Goal: Task Accomplishment & Management: Complete application form

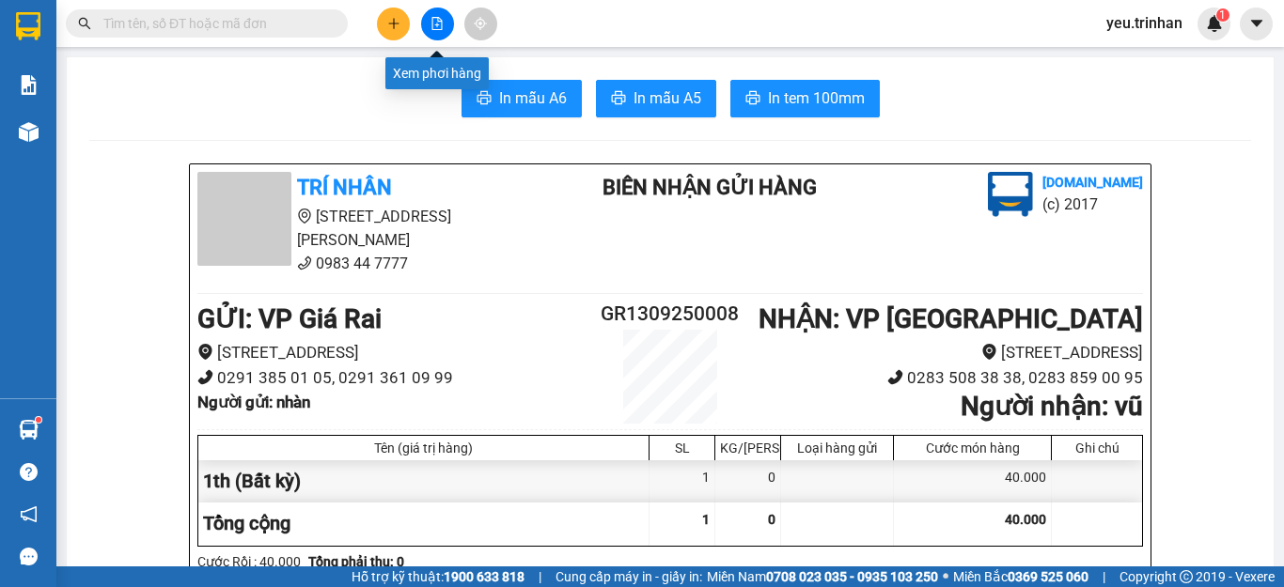
click at [445, 29] on button at bounding box center [437, 24] width 33 height 33
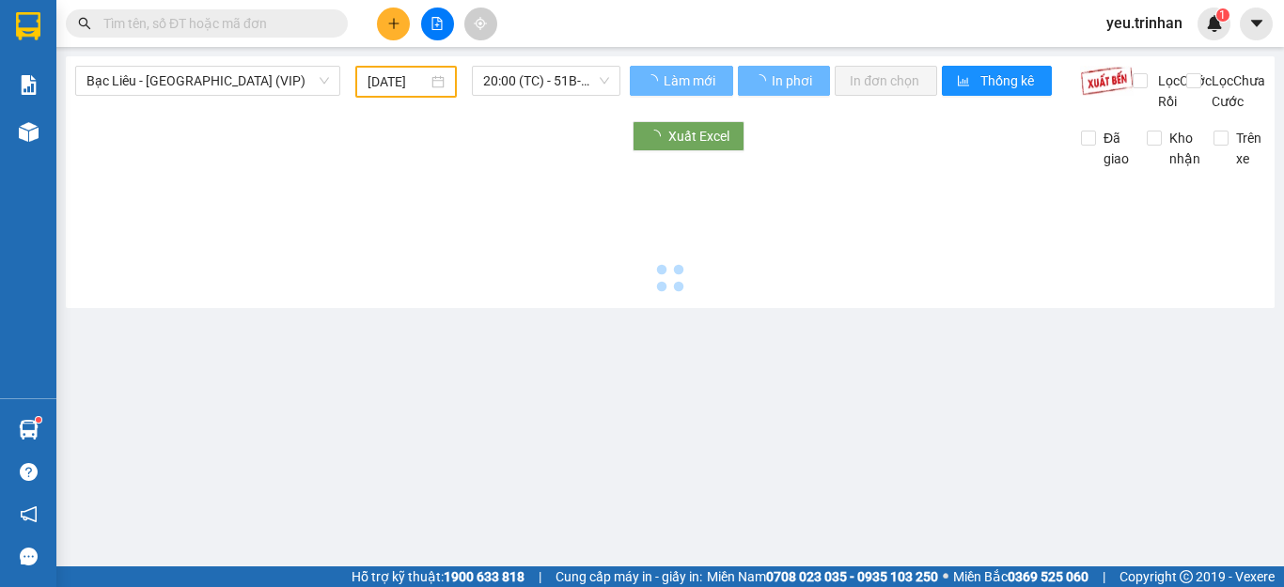
click at [170, 82] on span "Bạc Liêu - [GEOGRAPHIC_DATA] (VIP)" at bounding box center [207, 81] width 243 height 28
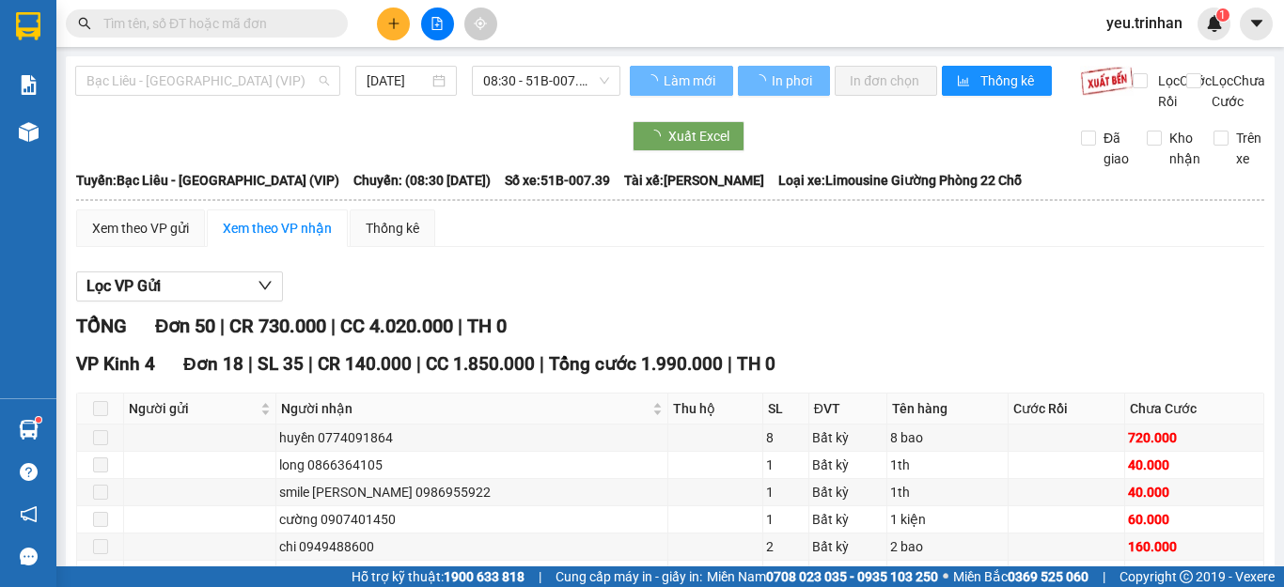
type input "[DATE]"
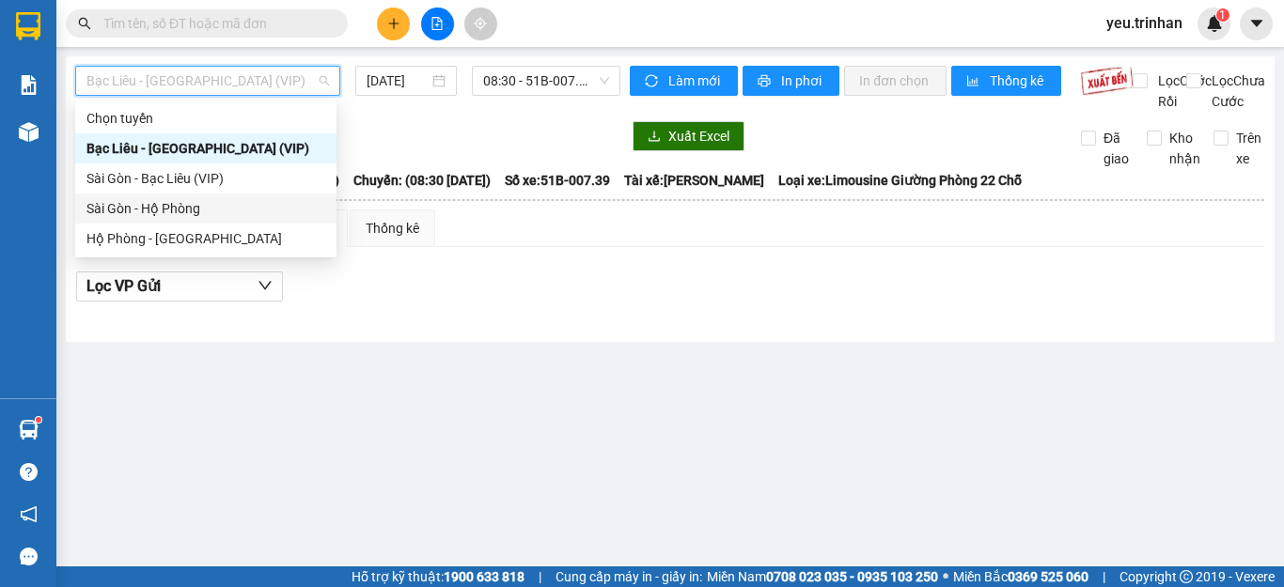
click at [147, 211] on div "Sài Gòn - Hộ Phòng" at bounding box center [205, 208] width 239 height 21
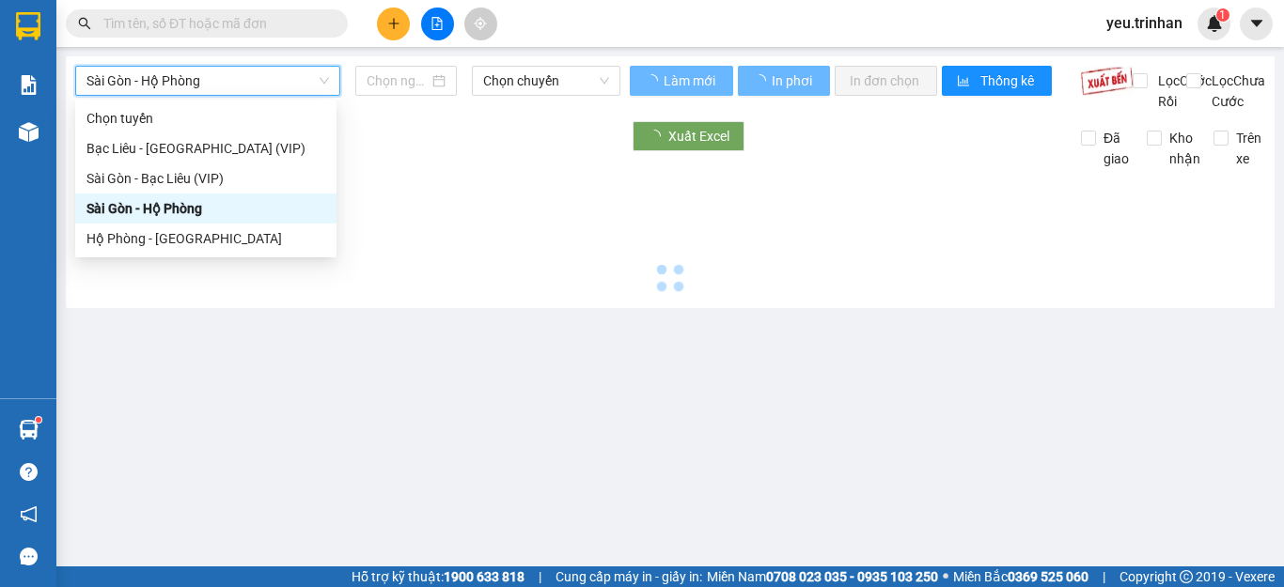
type input "[DATE]"
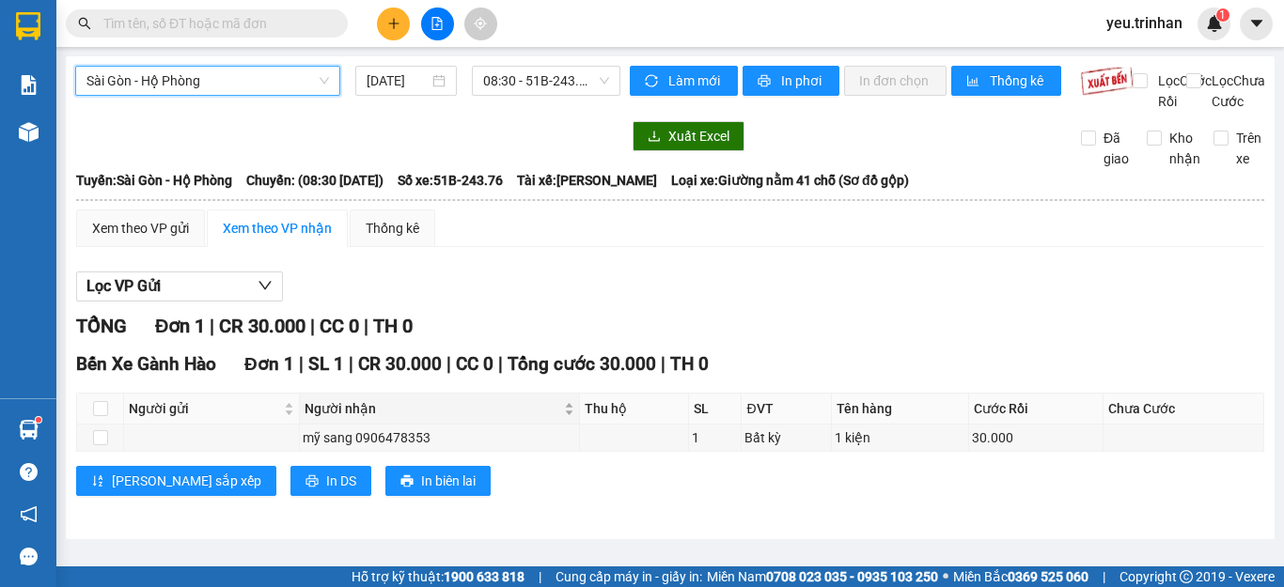
scroll to position [3, 0]
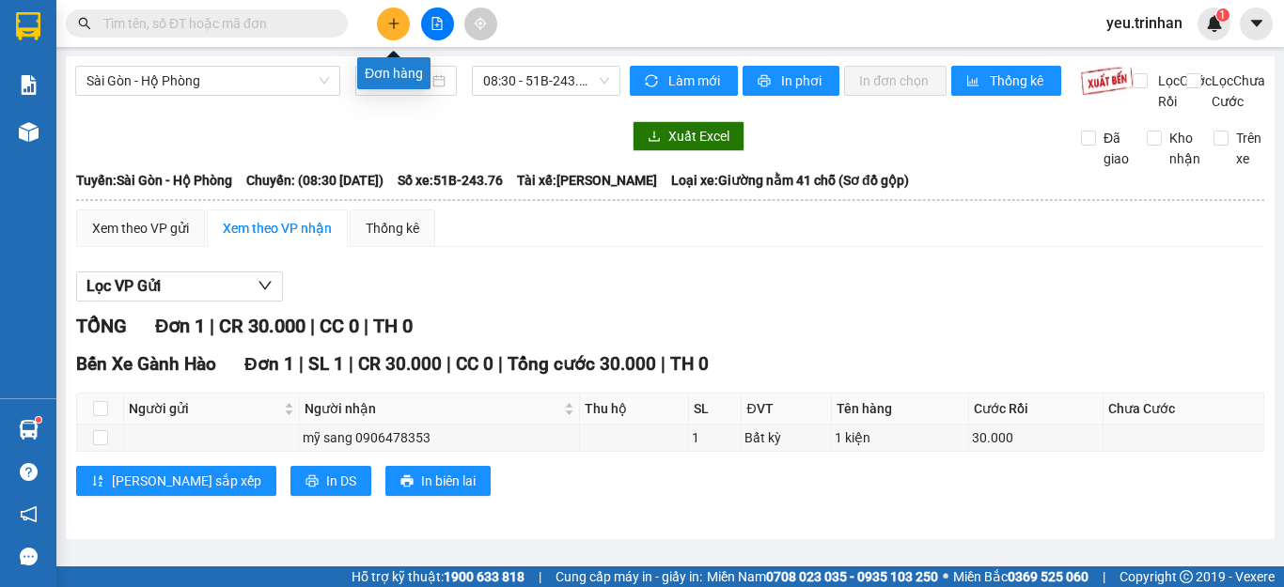
click at [383, 28] on button at bounding box center [393, 24] width 33 height 33
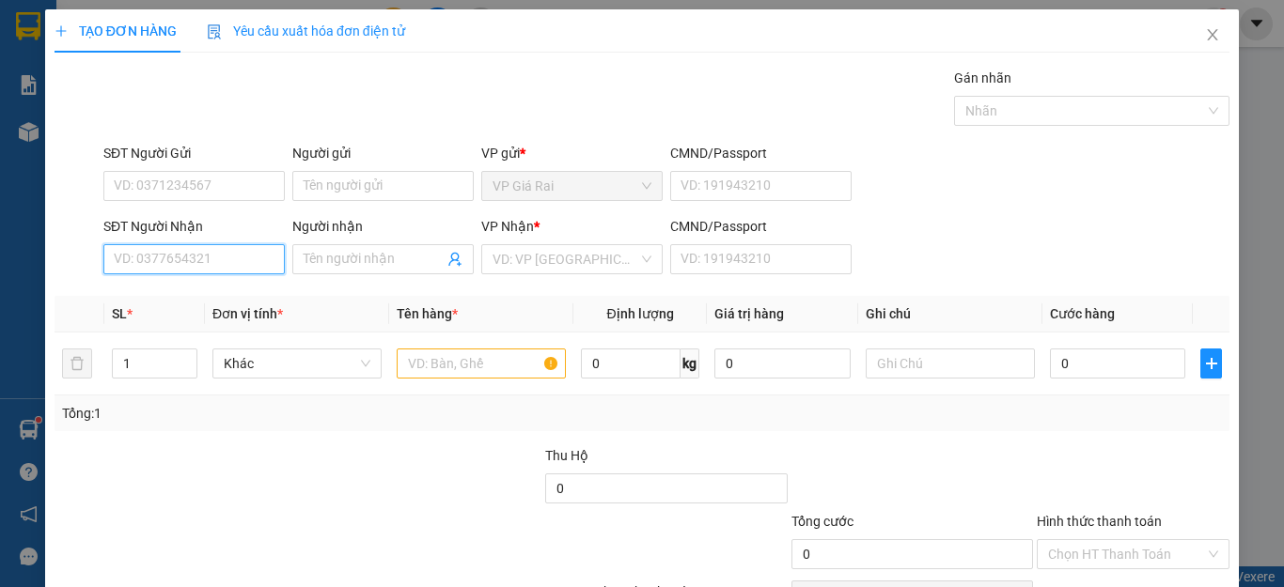
click at [208, 257] on input "SĐT Người Nhận" at bounding box center [193, 259] width 181 height 30
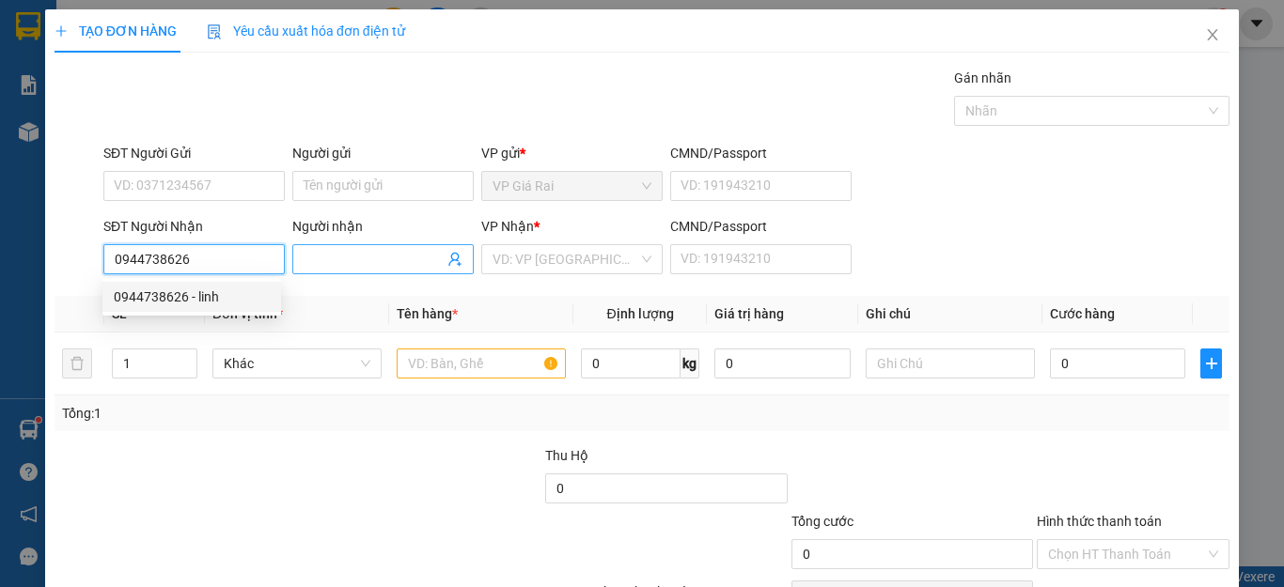
type input "0944738626"
click at [352, 259] on input "Người nhận" at bounding box center [374, 259] width 140 height 21
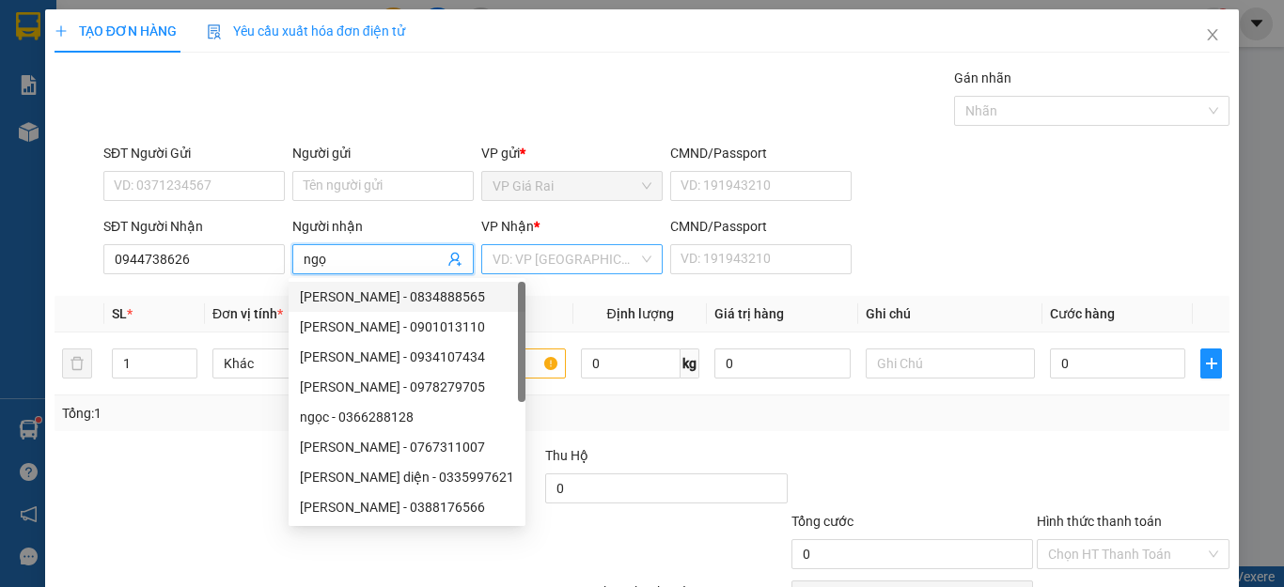
type input "ngọ"
click at [524, 250] on input "search" at bounding box center [566, 259] width 146 height 28
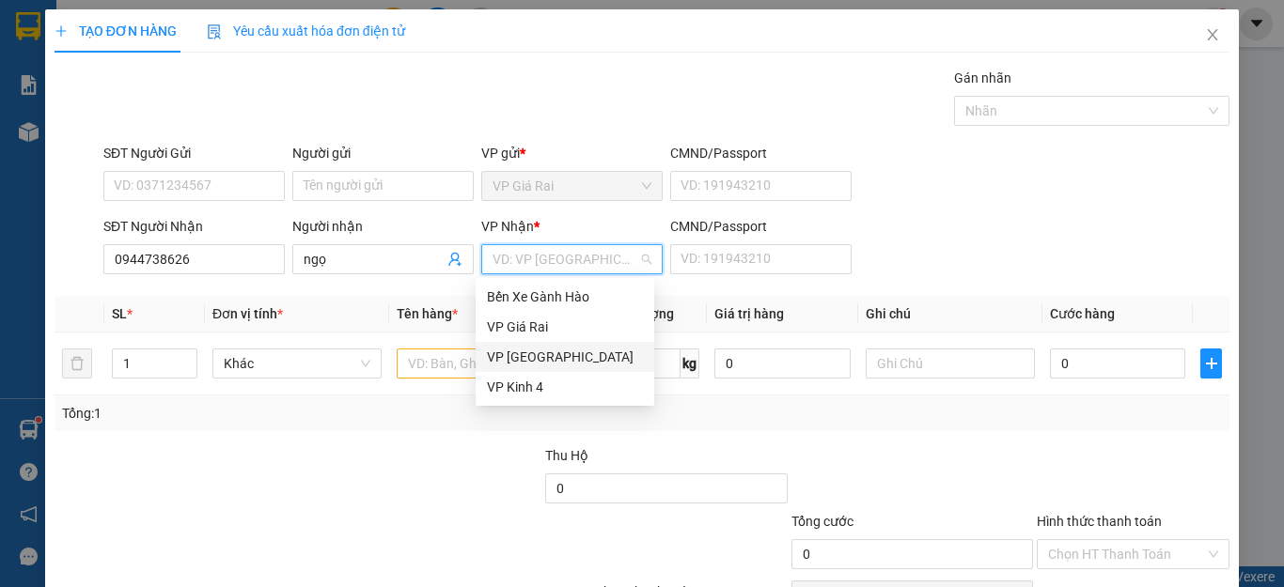
click at [510, 349] on div "VP [GEOGRAPHIC_DATA]" at bounding box center [565, 357] width 156 height 21
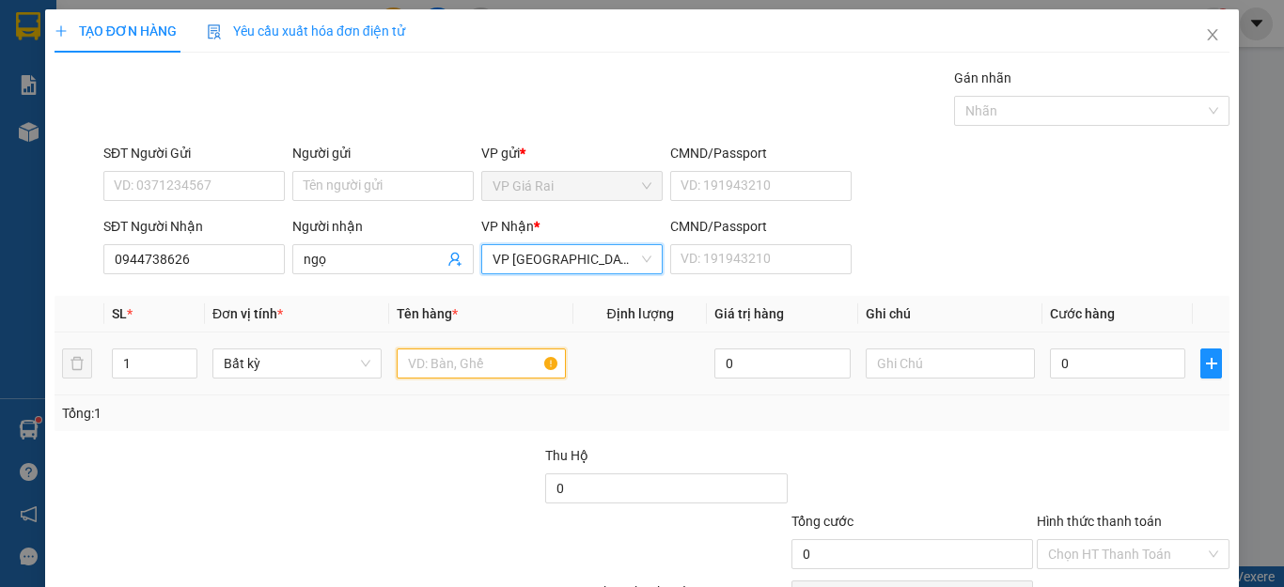
click at [468, 360] on input "text" at bounding box center [481, 364] width 169 height 30
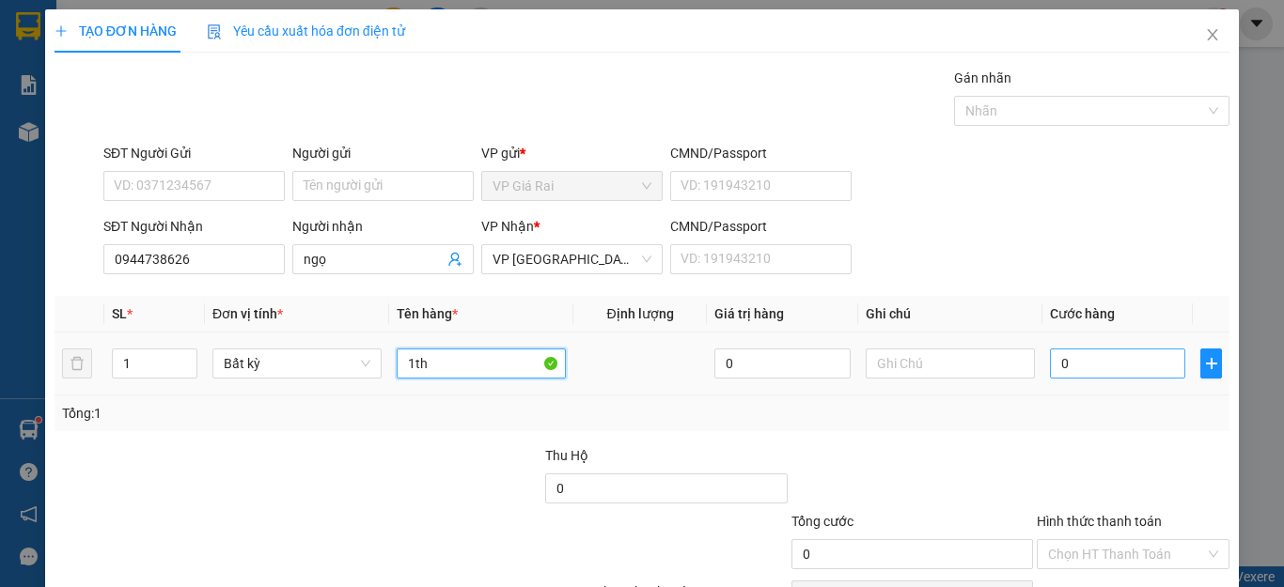
type input "1th"
click at [1092, 375] on input "0" at bounding box center [1117, 364] width 135 height 30
type input "4"
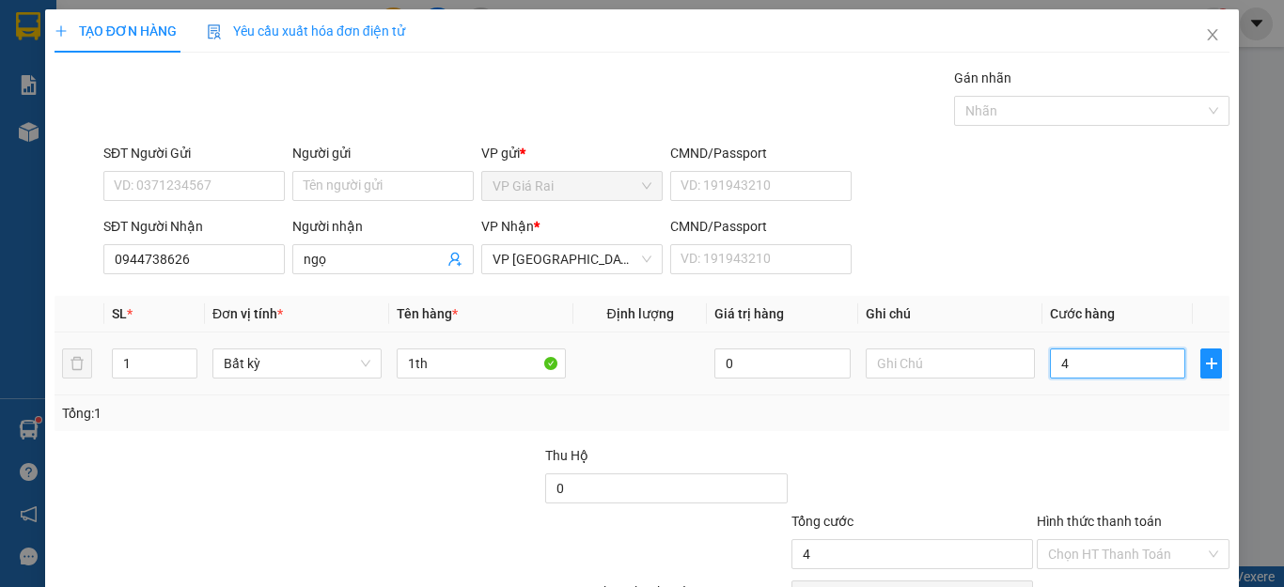
type input "40"
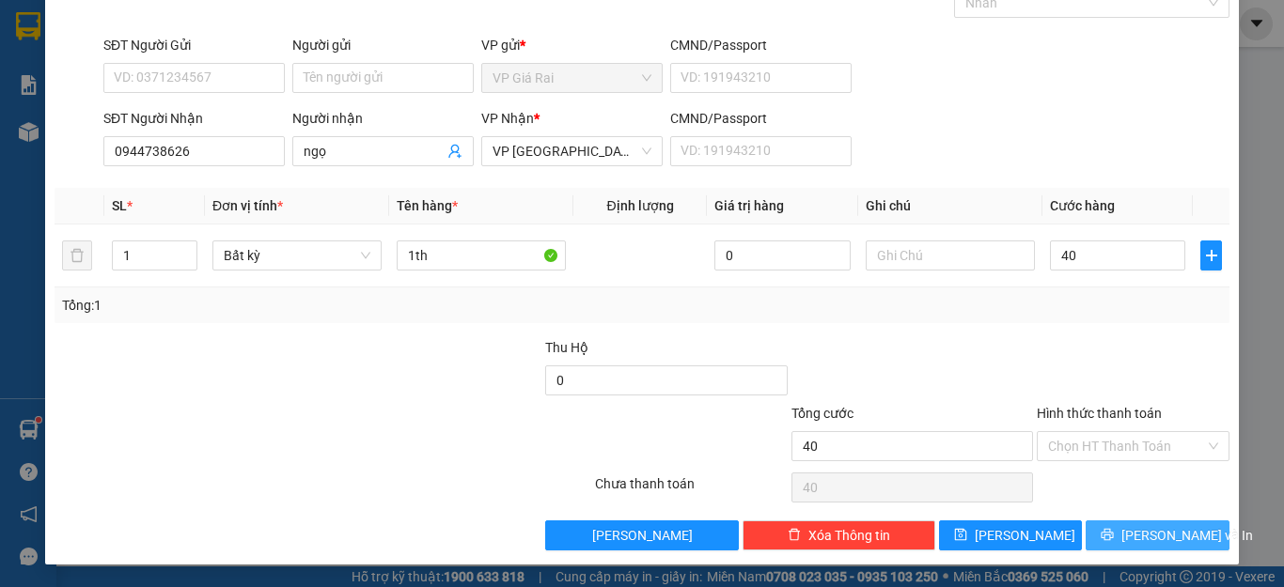
type input "40.000"
click at [1123, 532] on button "[PERSON_NAME] và In" at bounding box center [1158, 536] width 144 height 30
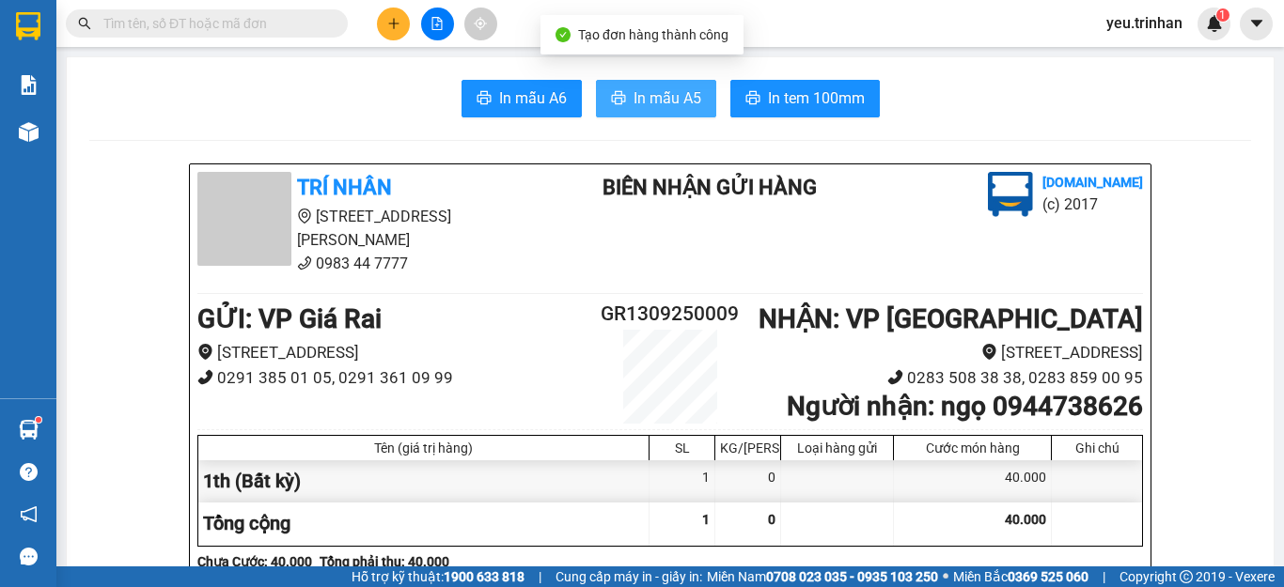
click at [637, 111] on button "In mẫu A5" at bounding box center [656, 99] width 120 height 38
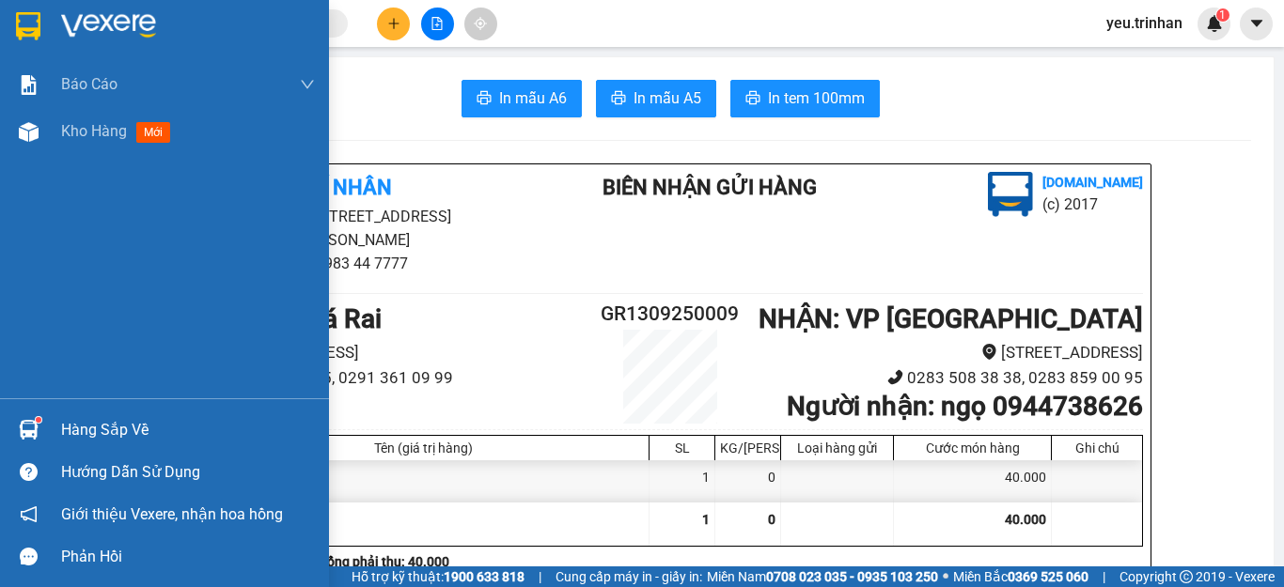
click at [30, 23] on img at bounding box center [28, 26] width 24 height 28
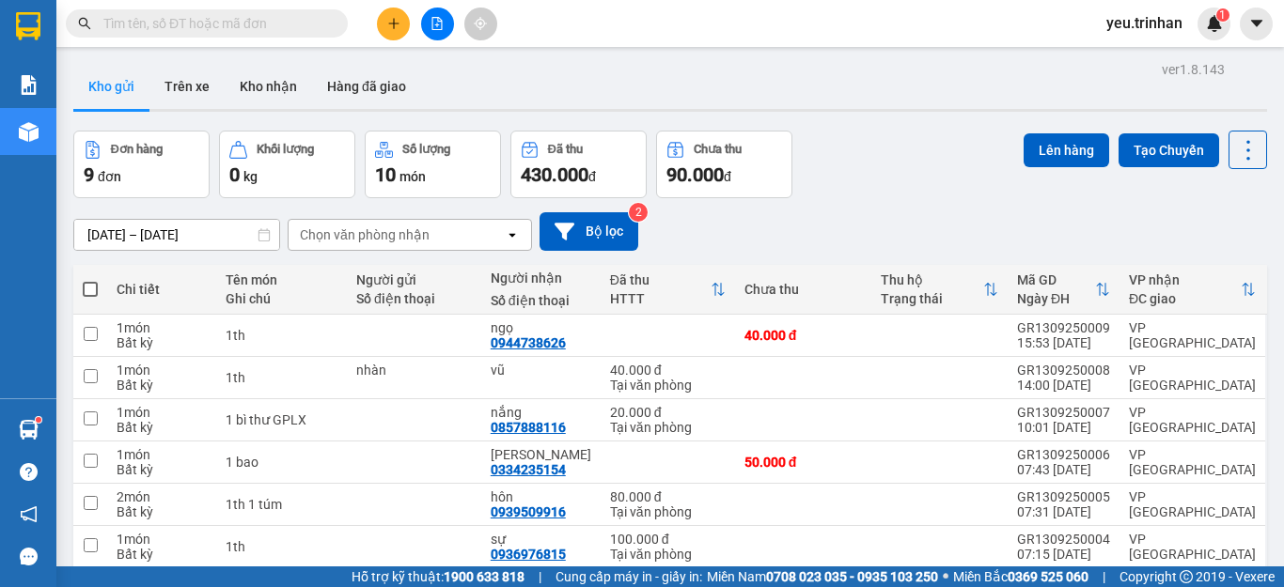
drag, startPoint x: 77, startPoint y: 290, endPoint x: 99, endPoint y: 303, distance: 24.8
click at [78, 290] on th at bounding box center [90, 290] width 34 height 50
click at [85, 288] on span at bounding box center [90, 289] width 15 height 15
click at [90, 280] on input "checkbox" at bounding box center [90, 280] width 0 height 0
checkbox input "true"
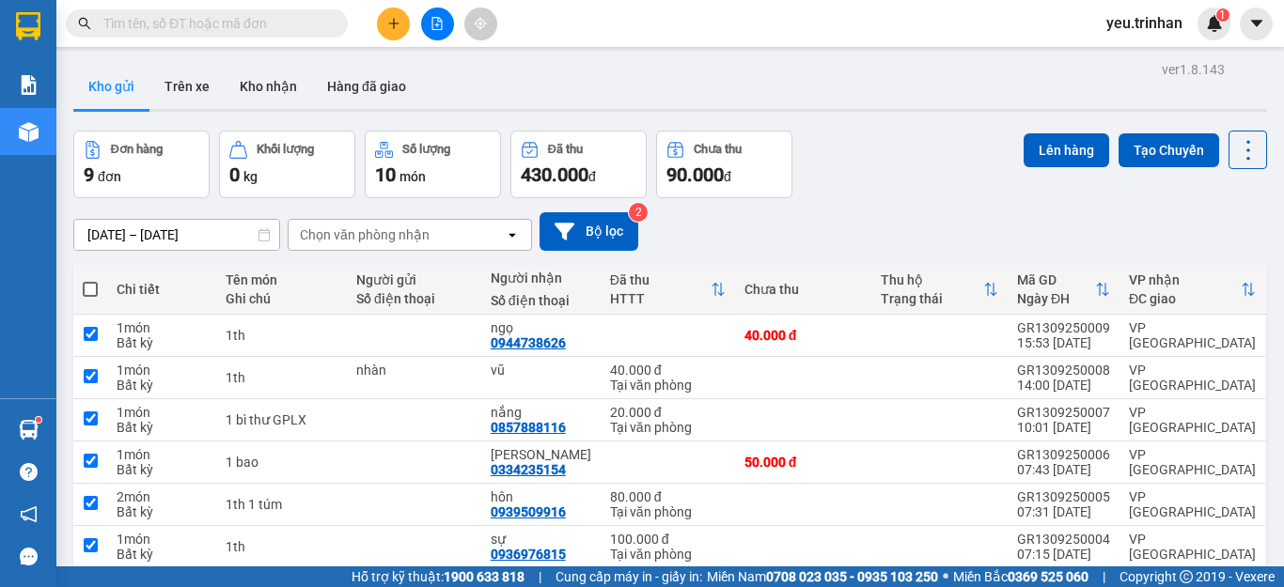
checkbox input "true"
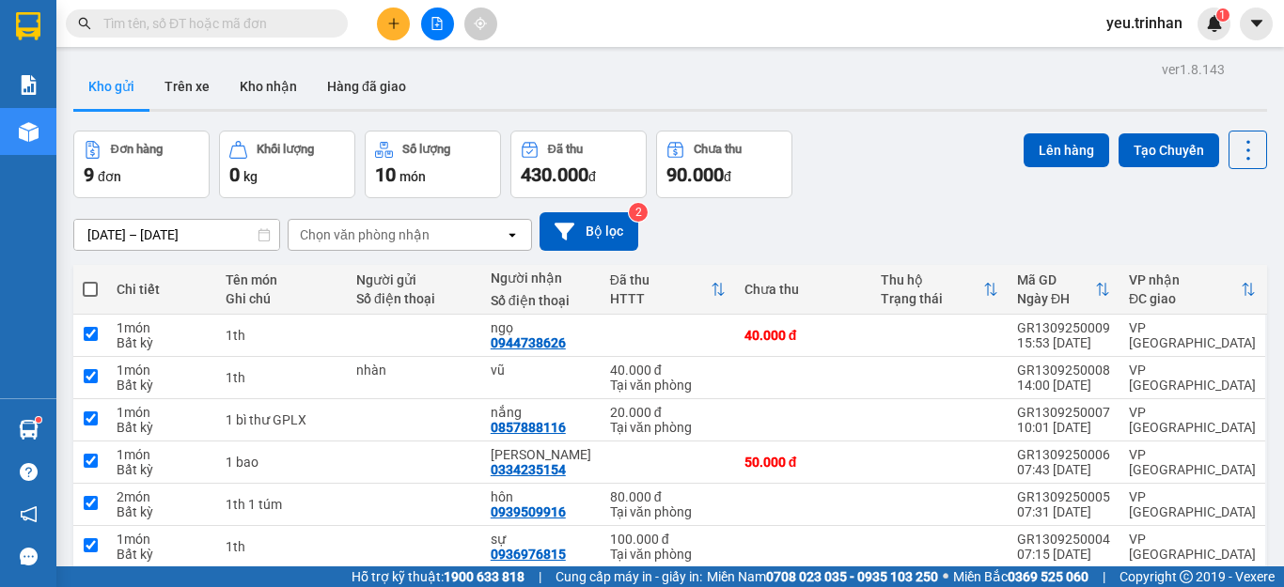
checkbox input "true"
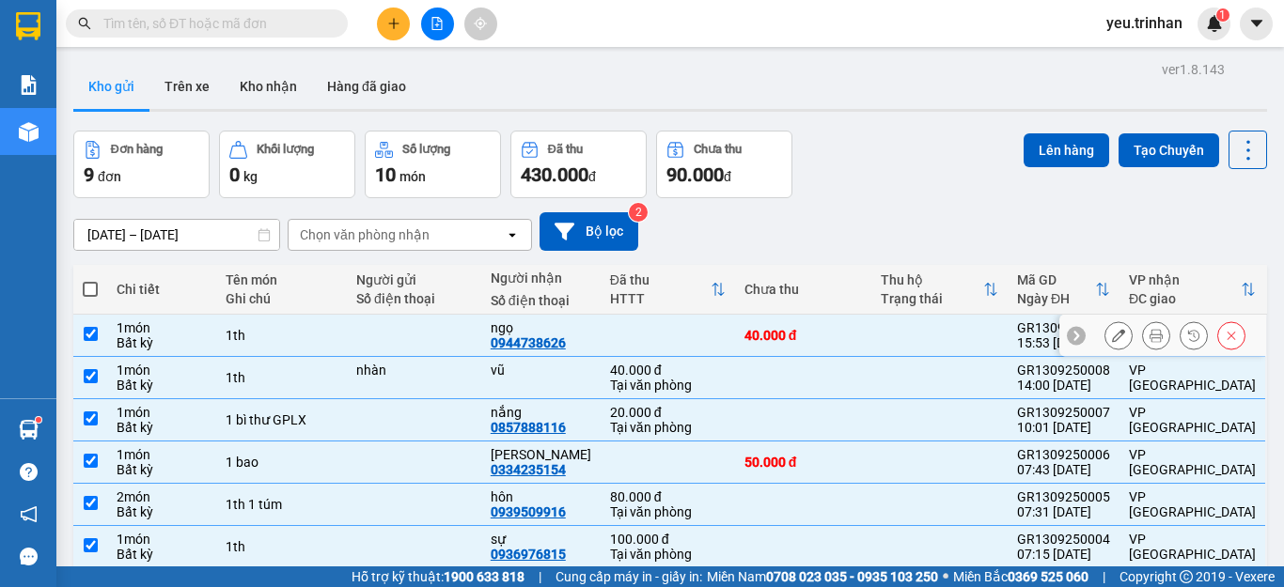
drag, startPoint x: 91, startPoint y: 333, endPoint x: 99, endPoint y: 381, distance: 48.5
click at [94, 342] on td at bounding box center [90, 336] width 34 height 42
checkbox input "false"
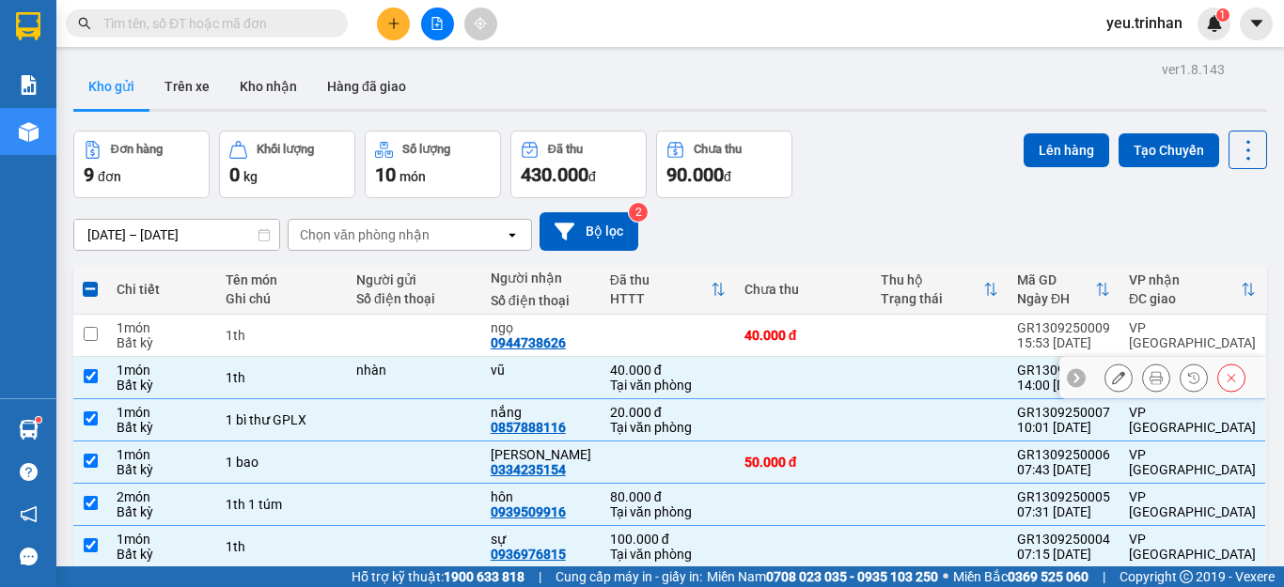
click at [91, 372] on input "checkbox" at bounding box center [91, 376] width 14 height 14
checkbox input "false"
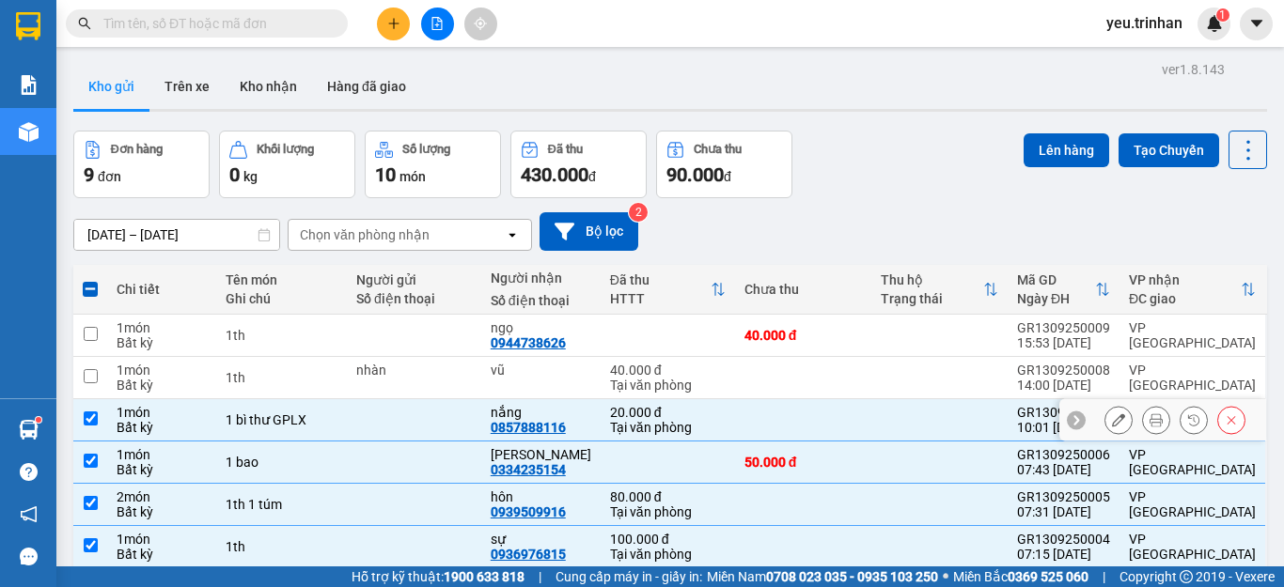
click at [92, 421] on input "checkbox" at bounding box center [91, 419] width 14 height 14
checkbox input "false"
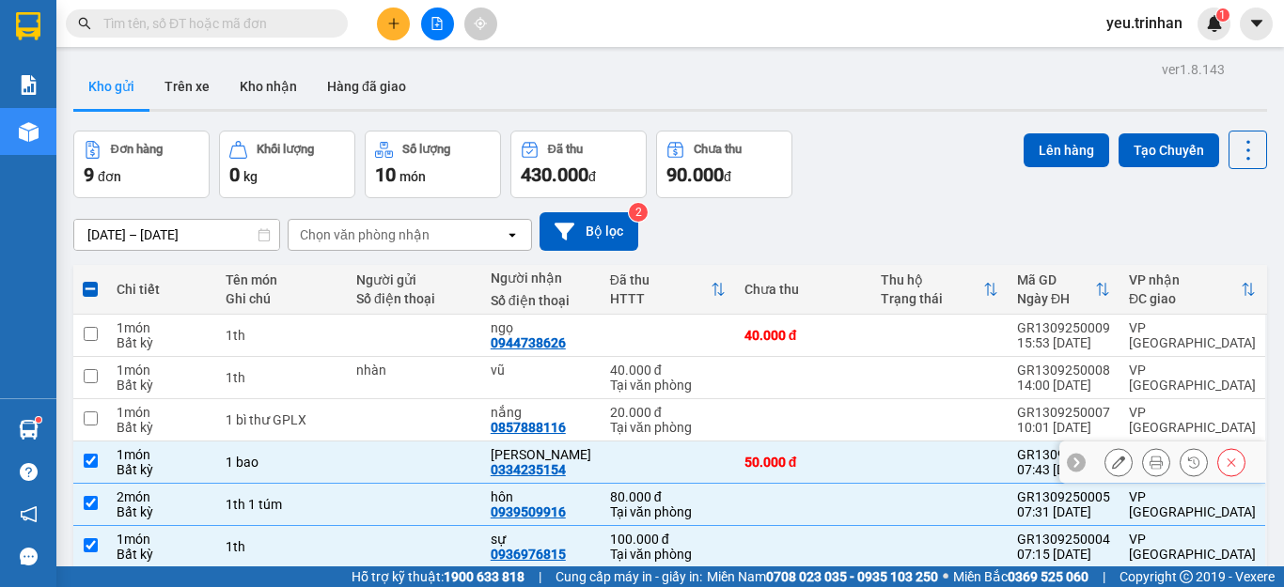
scroll to position [94, 0]
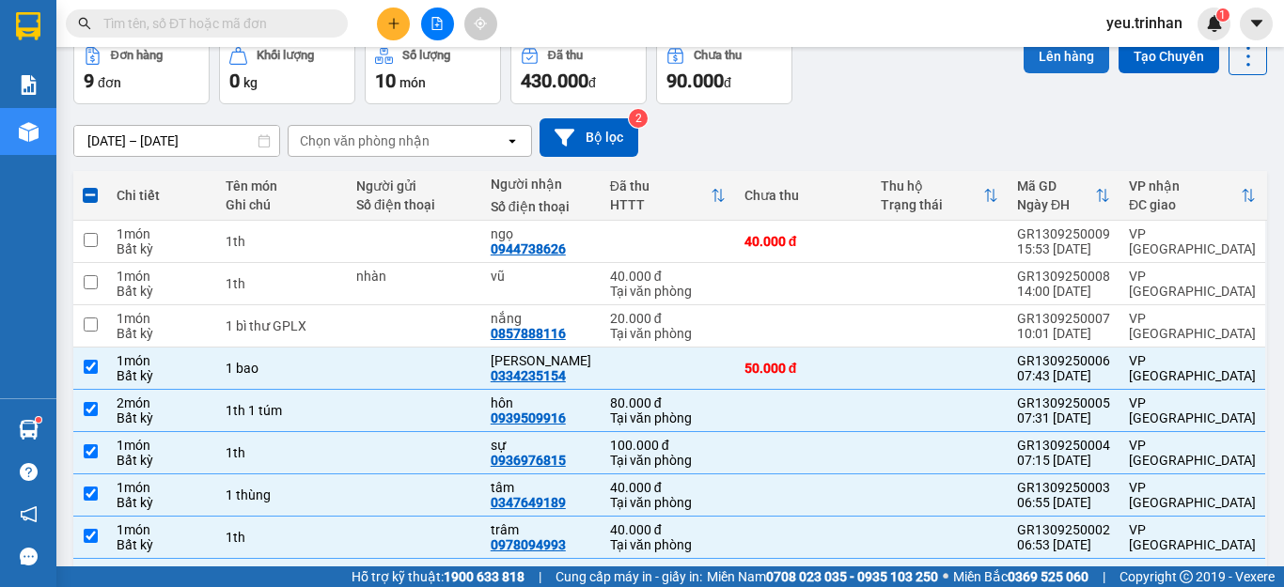
click at [1041, 65] on button "Lên hàng" at bounding box center [1067, 56] width 86 height 34
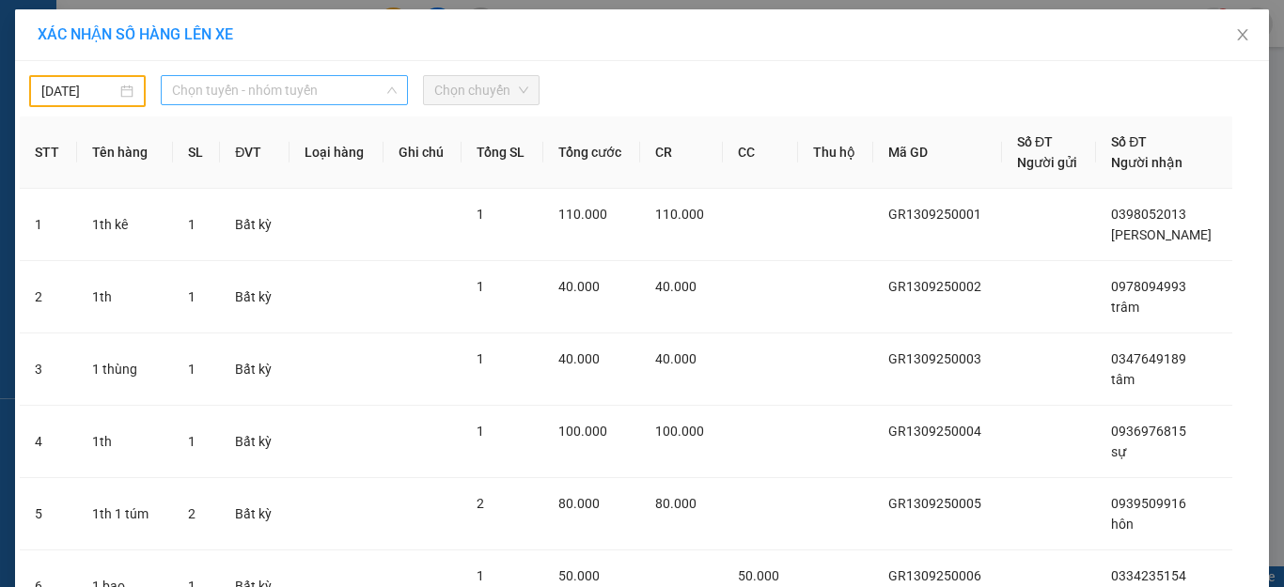
click at [249, 87] on span "Chọn tuyến - nhóm tuyến" at bounding box center [284, 90] width 225 height 28
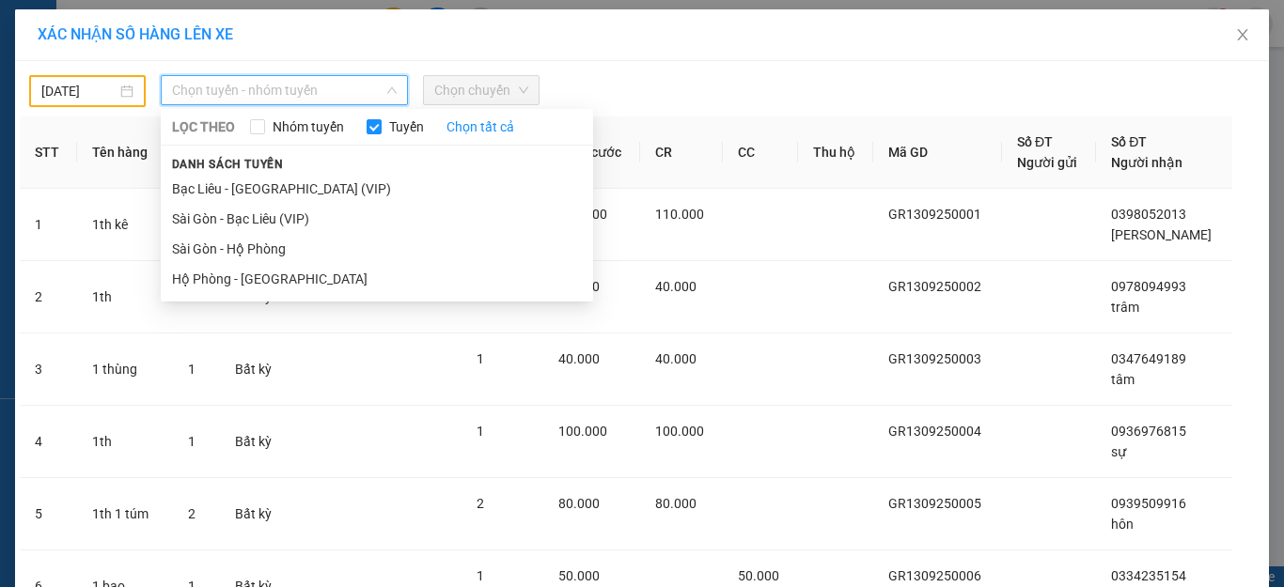
drag, startPoint x: 55, startPoint y: 91, endPoint x: 90, endPoint y: 102, distance: 37.2
click at [72, 97] on input "[DATE]" at bounding box center [78, 91] width 75 height 21
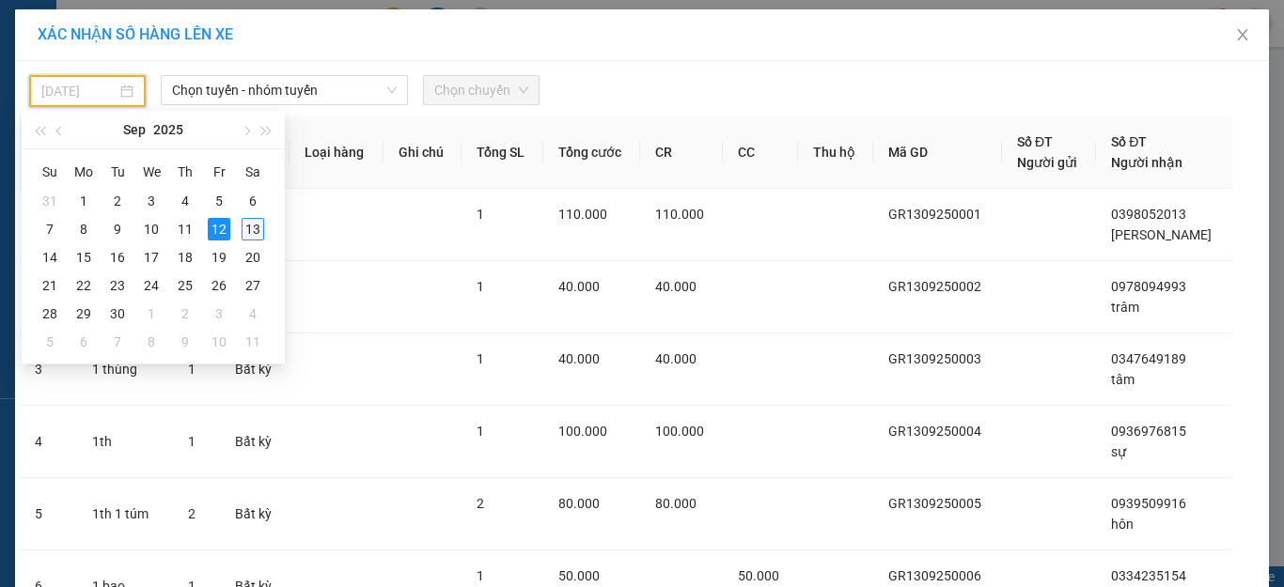
click at [253, 227] on div "13" at bounding box center [253, 229] width 23 height 23
type input "[DATE]"
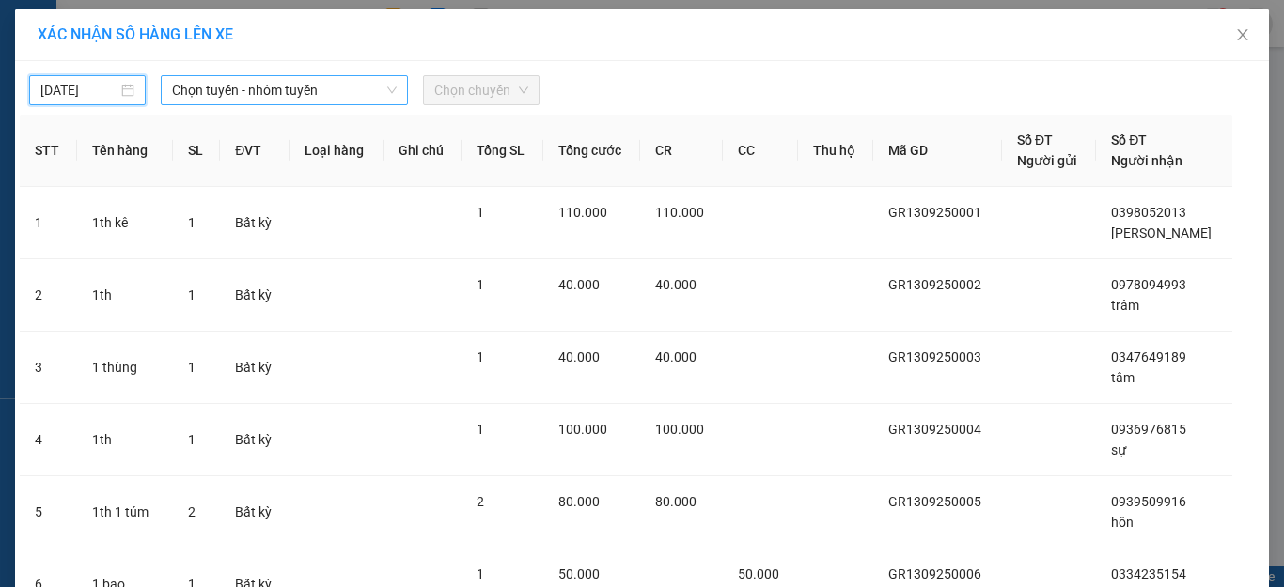
click at [246, 92] on span "Chọn tuyến - nhóm tuyến" at bounding box center [284, 90] width 225 height 28
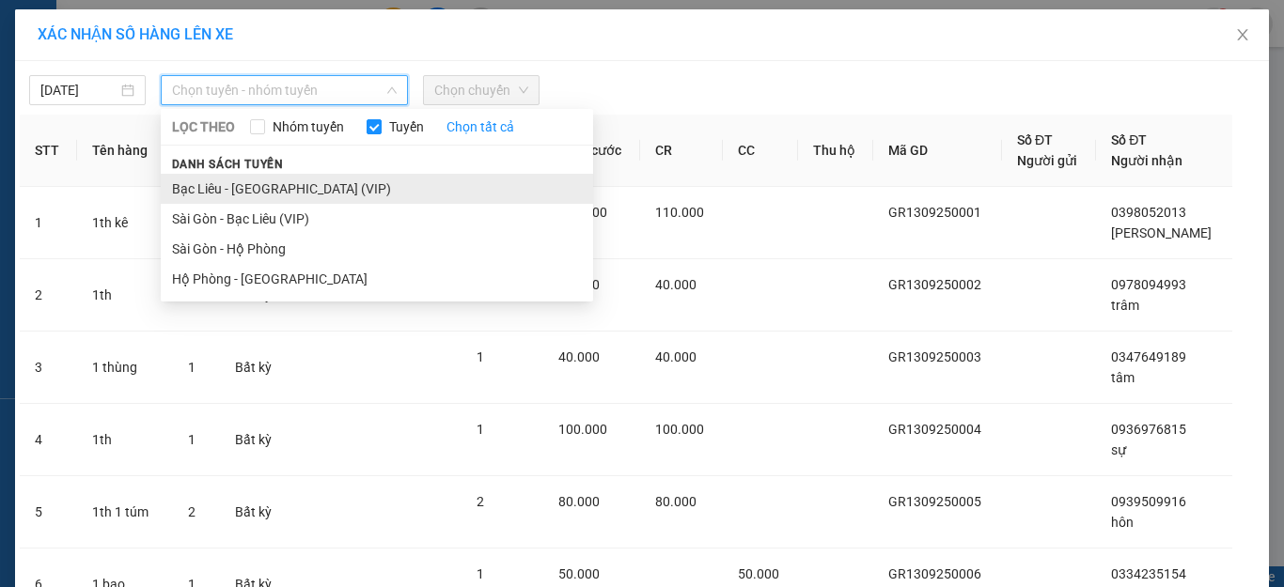
click at [214, 188] on li "Bạc Liêu - [GEOGRAPHIC_DATA] (VIP)" at bounding box center [377, 189] width 432 height 30
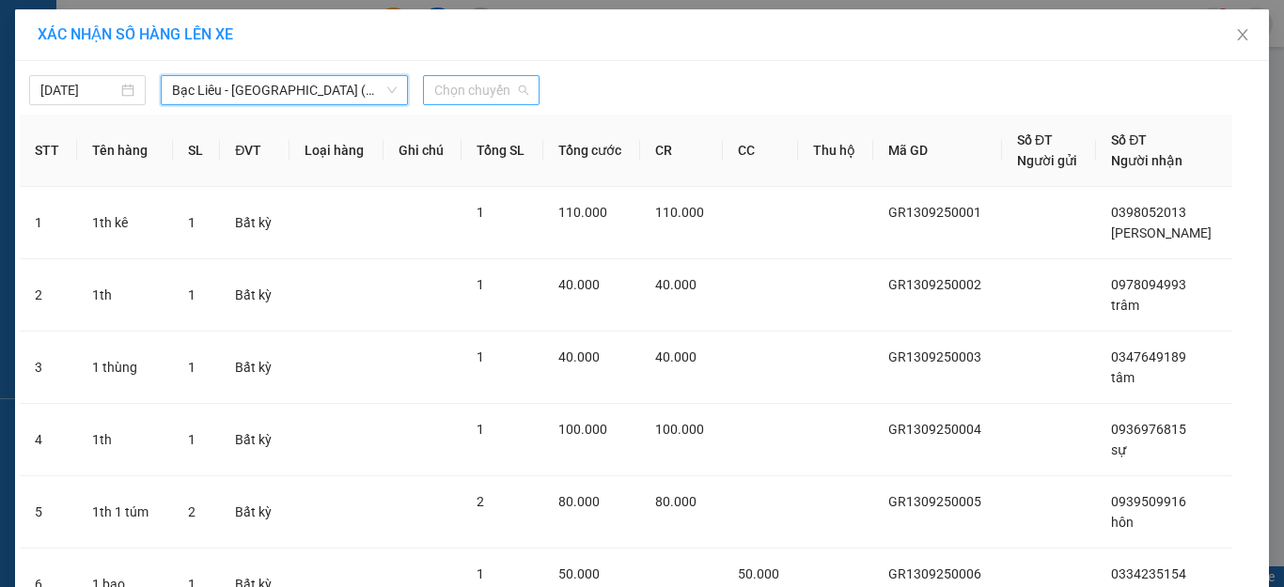
click at [481, 78] on span "Chọn chuyến" at bounding box center [481, 90] width 94 height 28
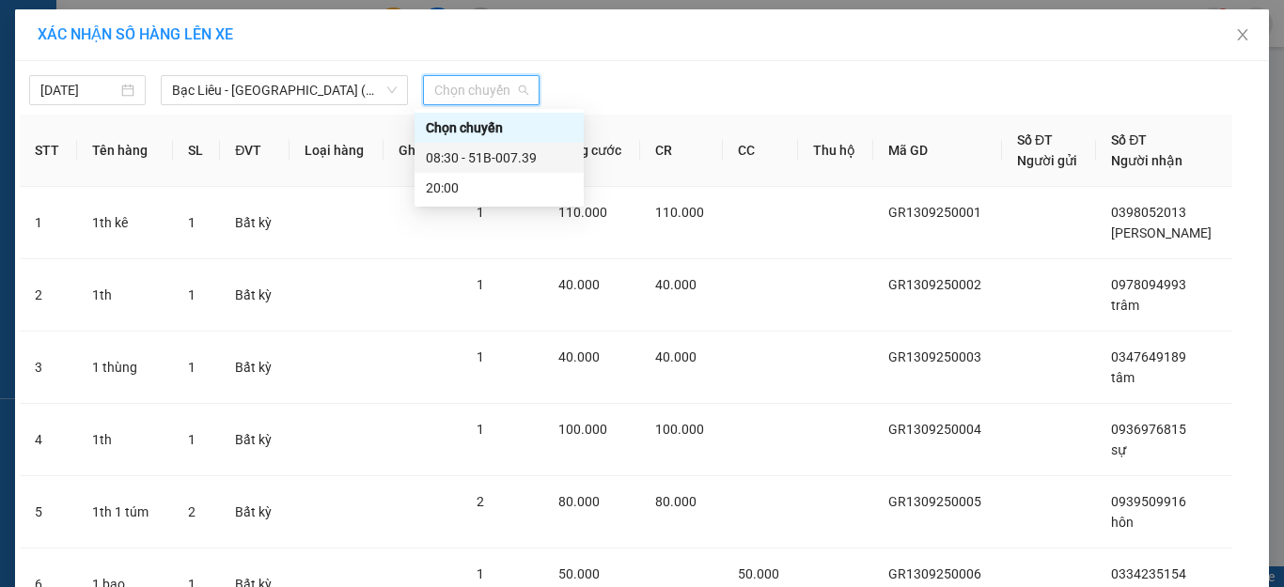
click at [468, 159] on div "08:30 - 51B-007.39" at bounding box center [499, 158] width 147 height 21
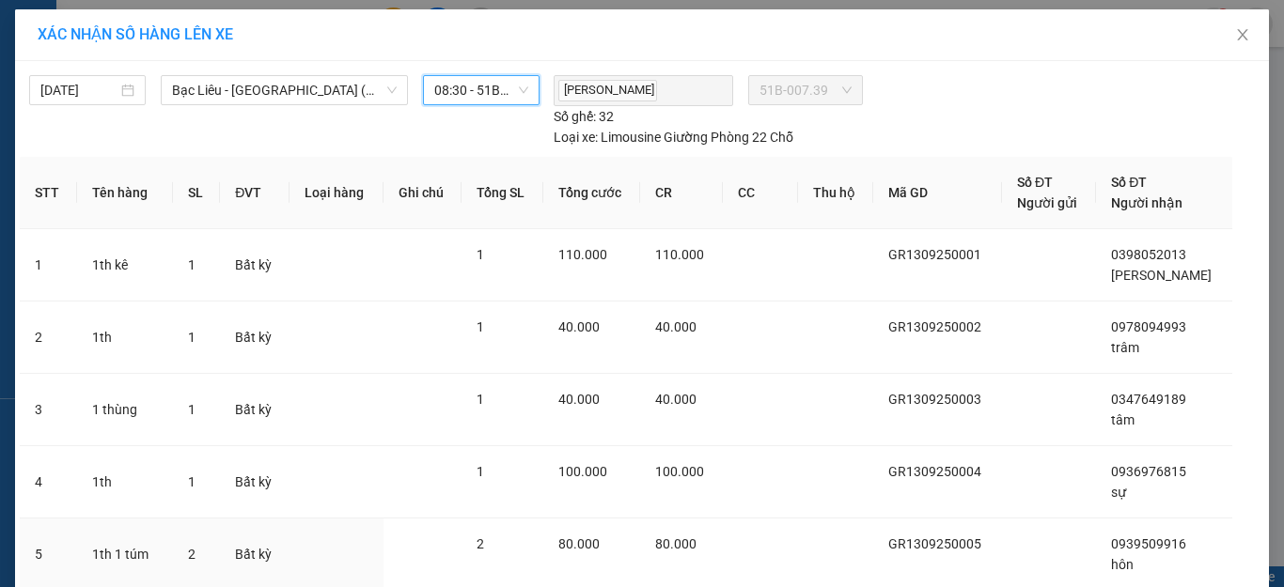
scroll to position [213, 0]
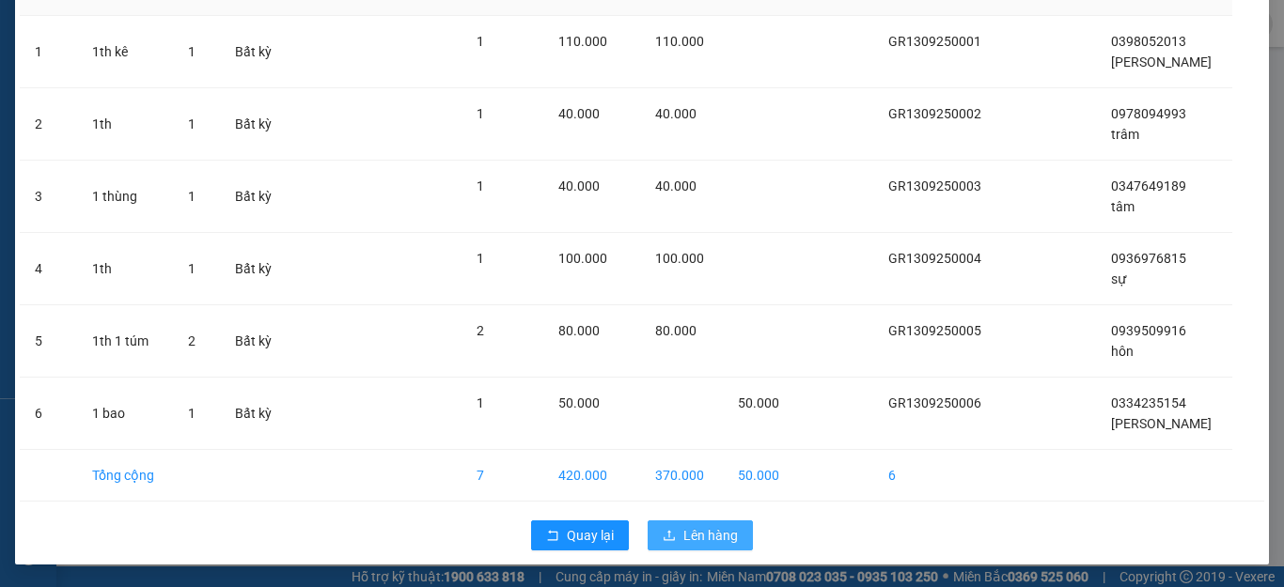
click at [686, 525] on span "Lên hàng" at bounding box center [710, 535] width 55 height 21
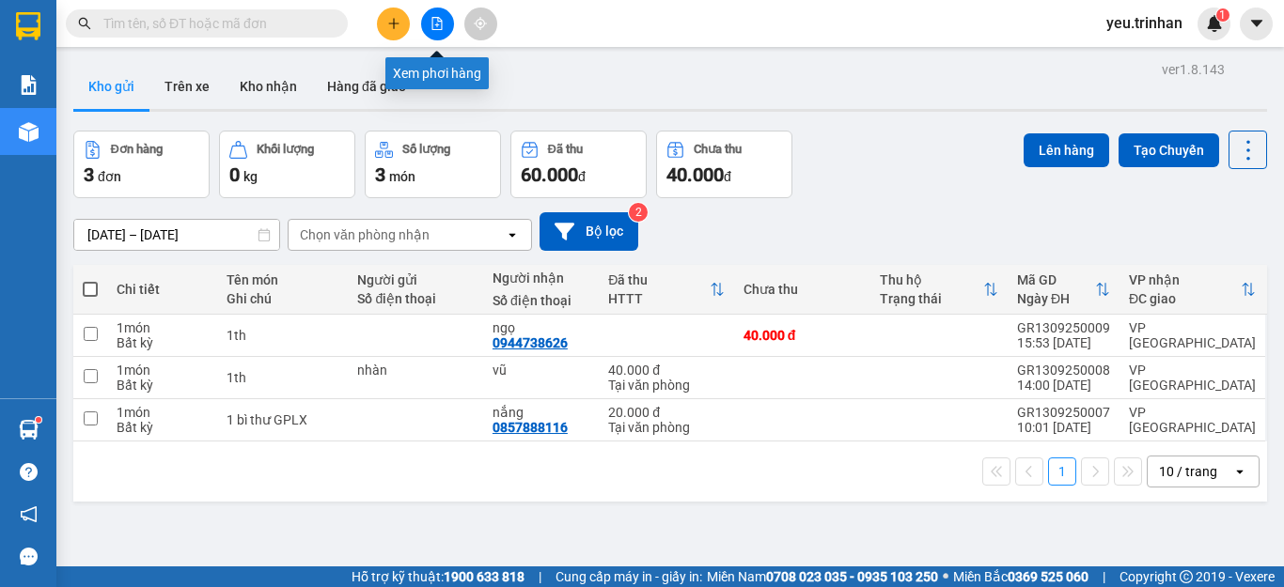
click at [430, 24] on button at bounding box center [437, 24] width 33 height 33
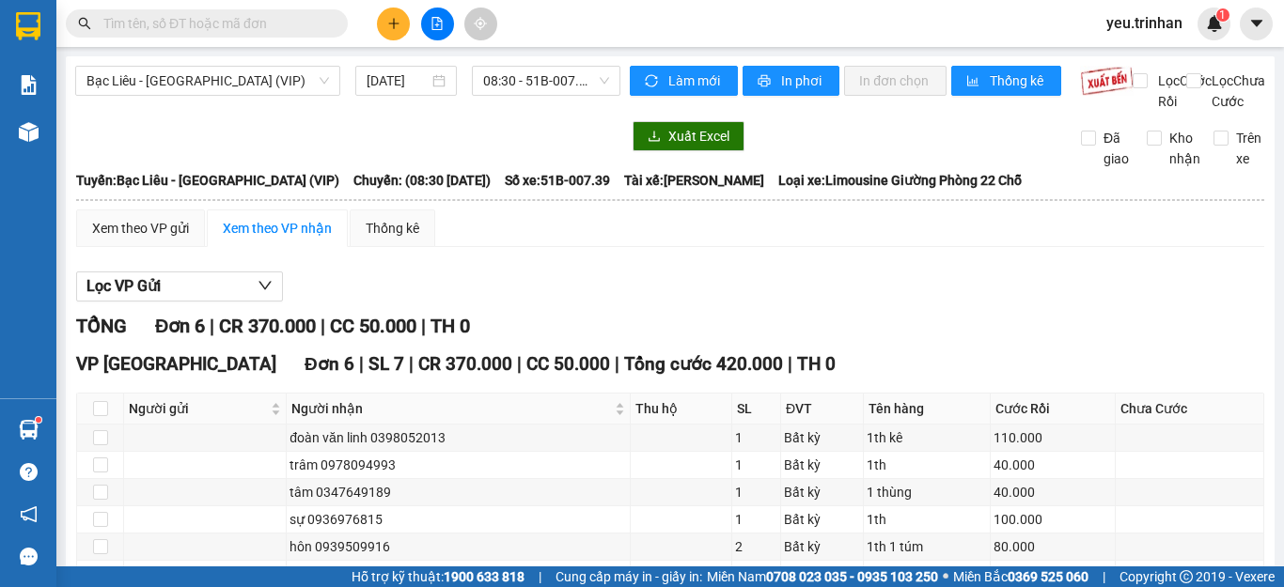
scroll to position [94, 0]
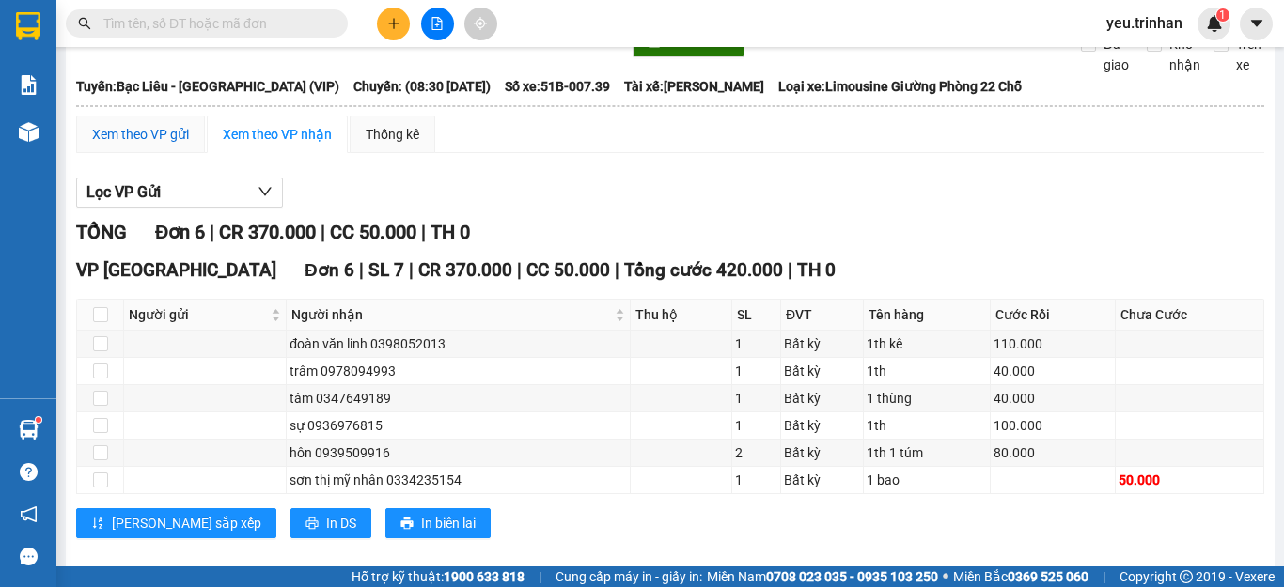
click at [160, 145] on div "Xem theo VP gửi" at bounding box center [140, 134] width 97 height 21
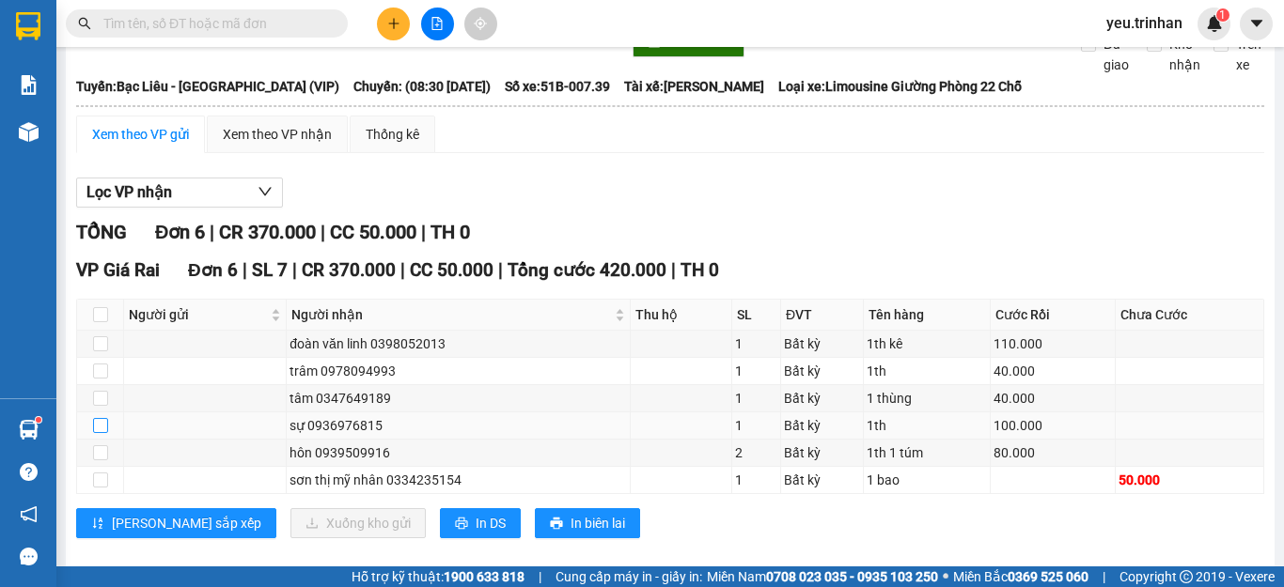
click at [100, 433] on input "checkbox" at bounding box center [100, 425] width 15 height 15
checkbox input "true"
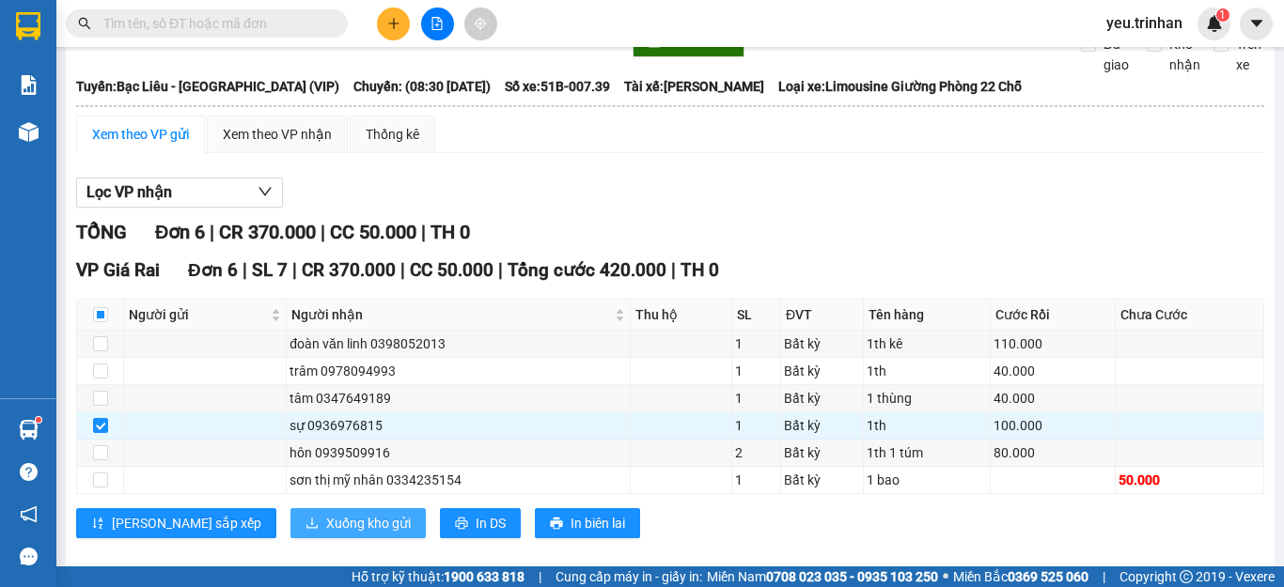
click at [326, 534] on span "Xuống kho gửi" at bounding box center [368, 523] width 85 height 21
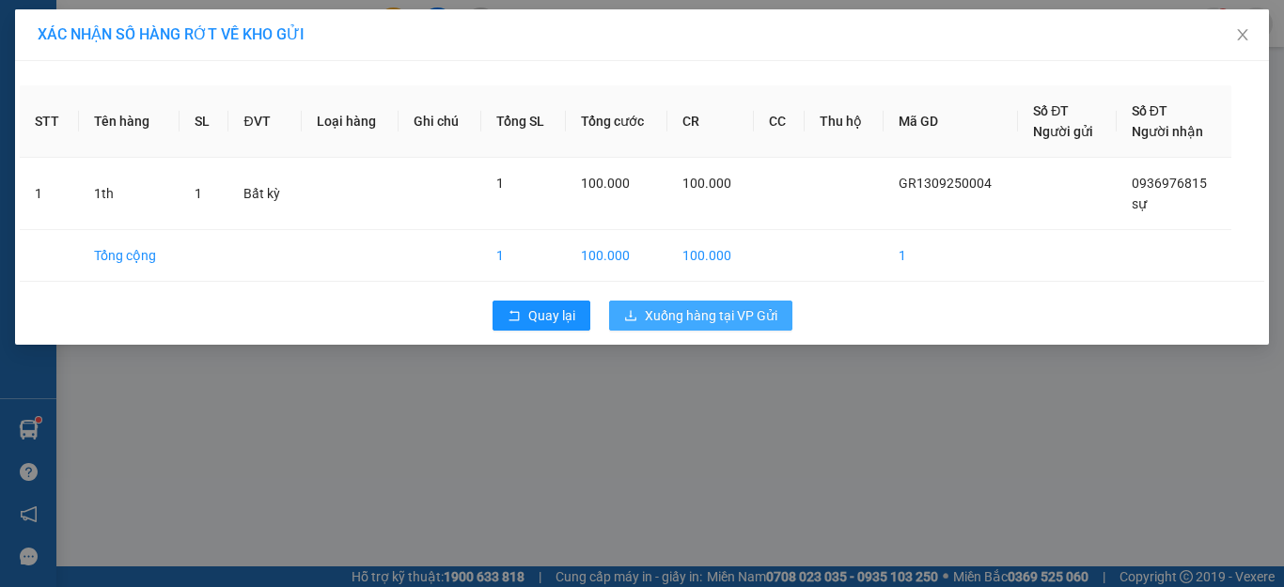
click at [756, 311] on span "Xuống hàng tại VP Gửi" at bounding box center [711, 315] width 133 height 21
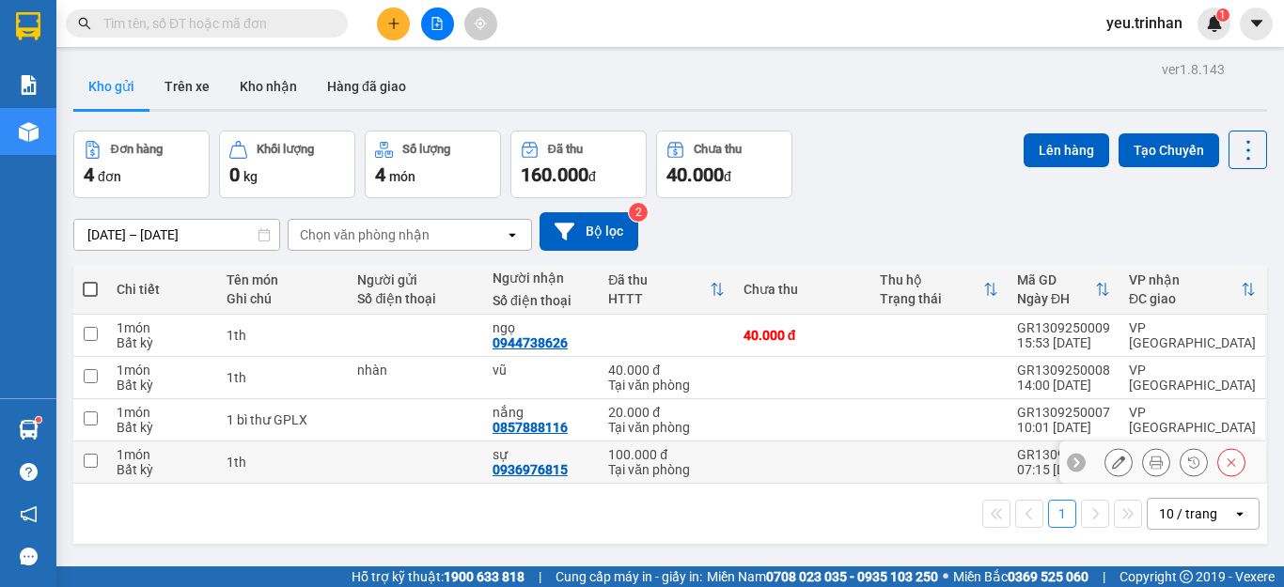
click at [96, 462] on input "checkbox" at bounding box center [91, 461] width 14 height 14
checkbox input "true"
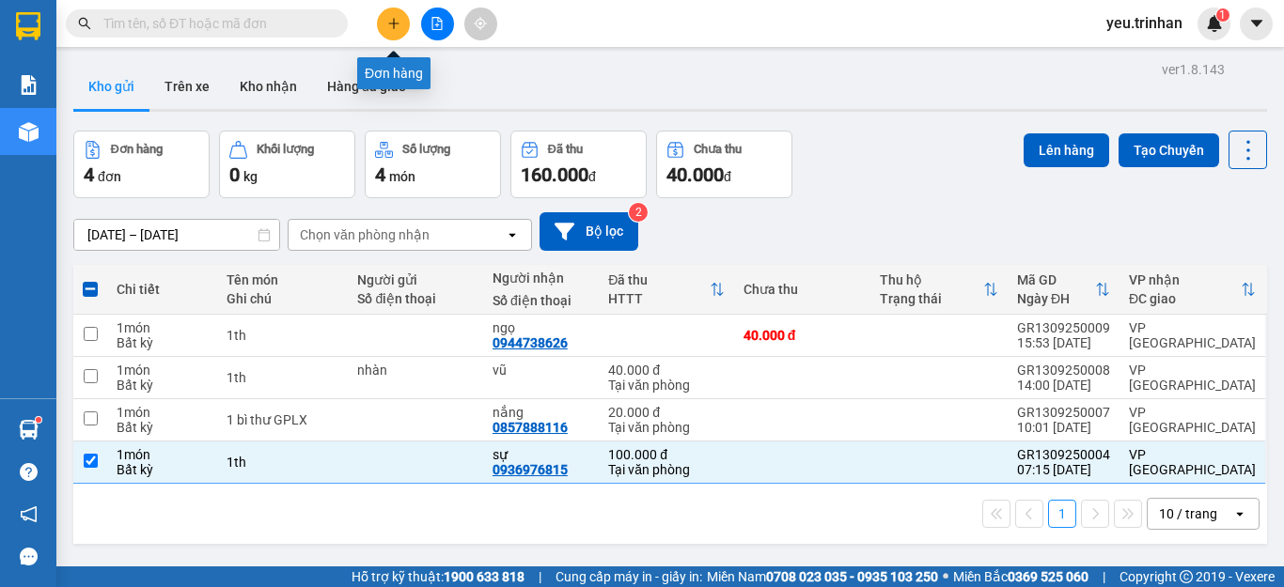
click at [393, 29] on icon "plus" at bounding box center [393, 23] width 13 height 13
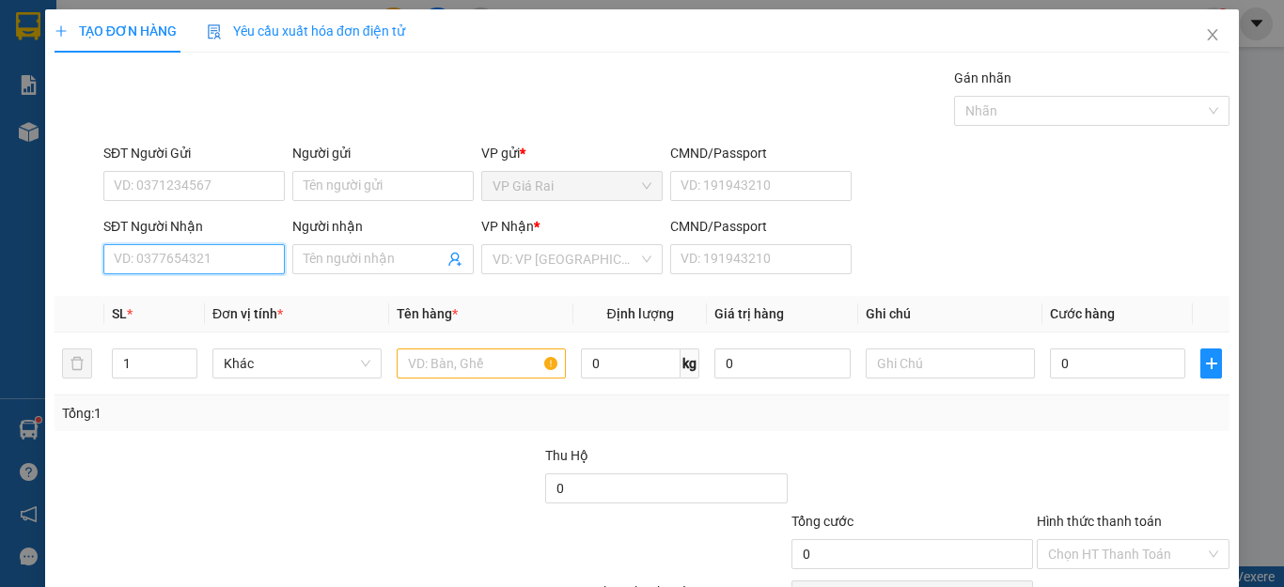
click at [203, 259] on input "SĐT Người Nhận" at bounding box center [193, 259] width 181 height 30
type input "0325730473"
click at [155, 302] on div "0325730473 - biến" at bounding box center [192, 297] width 156 height 21
type input "biến"
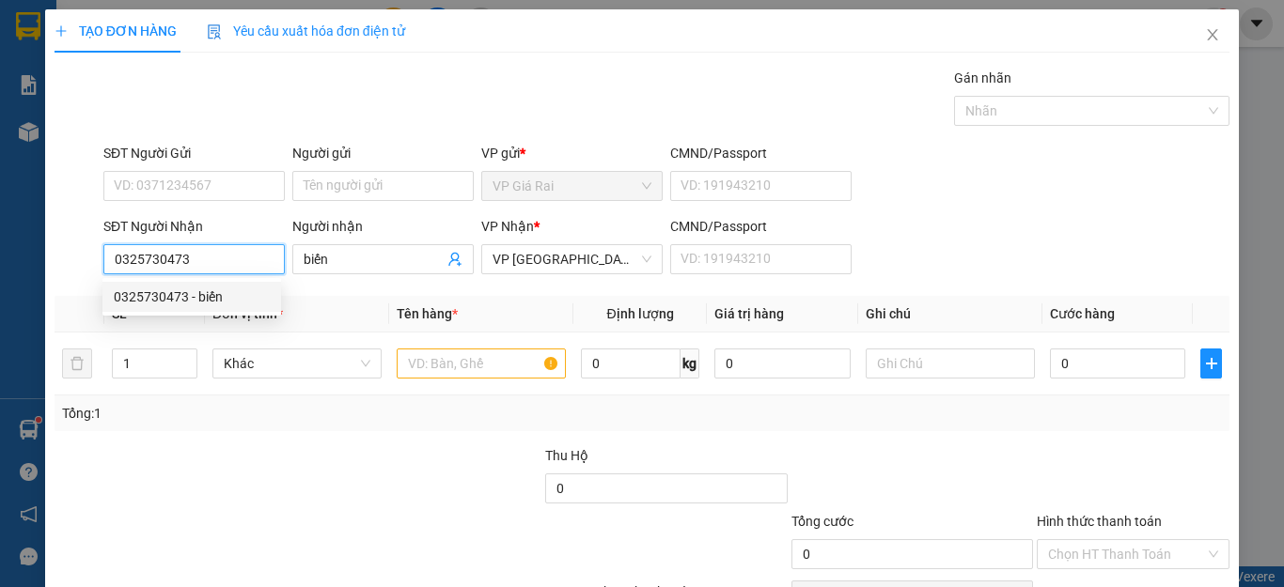
type input "40.000"
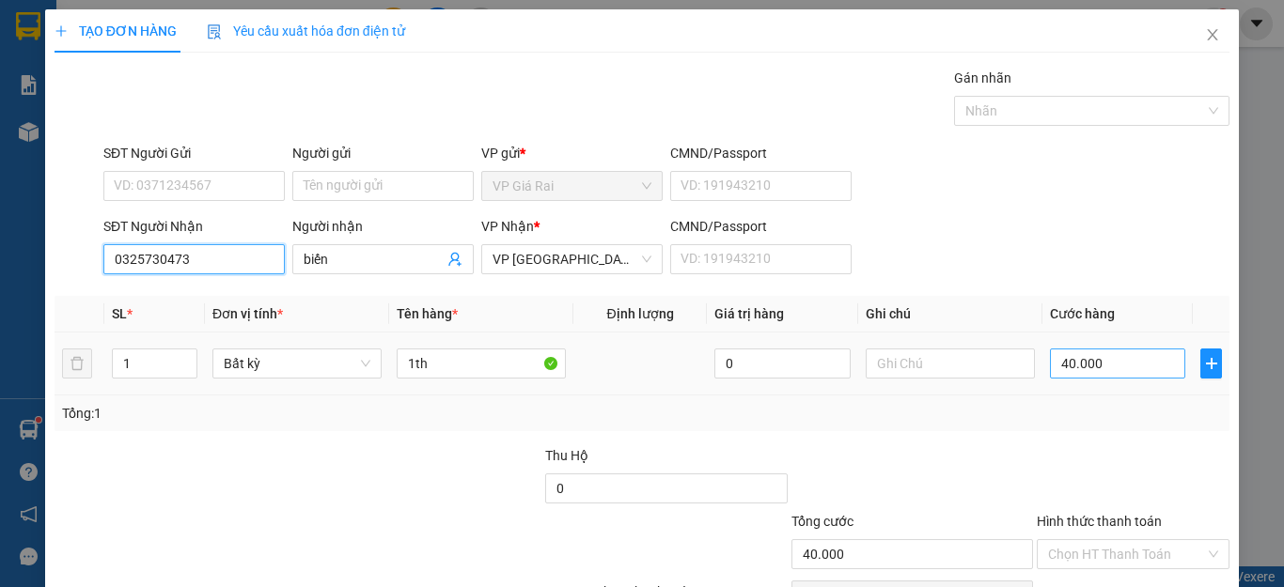
scroll to position [108, 0]
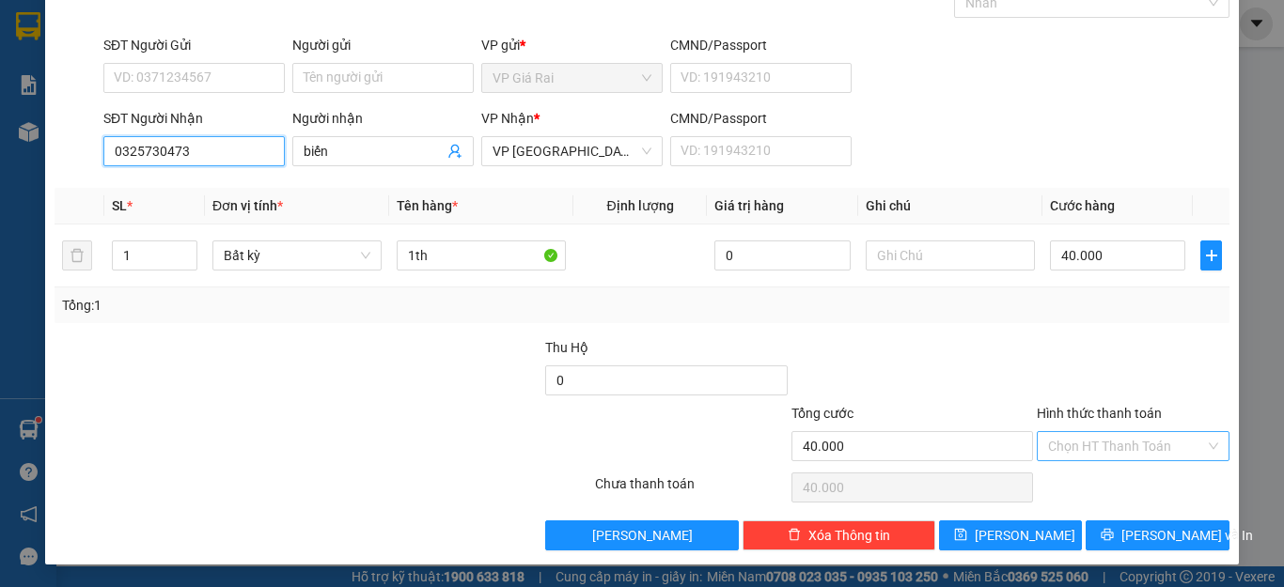
type input "0325730473"
click at [1088, 432] on input "Hình thức thanh toán" at bounding box center [1126, 446] width 157 height 28
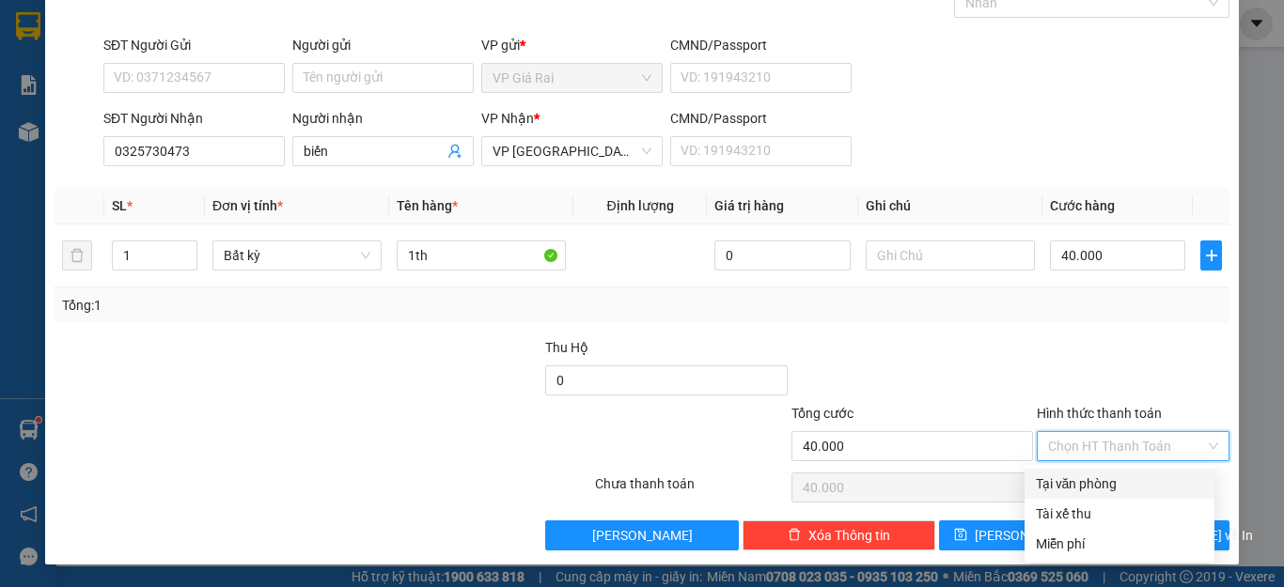
click at [1089, 489] on div "Tại văn phòng" at bounding box center [1119, 484] width 167 height 21
type input "0"
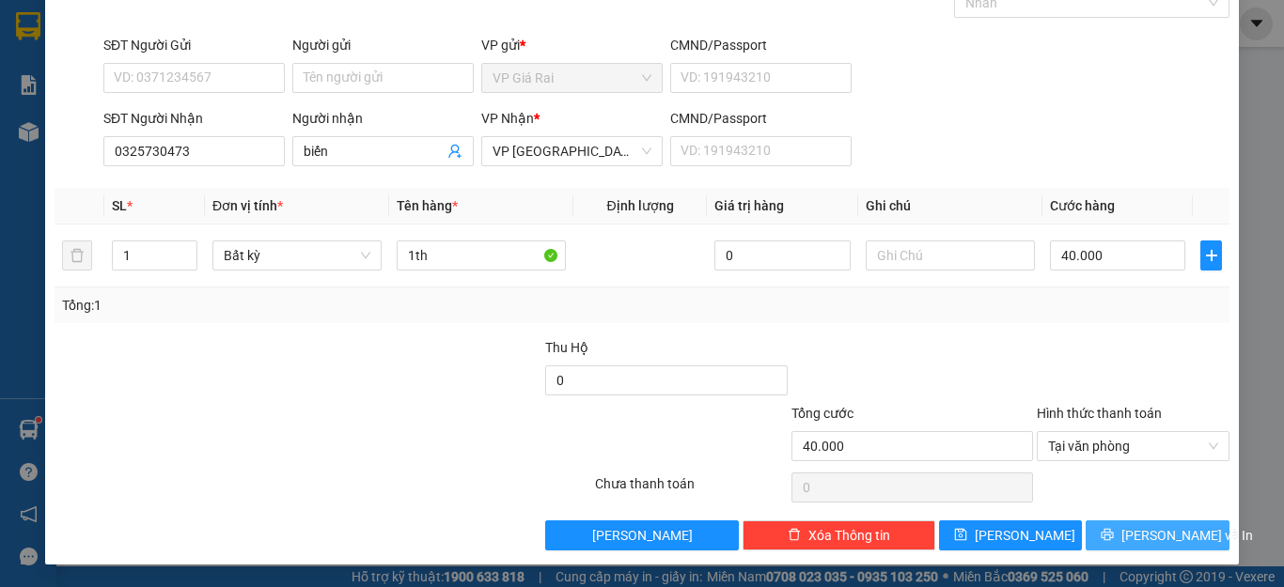
drag, startPoint x: 1116, startPoint y: 548, endPoint x: 1130, endPoint y: 511, distance: 39.3
click at [1119, 535] on button "[PERSON_NAME] và In" at bounding box center [1158, 536] width 144 height 30
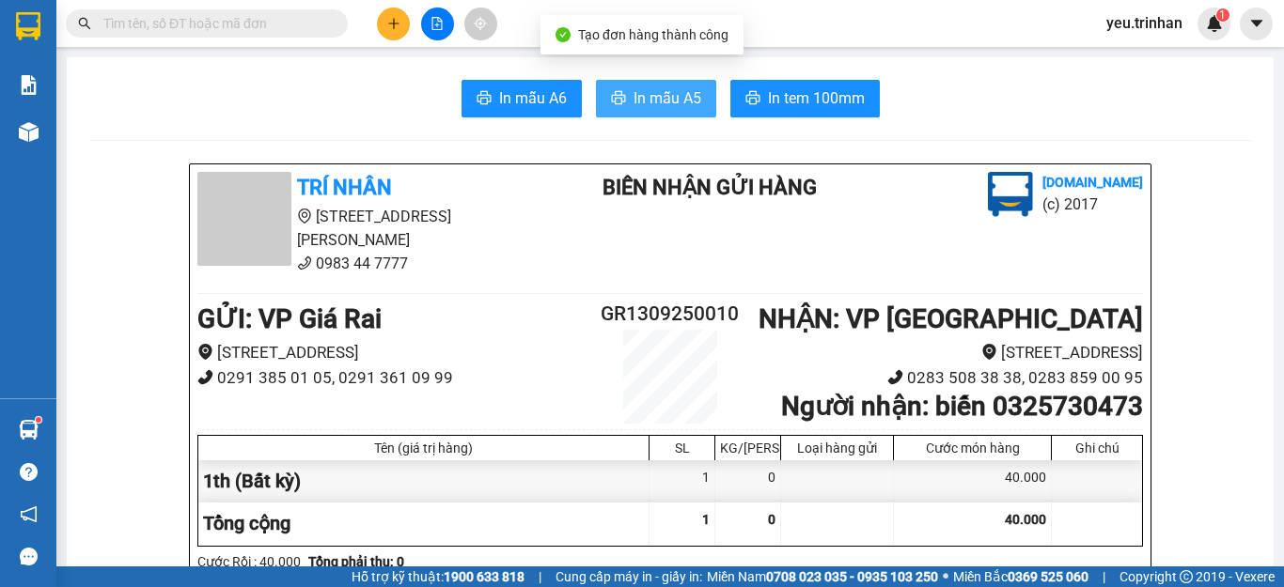
click at [640, 96] on span "In mẫu A5" at bounding box center [668, 97] width 68 height 23
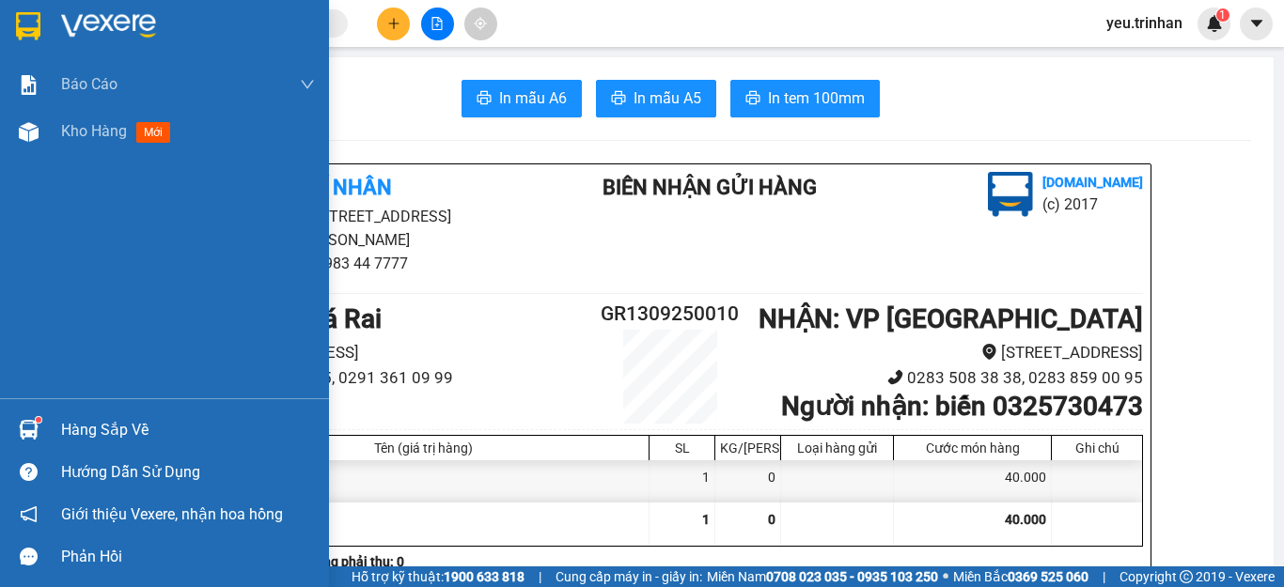
click at [34, 23] on img at bounding box center [28, 26] width 24 height 28
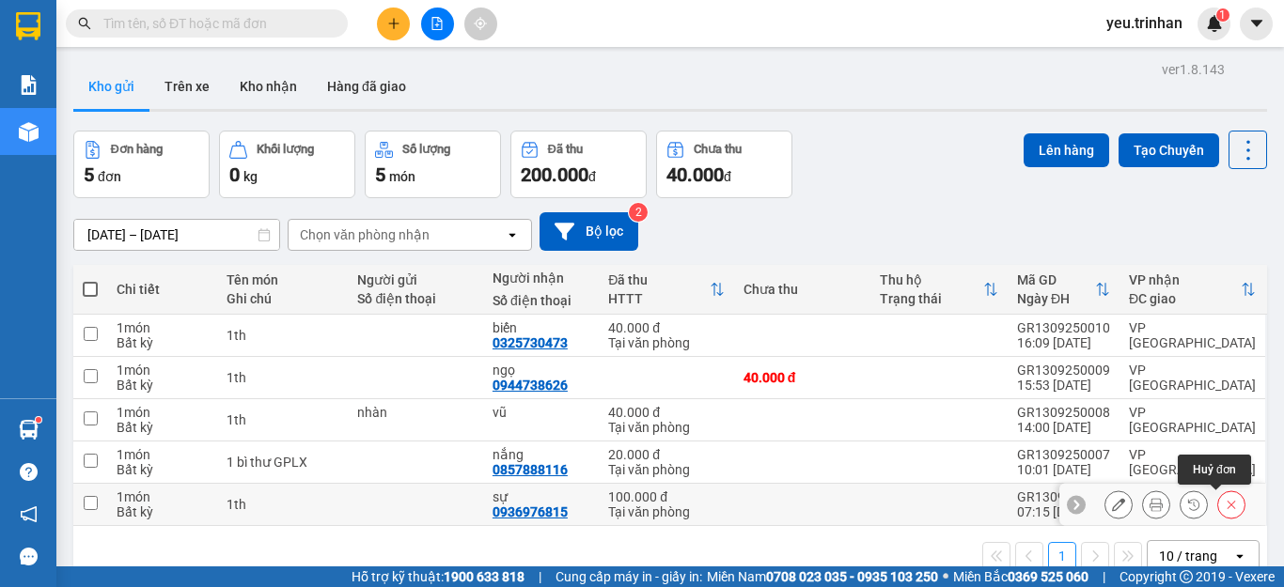
click at [1225, 505] on icon at bounding box center [1231, 504] width 13 height 13
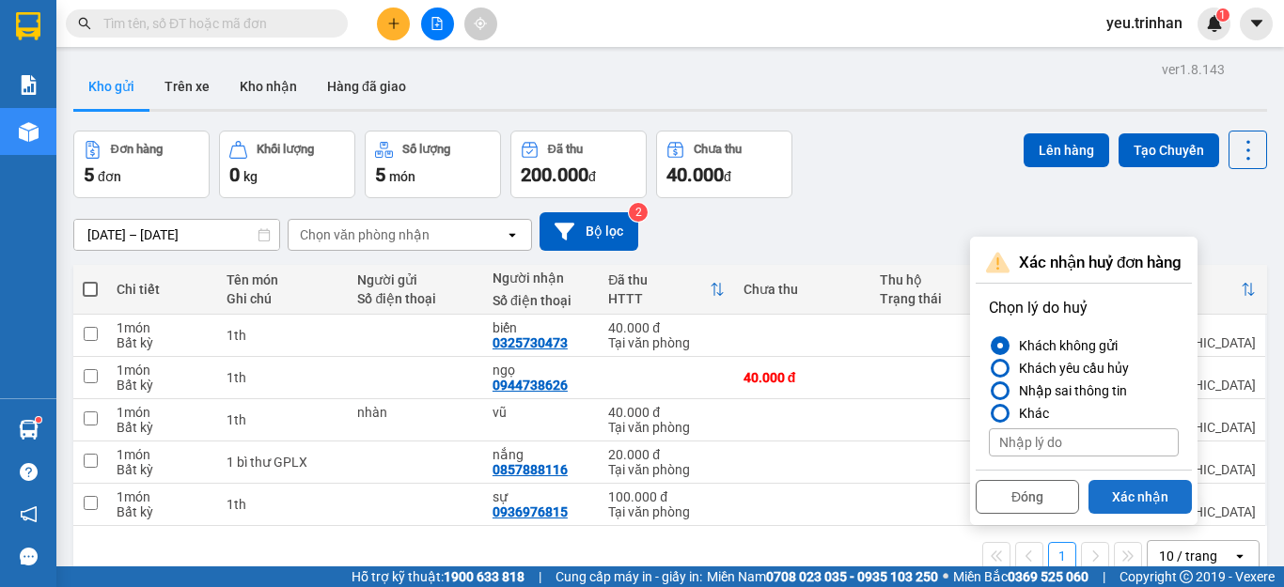
click at [1143, 493] on button "Xác nhận" at bounding box center [1139, 497] width 103 height 34
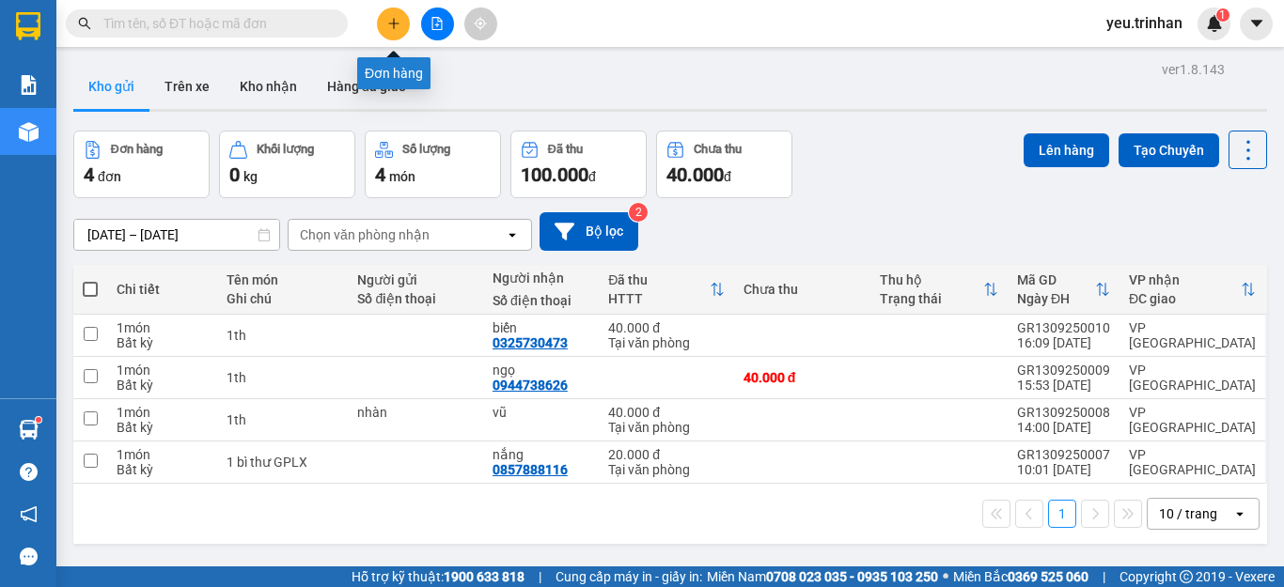
click at [387, 20] on icon "plus" at bounding box center [393, 23] width 13 height 13
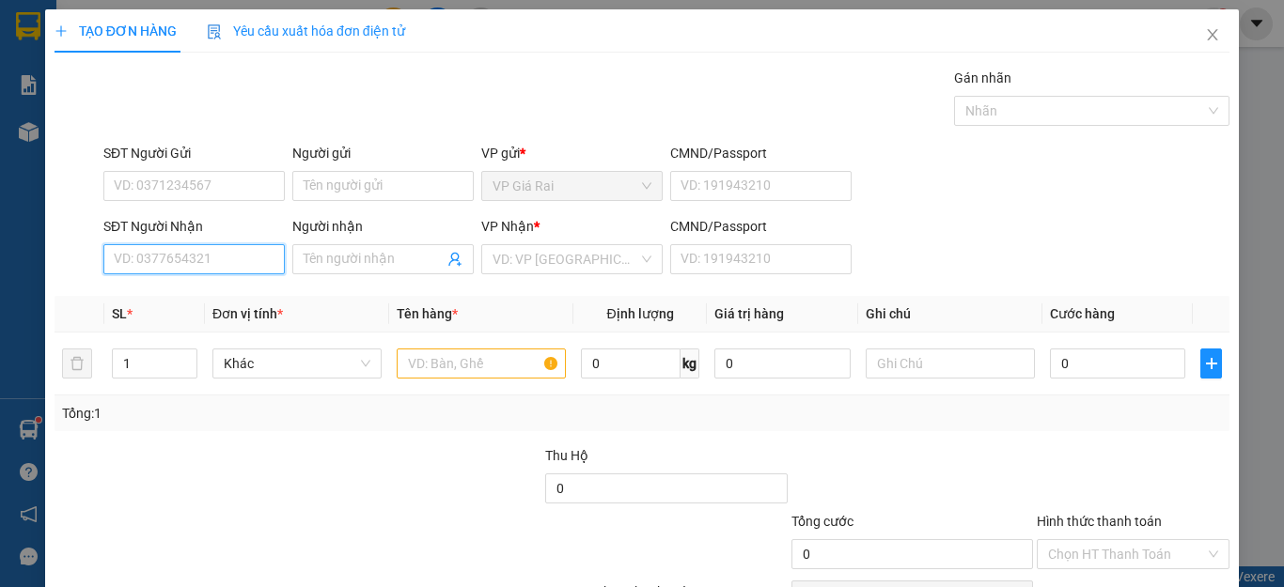
click at [177, 258] on input "SĐT Người Nhận" at bounding box center [193, 259] width 181 height 30
type input "0917692272"
click at [219, 299] on div "0917692272 - ly" at bounding box center [192, 297] width 156 height 21
type input "ly"
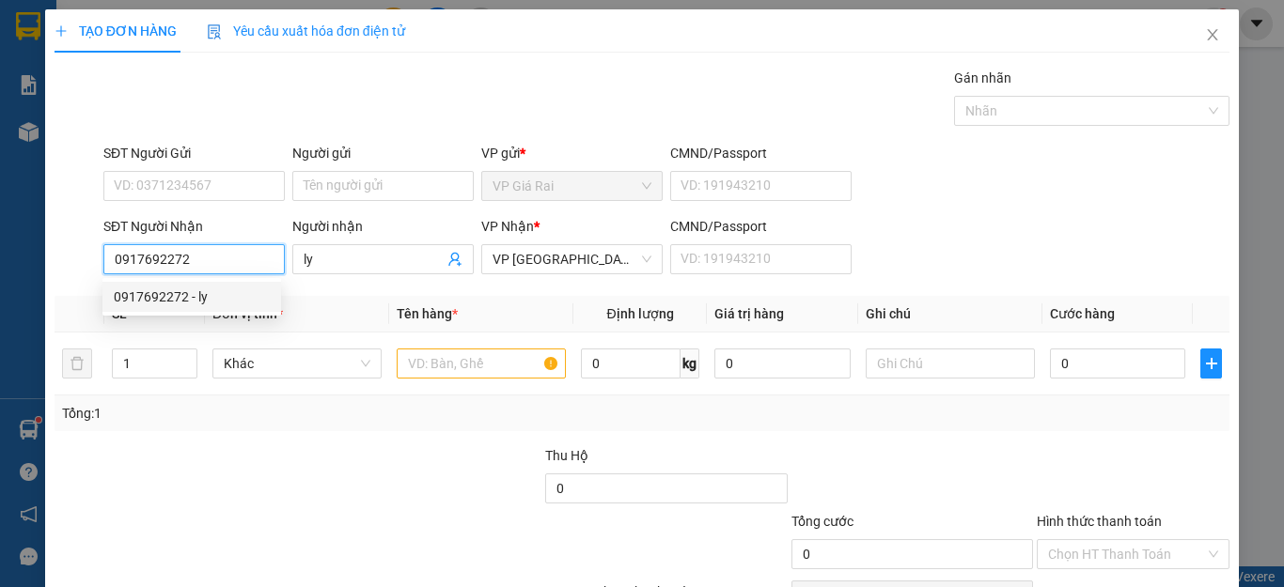
type input "30.000"
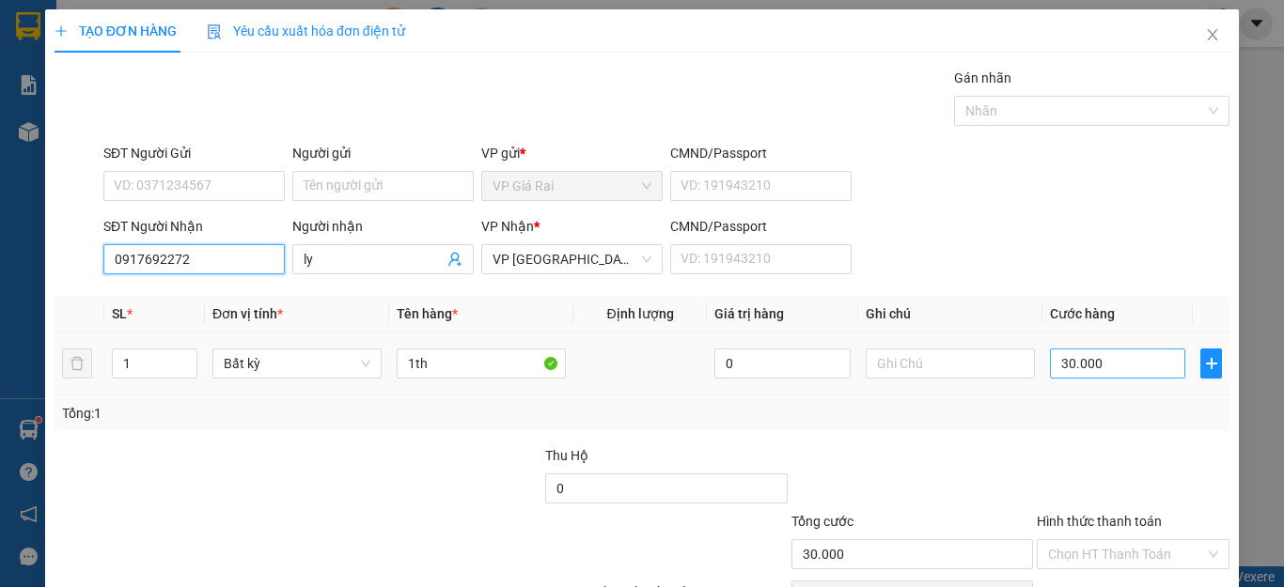
type input "0917692272"
click at [1097, 369] on input "30.000" at bounding box center [1117, 364] width 135 height 30
type input "4"
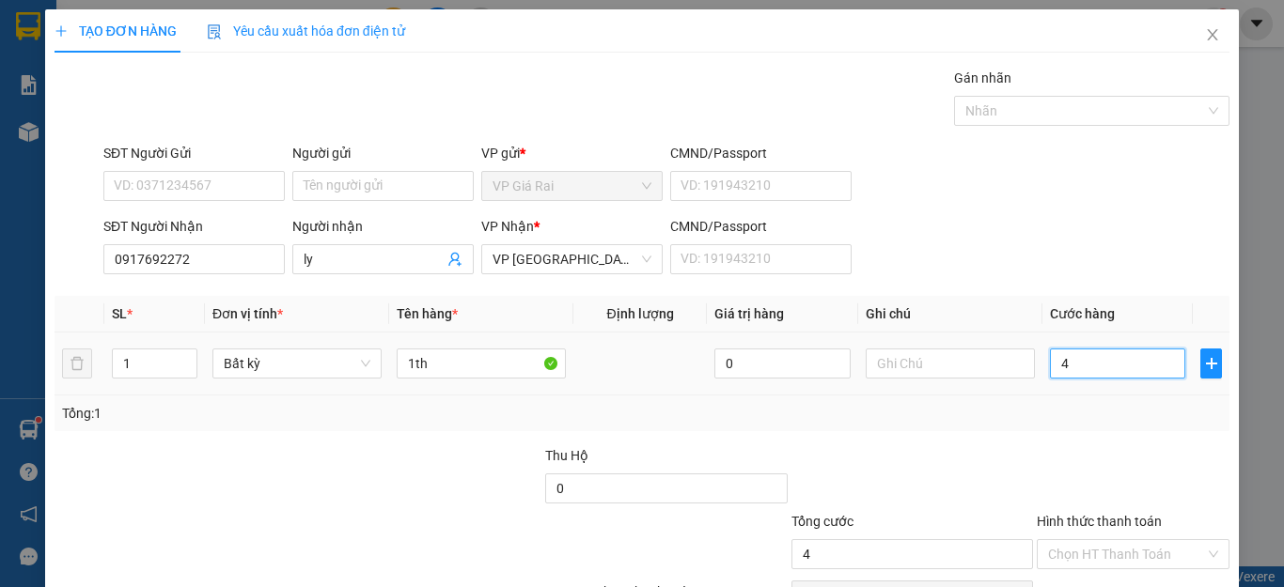
type input "40"
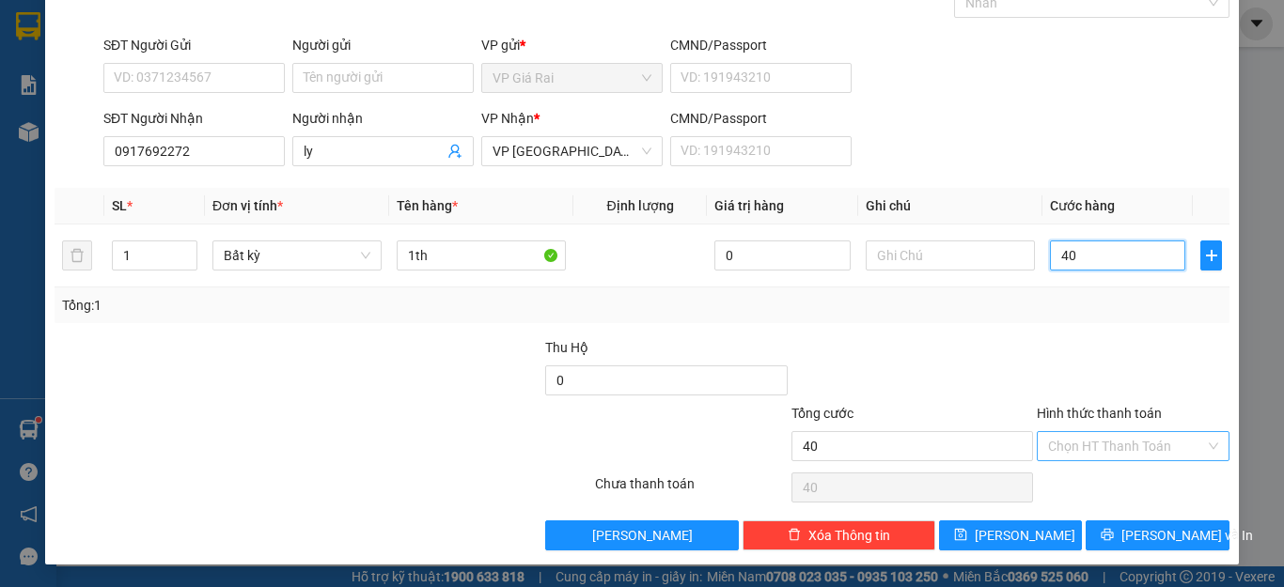
type input "40"
type input "40.000"
drag, startPoint x: 1118, startPoint y: 441, endPoint x: 1050, endPoint y: 506, distance: 93.7
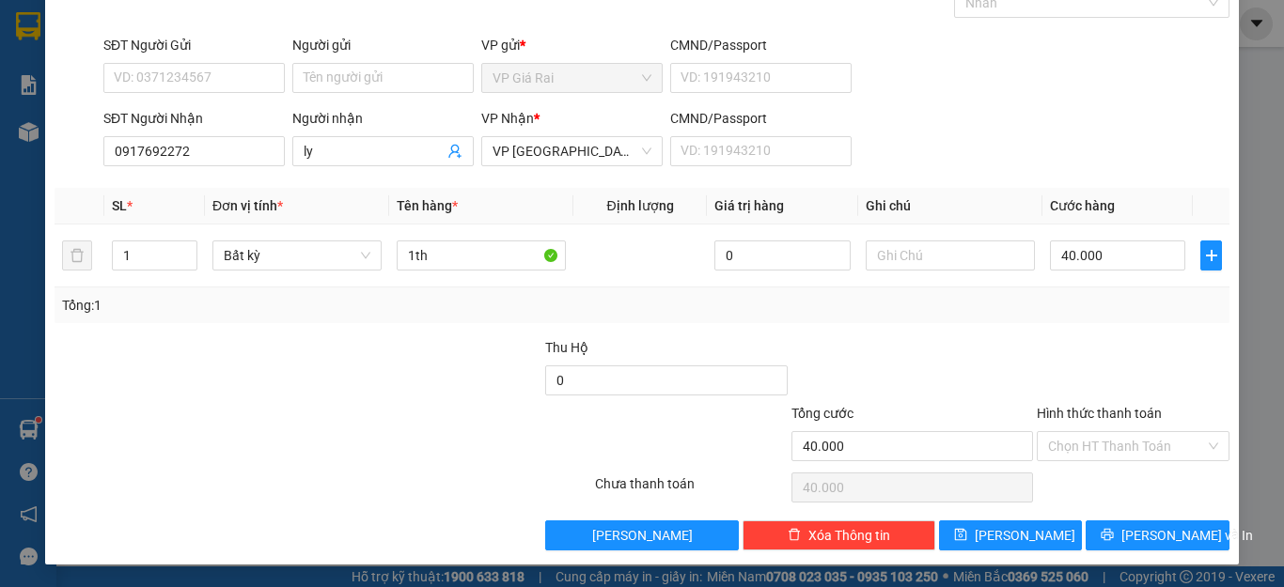
click at [1118, 447] on input "Hình thức thanh toán" at bounding box center [1126, 446] width 157 height 28
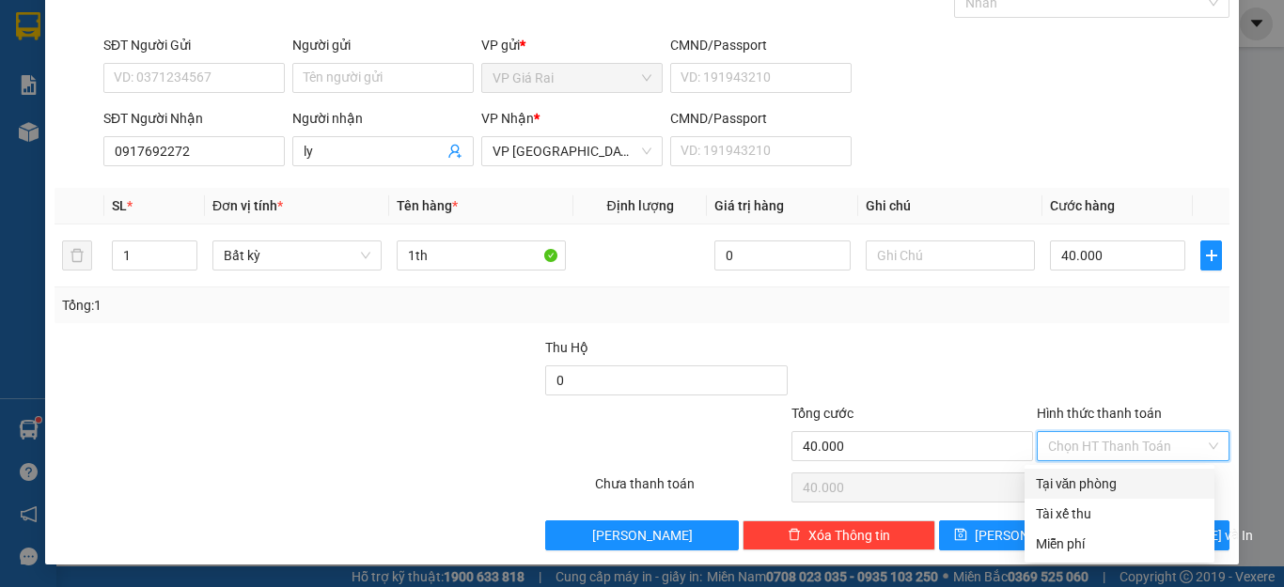
click at [1088, 483] on div "Tại văn phòng" at bounding box center [1119, 484] width 167 height 21
type input "0"
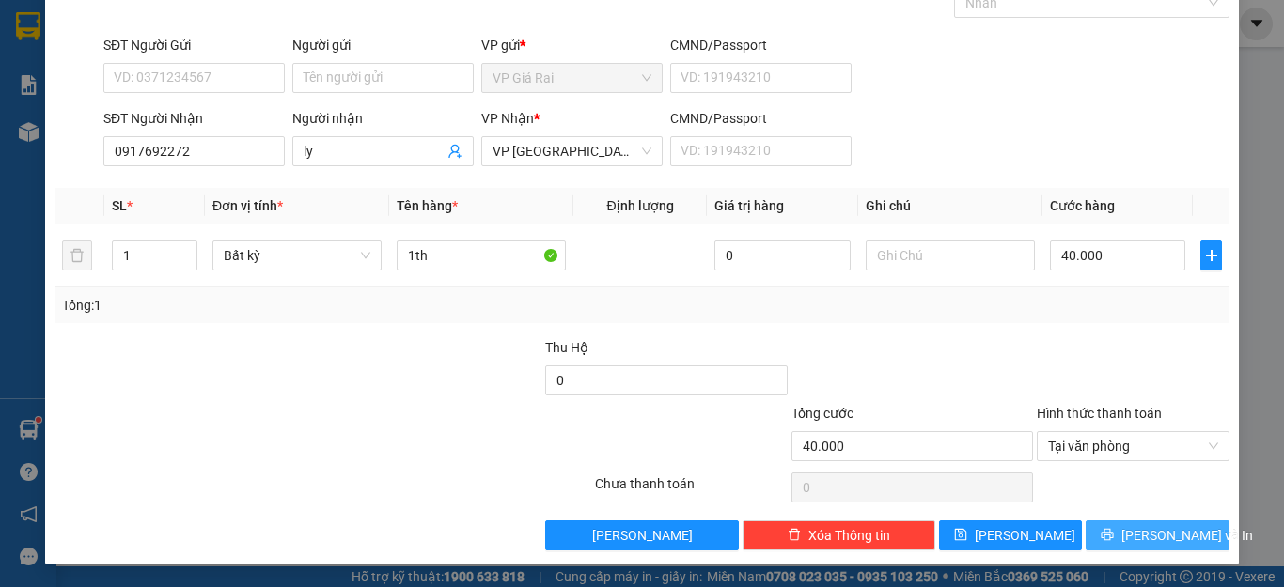
click at [1119, 521] on button "[PERSON_NAME] và In" at bounding box center [1158, 536] width 144 height 30
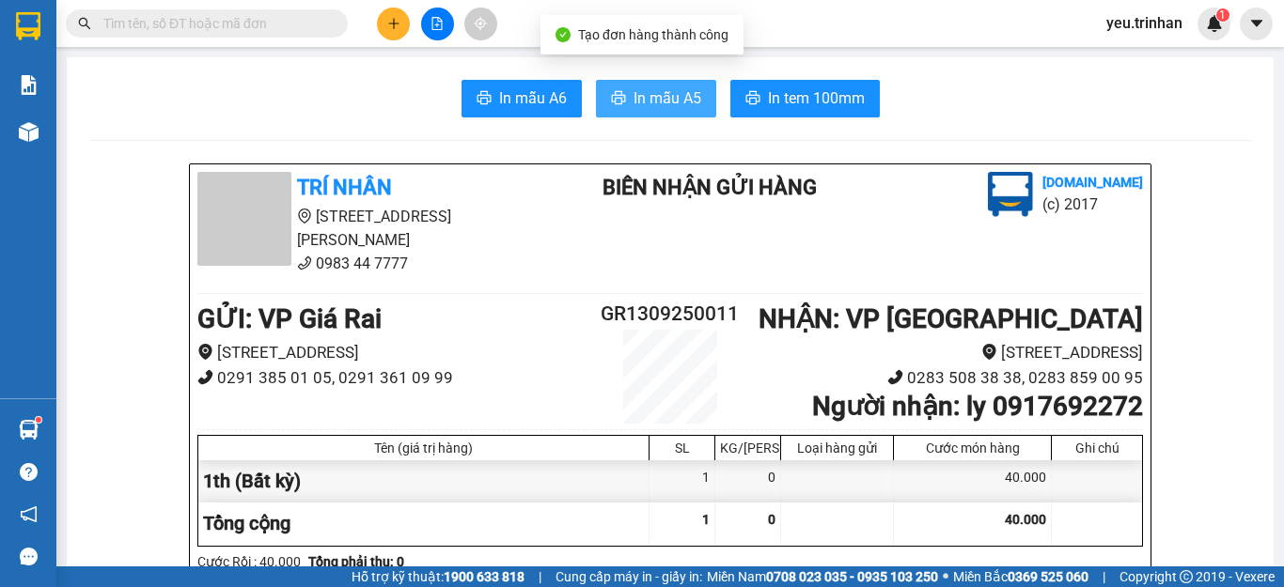
click at [679, 91] on span "In mẫu A5" at bounding box center [668, 97] width 68 height 23
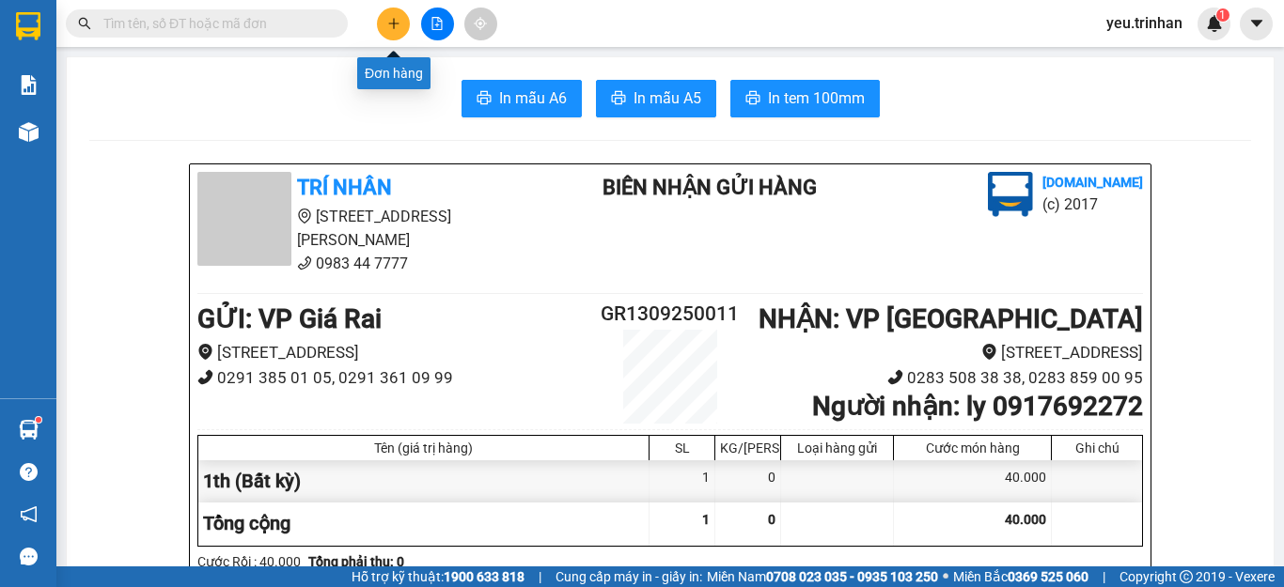
click at [390, 20] on icon "plus" at bounding box center [393, 23] width 13 height 13
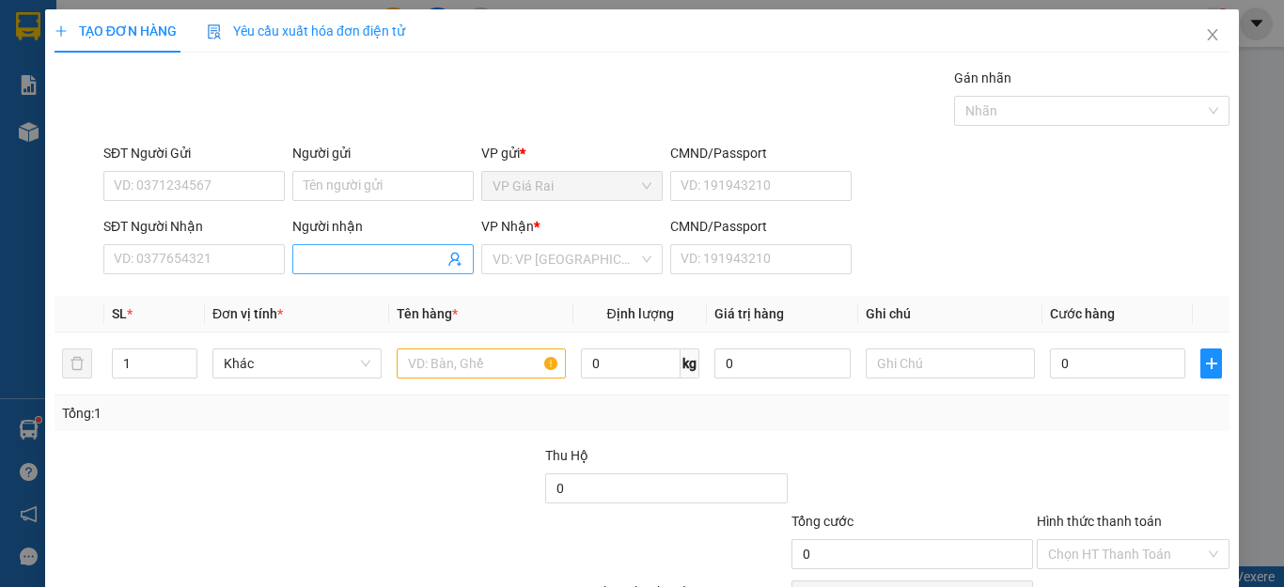
click at [350, 263] on input "Người nhận" at bounding box center [374, 259] width 140 height 21
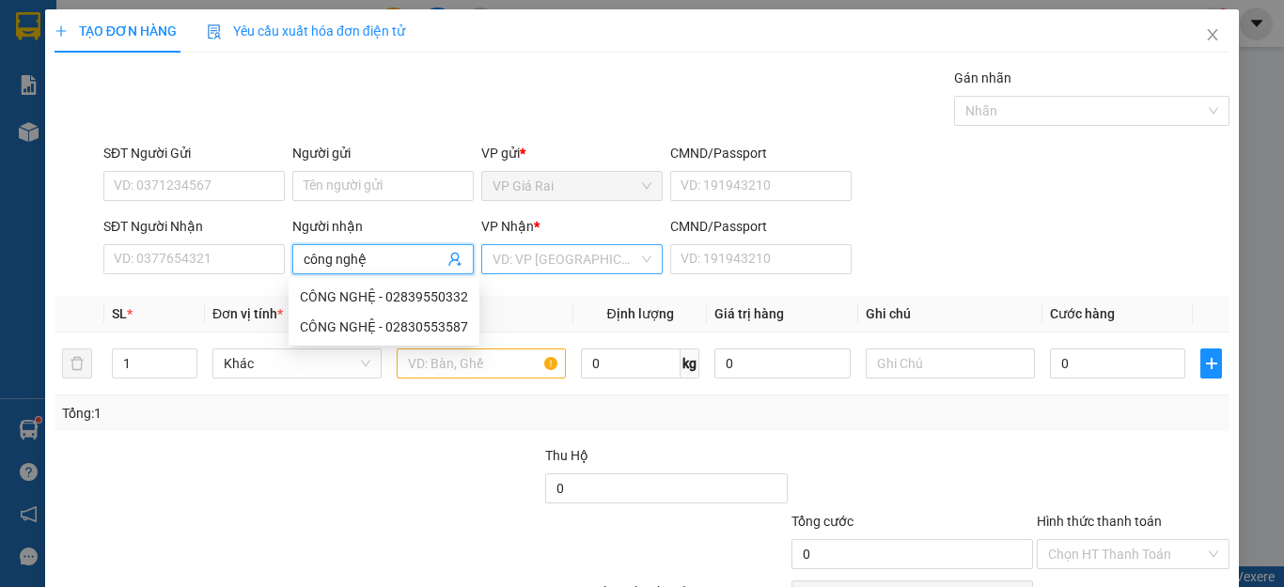
type input "công nghệ"
click at [537, 255] on input "search" at bounding box center [566, 259] width 146 height 28
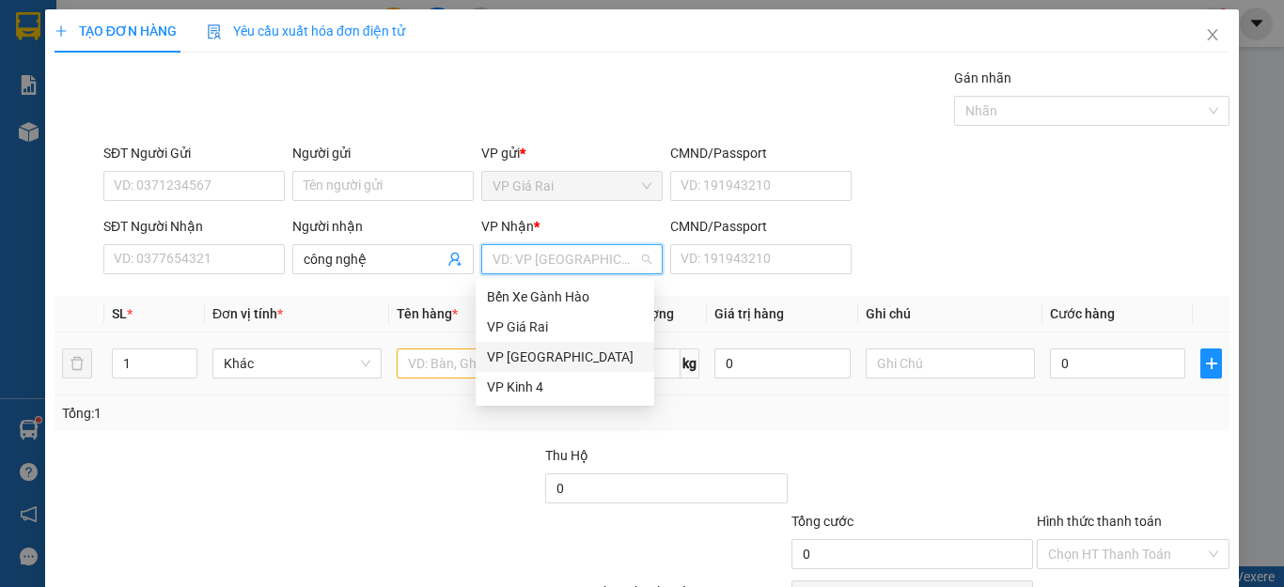
click at [525, 348] on div "VP [GEOGRAPHIC_DATA]" at bounding box center [565, 357] width 156 height 21
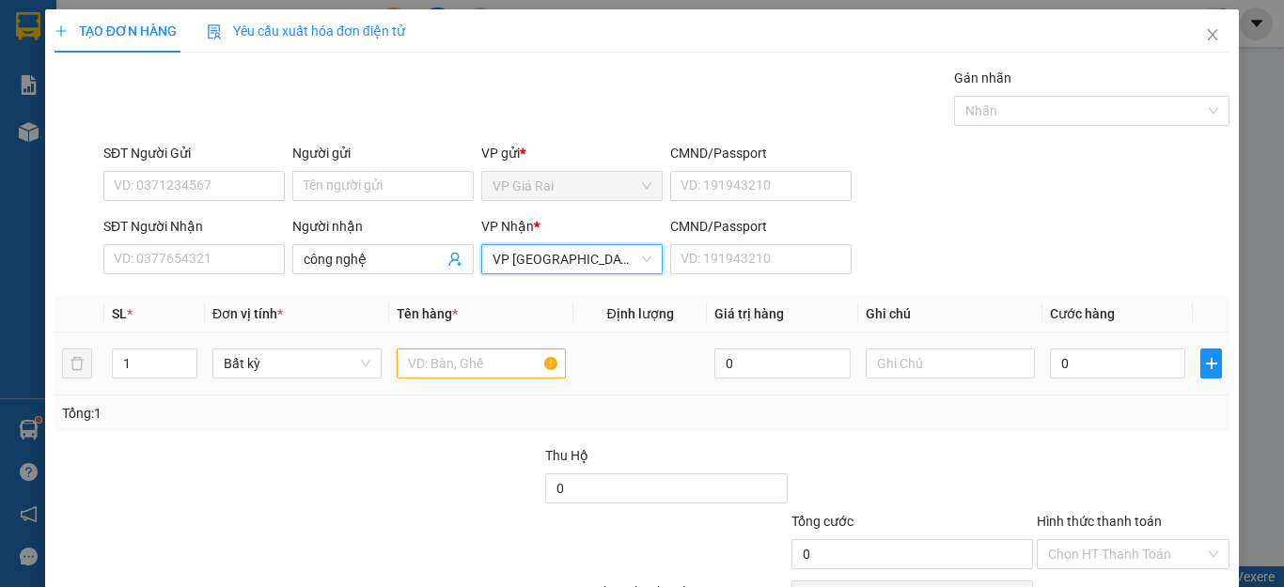
click at [432, 347] on div at bounding box center [481, 364] width 169 height 38
click at [432, 355] on input "text" at bounding box center [481, 364] width 169 height 30
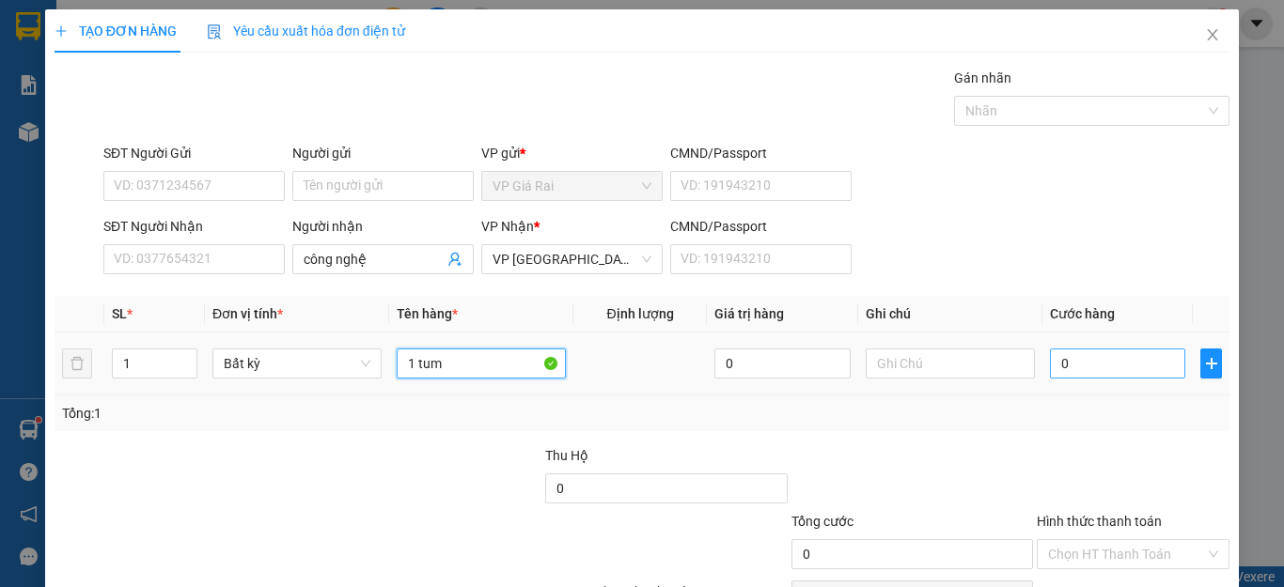
type input "1 tum"
click at [1073, 365] on input "0" at bounding box center [1117, 364] width 135 height 30
type input "3"
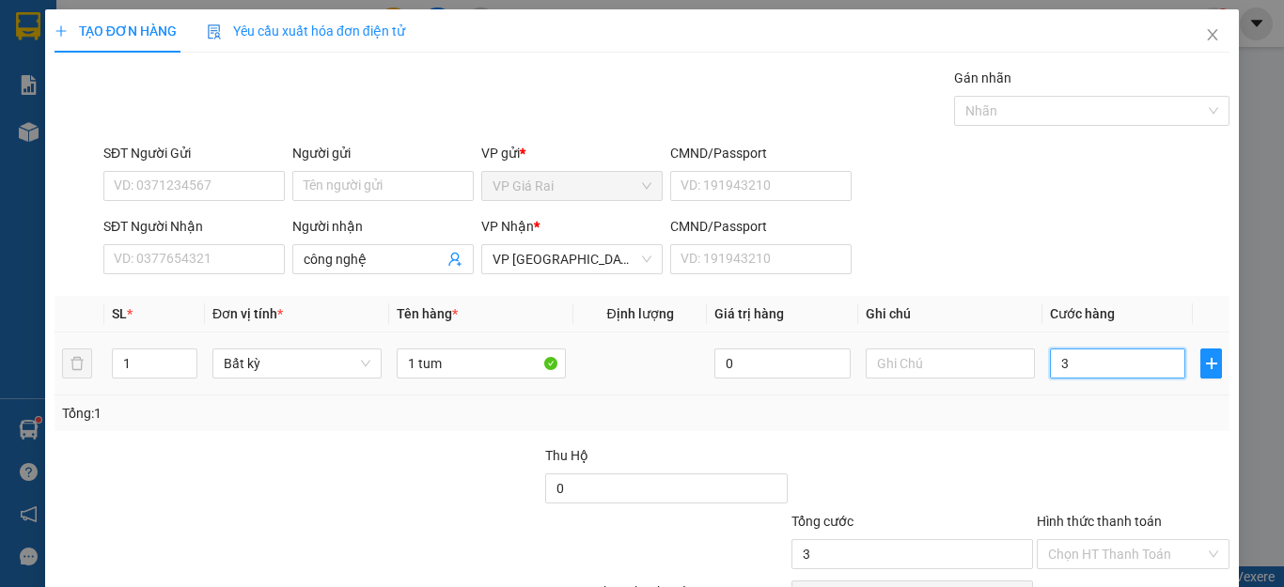
type input "30"
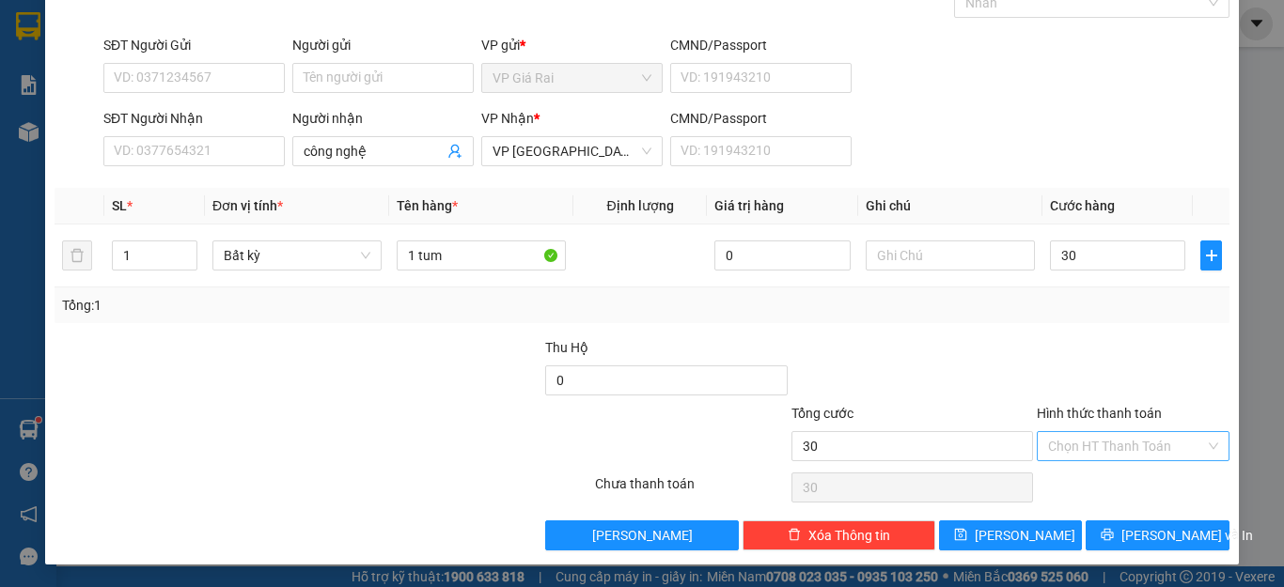
type input "30.000"
click at [1082, 455] on input "Hình thức thanh toán" at bounding box center [1126, 446] width 157 height 28
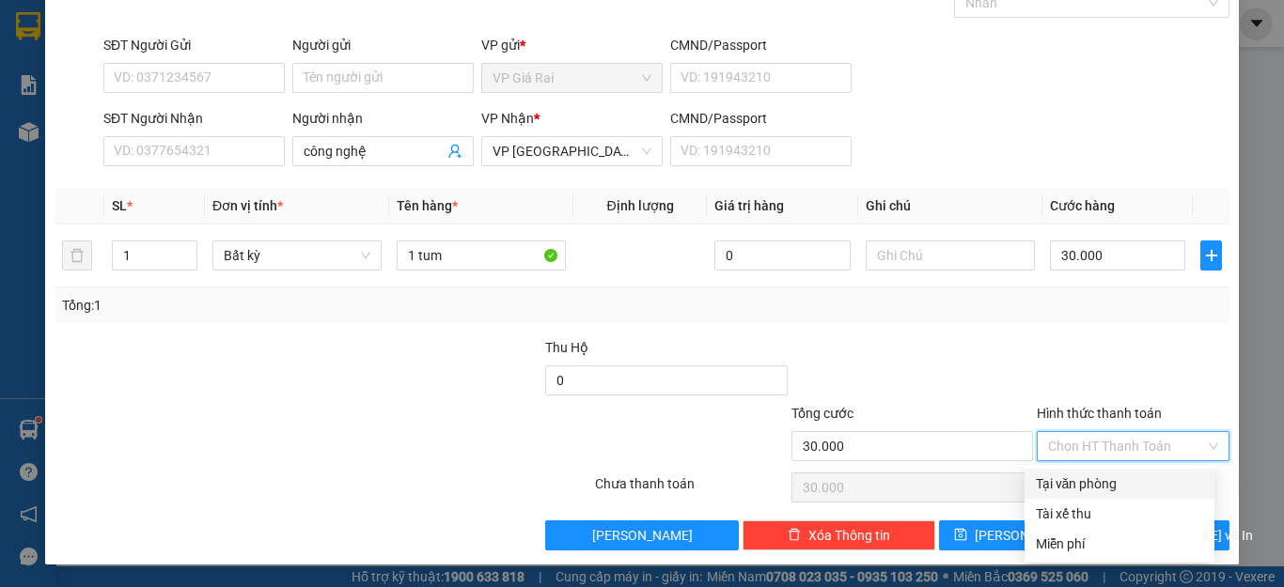
click at [1084, 479] on div "Tại văn phòng" at bounding box center [1119, 484] width 167 height 21
type input "0"
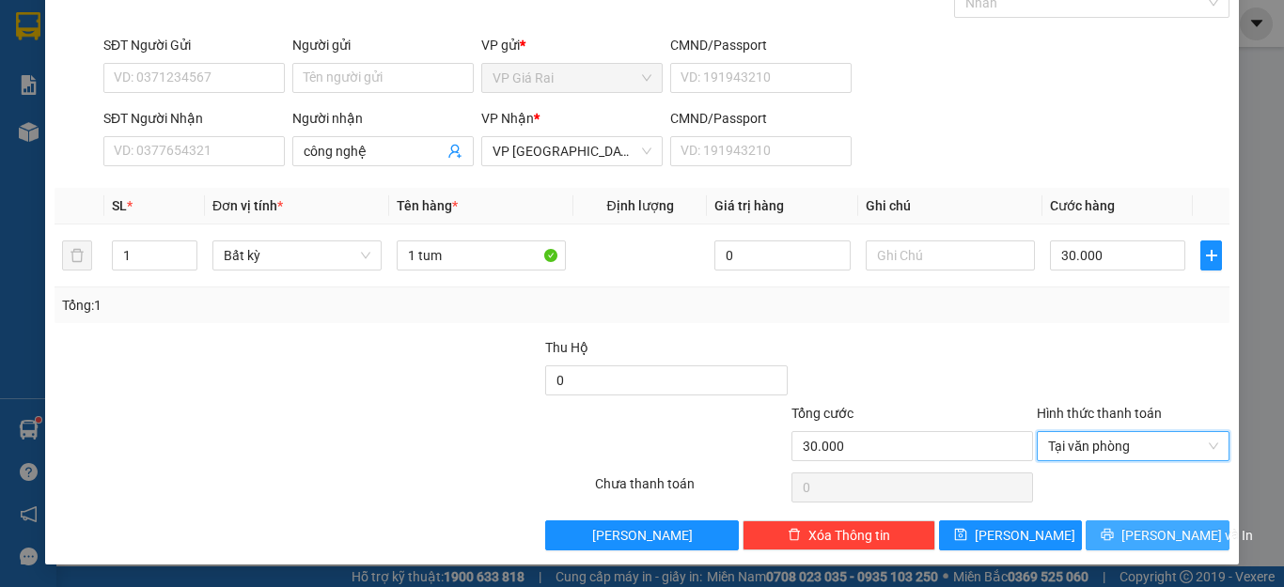
click at [1138, 525] on span "[PERSON_NAME] và In" at bounding box center [1187, 535] width 132 height 21
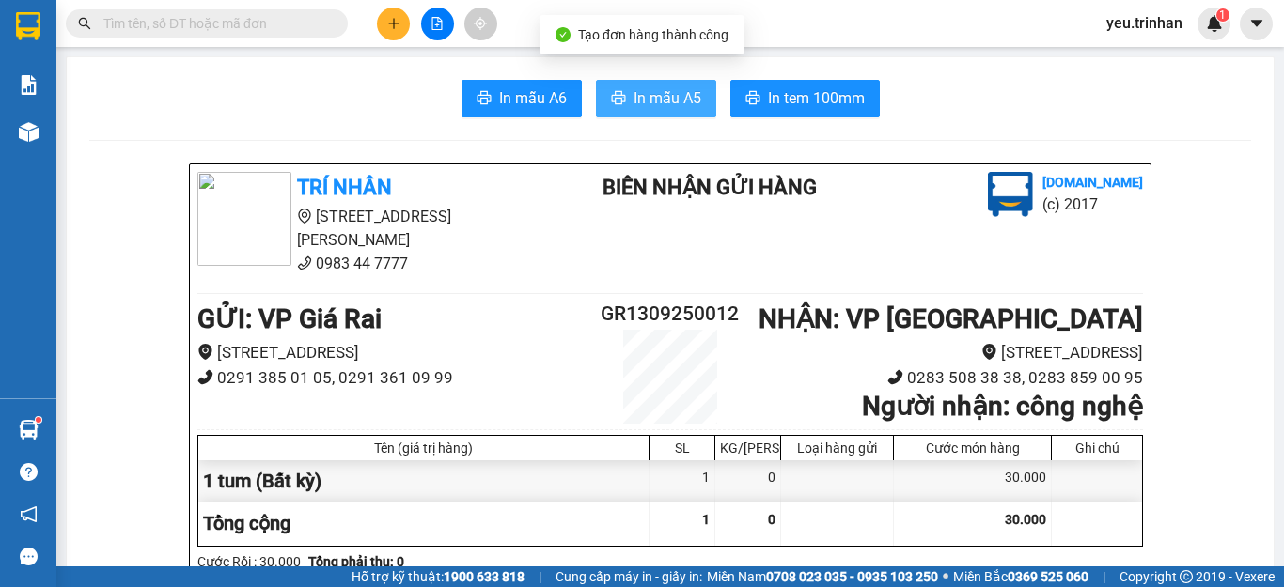
click at [607, 113] on button "In mẫu A5" at bounding box center [656, 99] width 120 height 38
click at [607, 111] on button "In mẫu A5" at bounding box center [656, 99] width 120 height 38
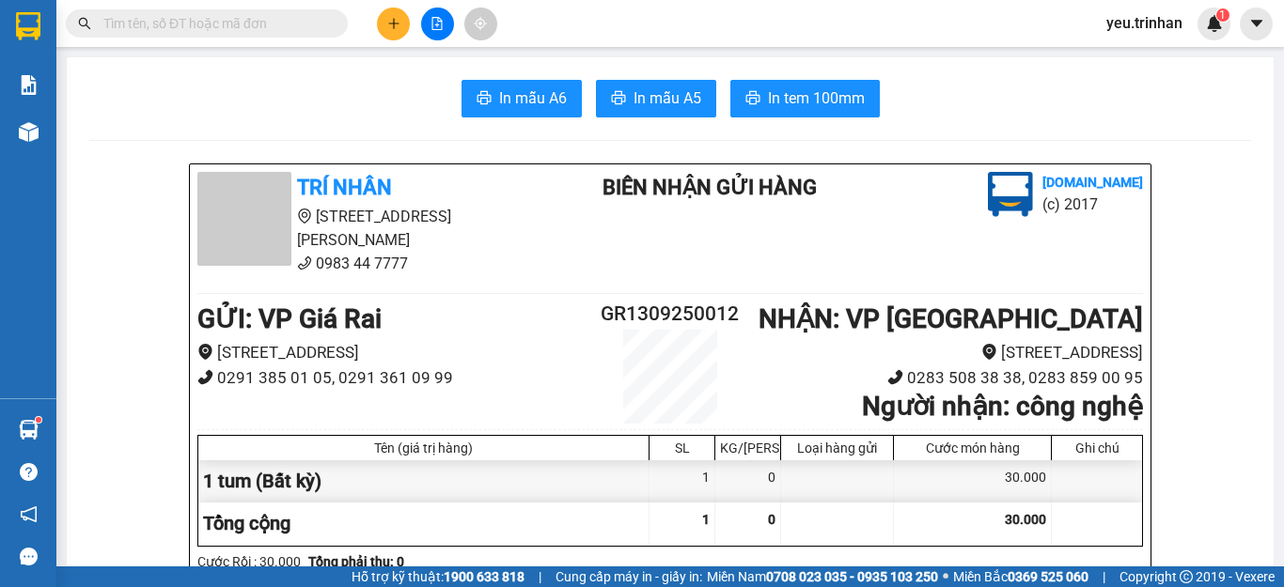
click at [400, 23] on button at bounding box center [393, 24] width 33 height 33
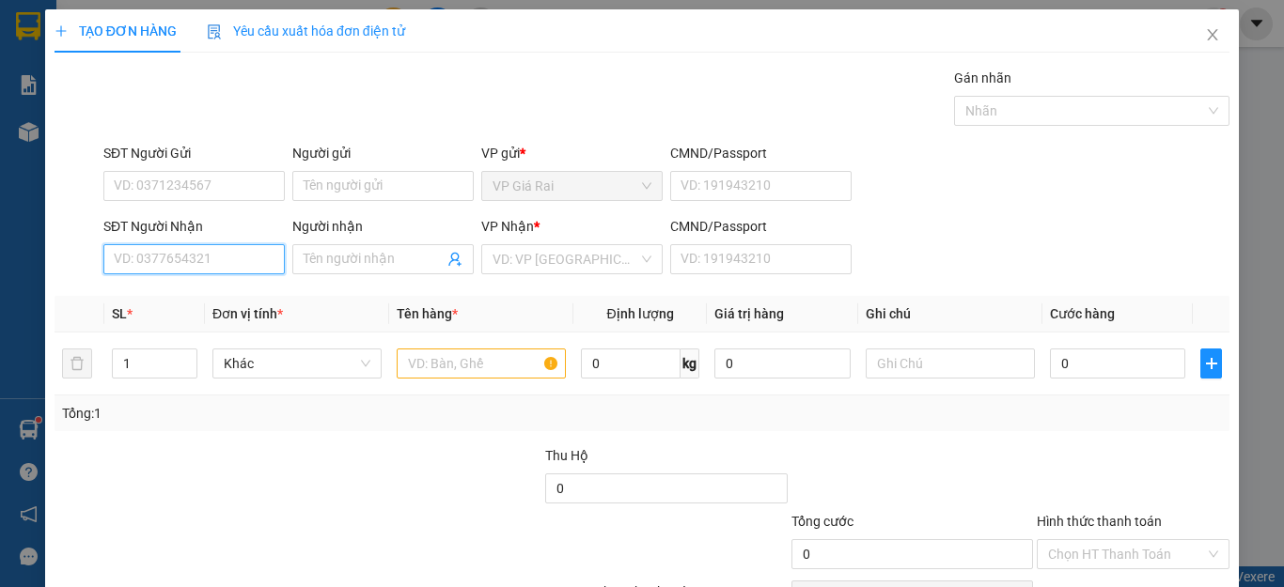
click at [198, 252] on input "SĐT Người Nhận" at bounding box center [193, 259] width 181 height 30
click at [157, 292] on div "0353895608 - TÝ" at bounding box center [192, 297] width 156 height 21
type input "0353895608"
type input "TÝ"
type input "70.000"
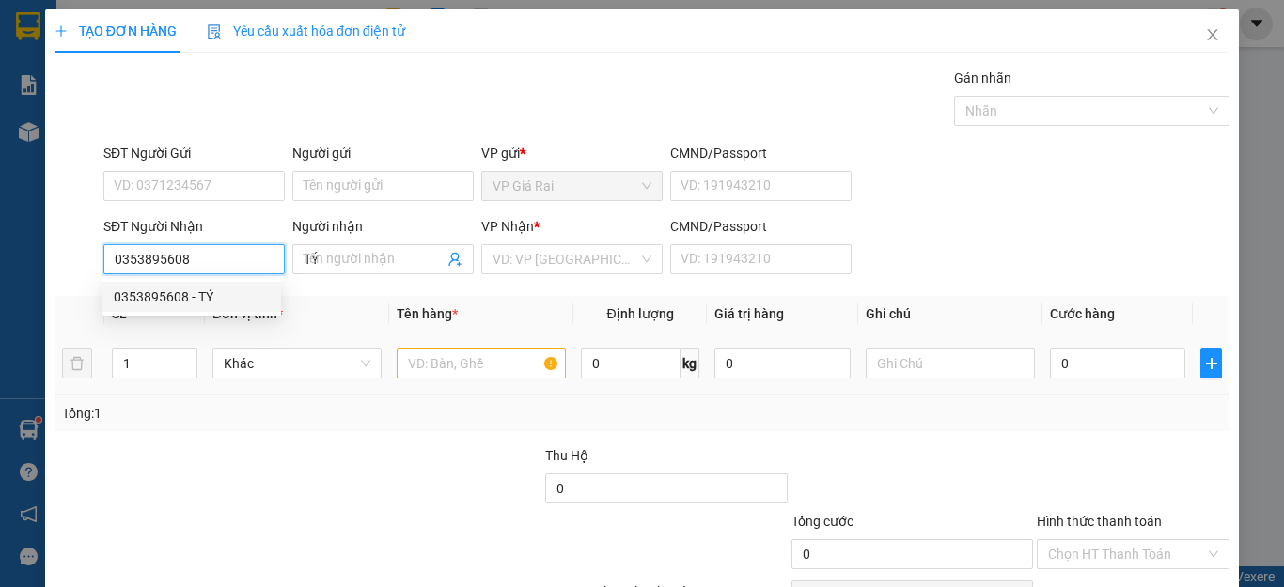
type input "70.000"
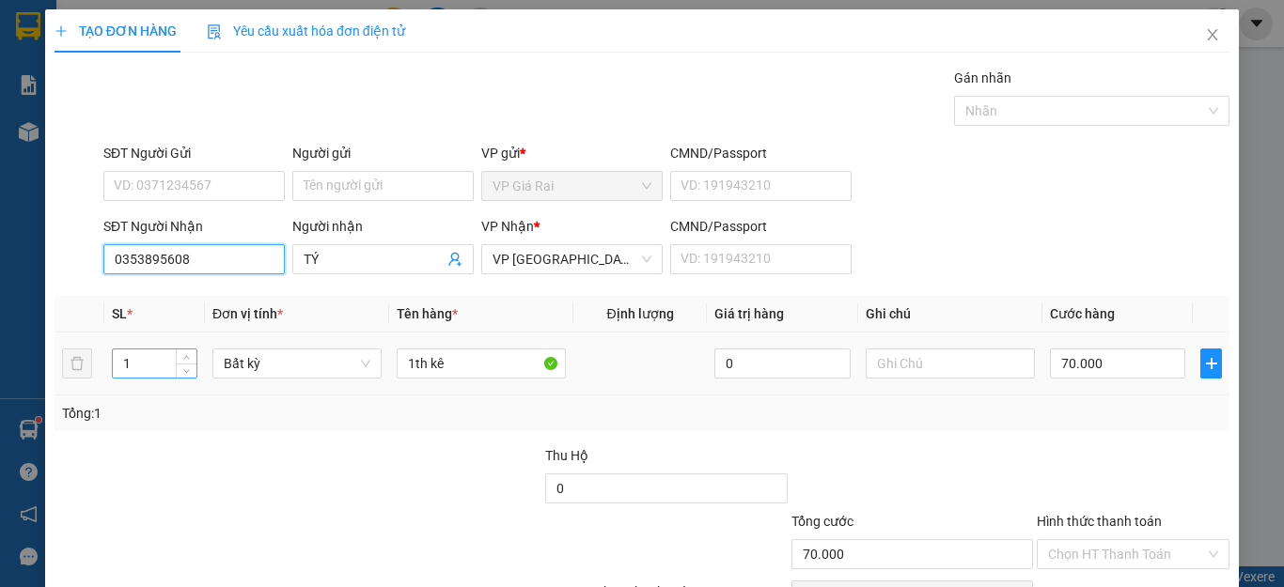
type input "0353895608"
drag, startPoint x: 136, startPoint y: 363, endPoint x: 102, endPoint y: 364, distance: 33.9
click at [102, 364] on tr "1 Bất kỳ 1th kê 0 70.000" at bounding box center [642, 364] width 1175 height 63
type input "2"
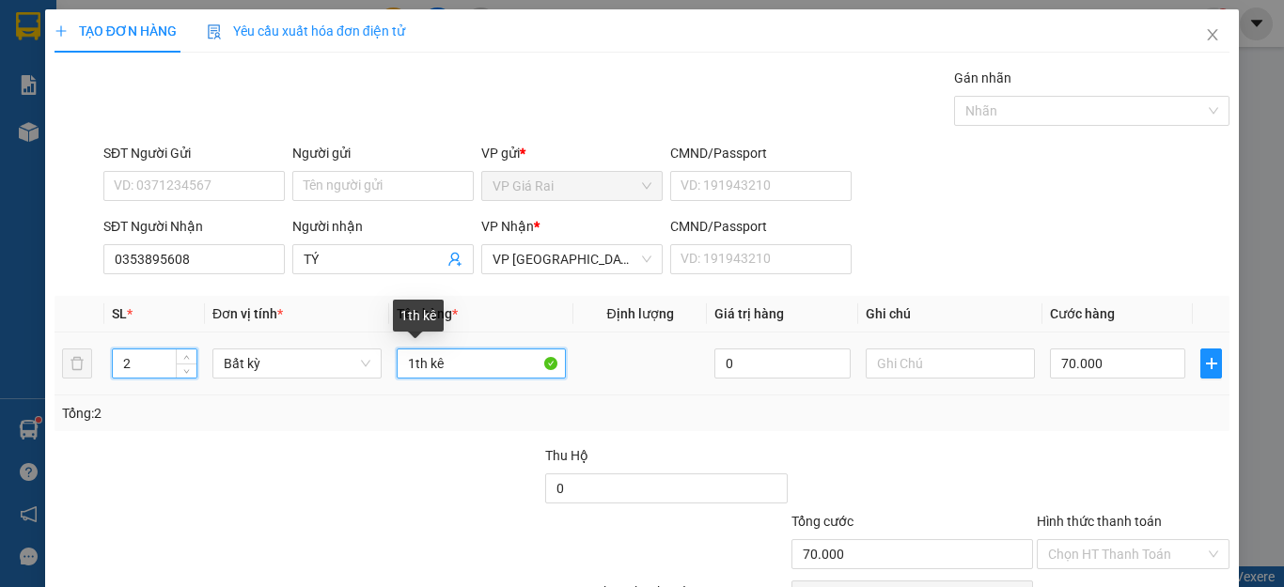
click at [245, 336] on tr "2 Bất kỳ 1th kê 0 70.000" at bounding box center [642, 364] width 1175 height 63
type input "0"
click at [449, 366] on input "1th kê" at bounding box center [481, 364] width 169 height 30
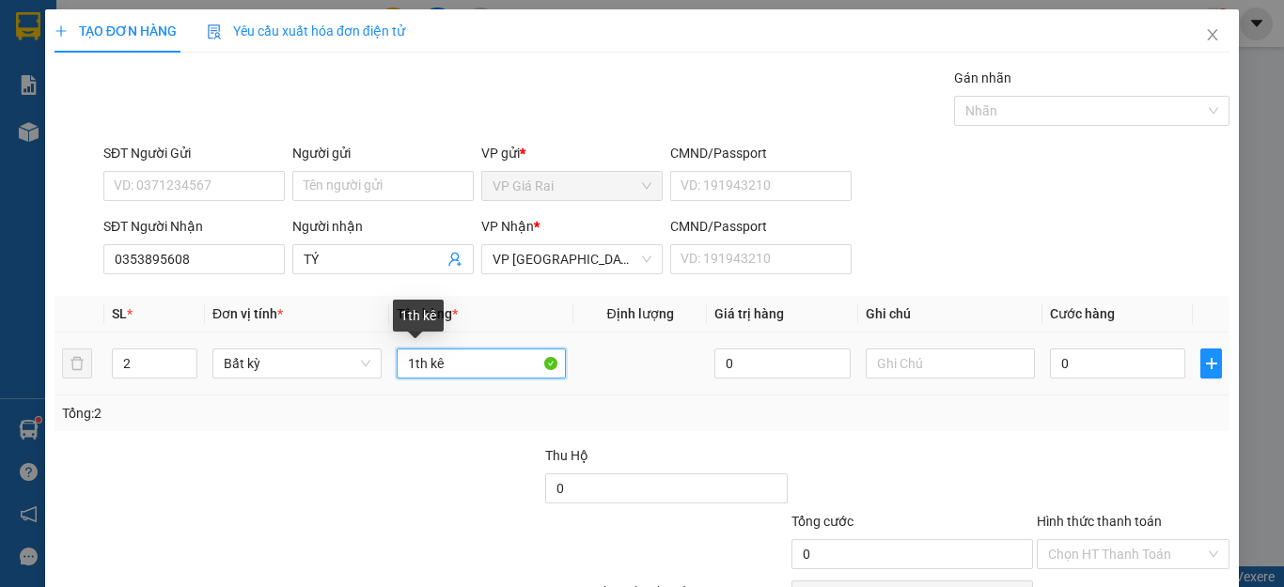
drag, startPoint x: 449, startPoint y: 366, endPoint x: 390, endPoint y: 369, distance: 59.3
click at [390, 369] on td "1th kê" at bounding box center [481, 364] width 184 height 63
type input "2th"
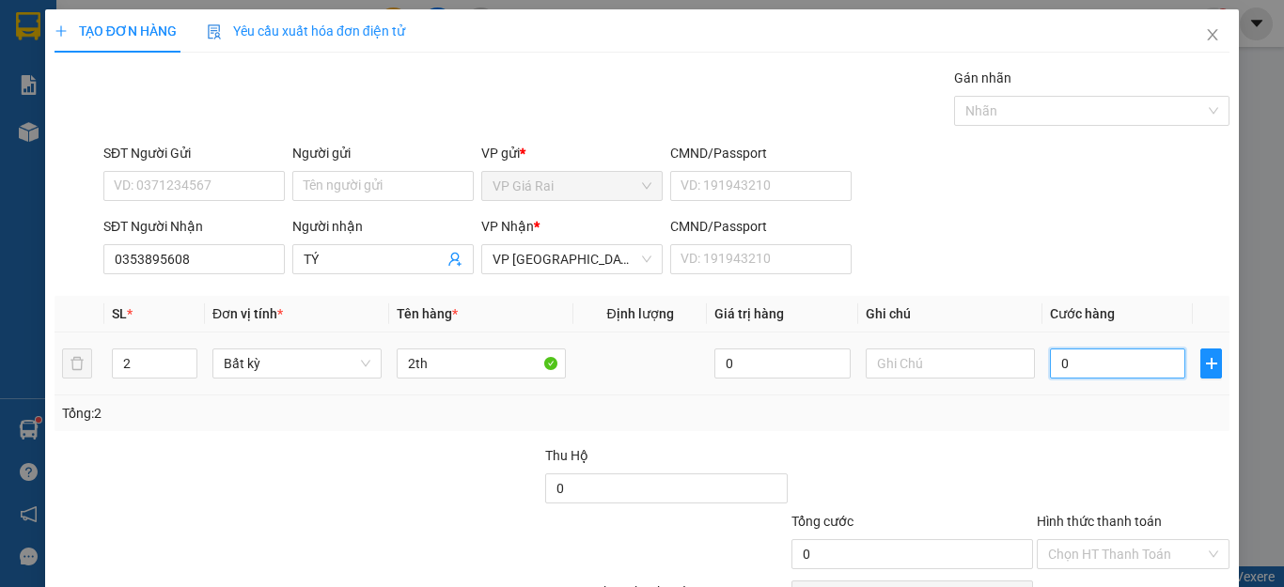
click at [1086, 355] on input "0" at bounding box center [1117, 364] width 135 height 30
type input "1"
type input "15"
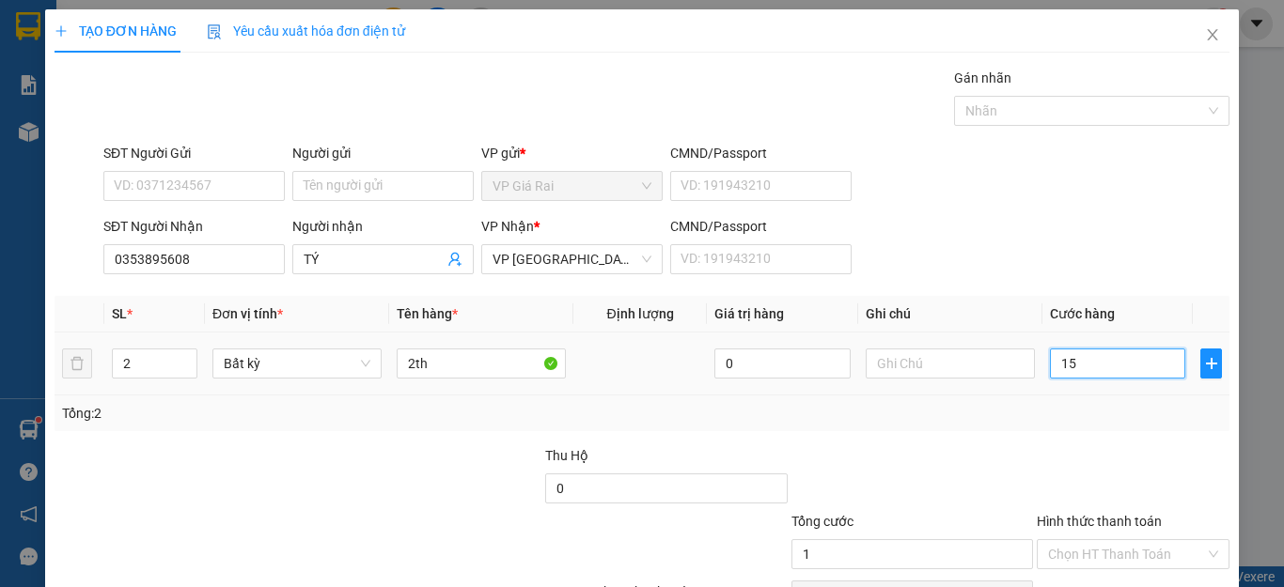
type input "15"
type input "150"
type input "150.000"
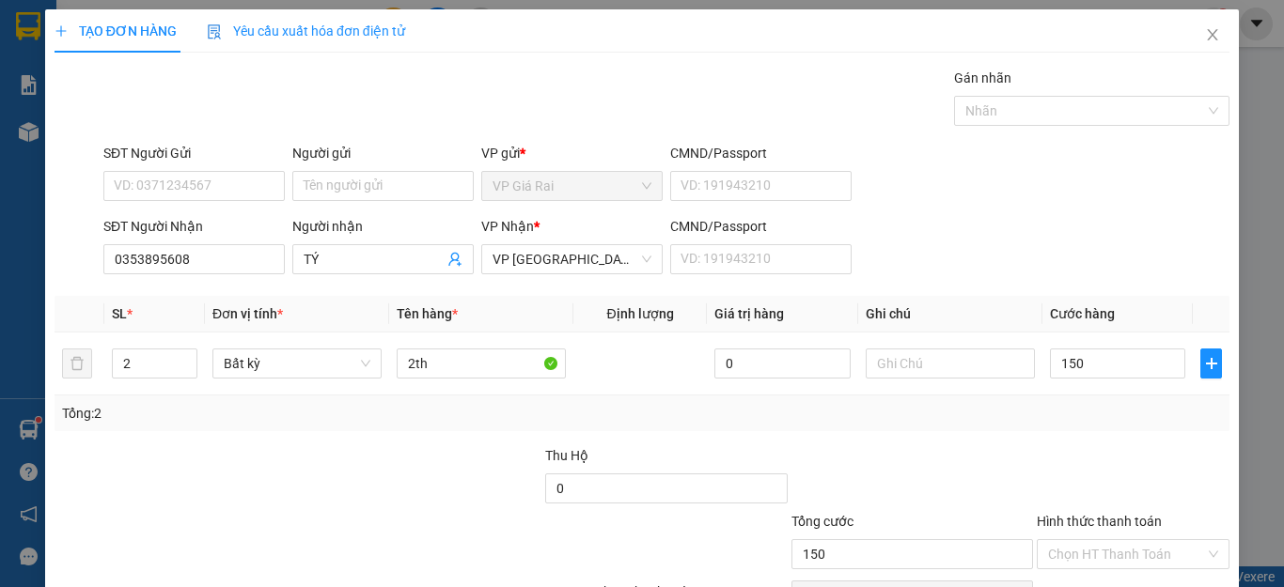
type input "150.000"
click at [1048, 448] on div at bounding box center [1133, 479] width 196 height 66
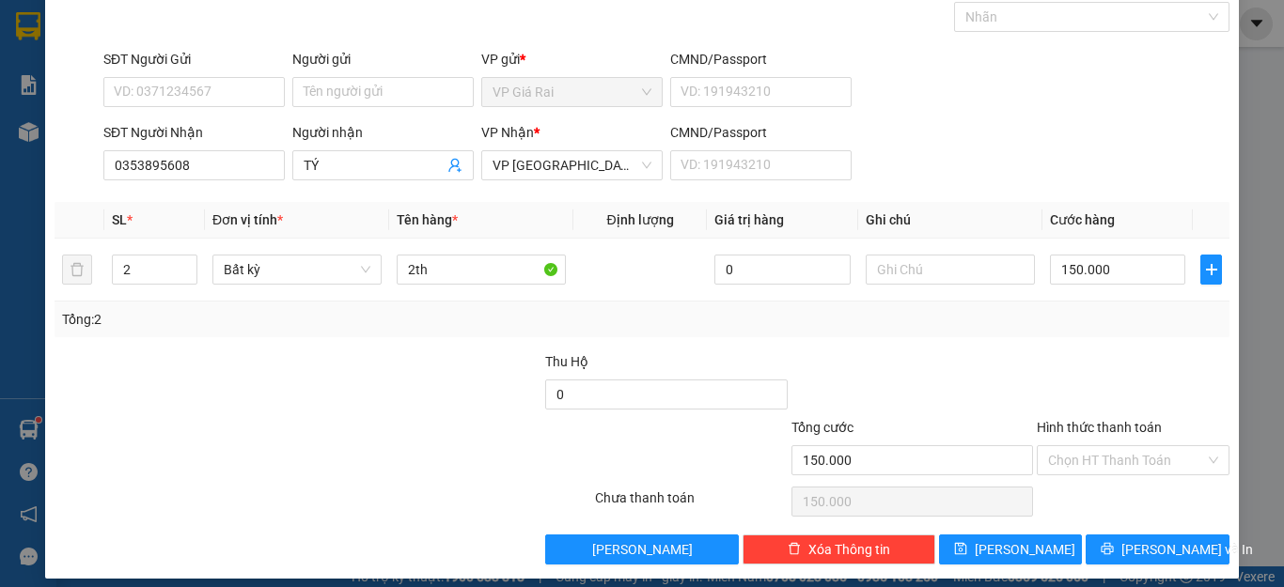
scroll to position [108, 0]
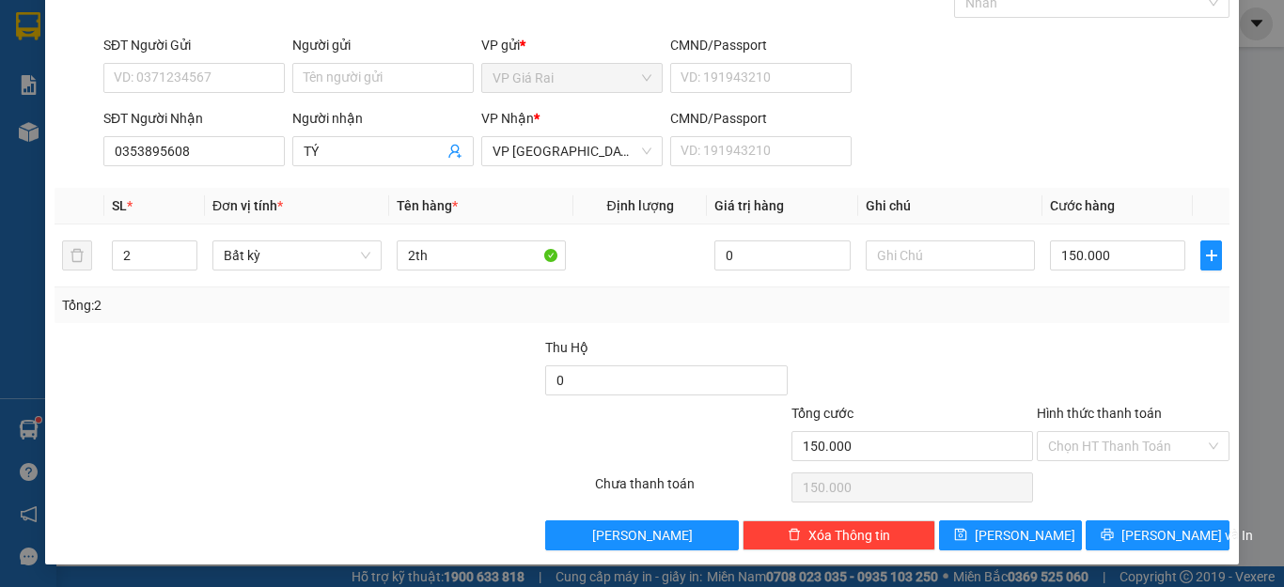
click at [1102, 429] on div "Hình thức thanh toán" at bounding box center [1133, 417] width 193 height 28
click at [1092, 450] on input "Hình thức thanh toán" at bounding box center [1126, 446] width 157 height 28
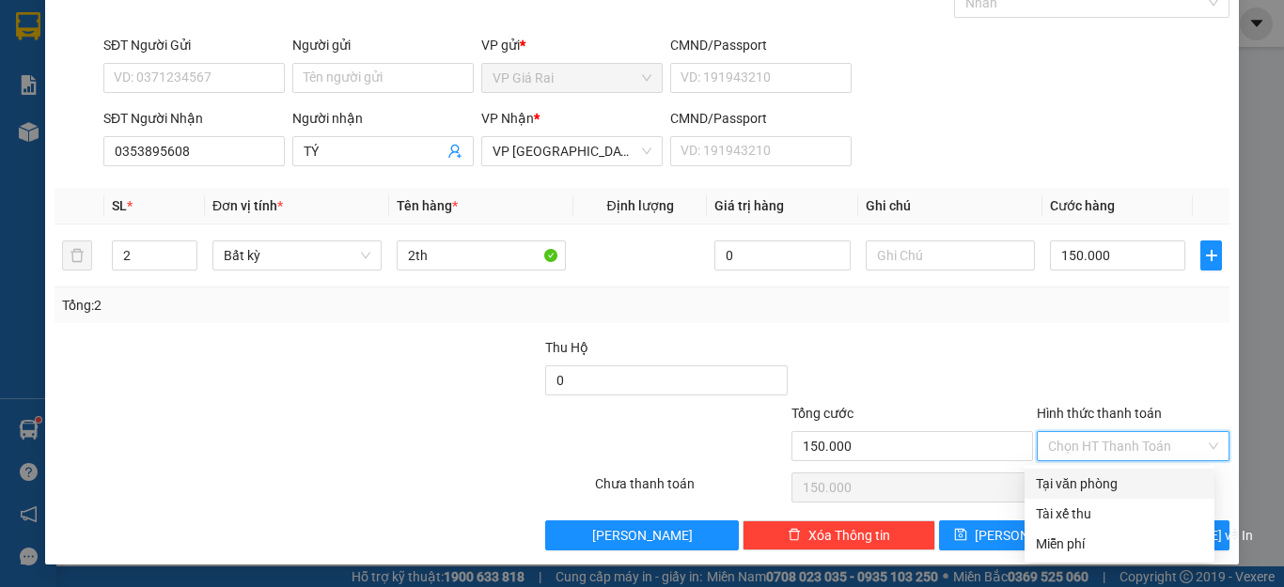
click at [1089, 482] on div "Tại văn phòng" at bounding box center [1119, 484] width 167 height 21
type input "0"
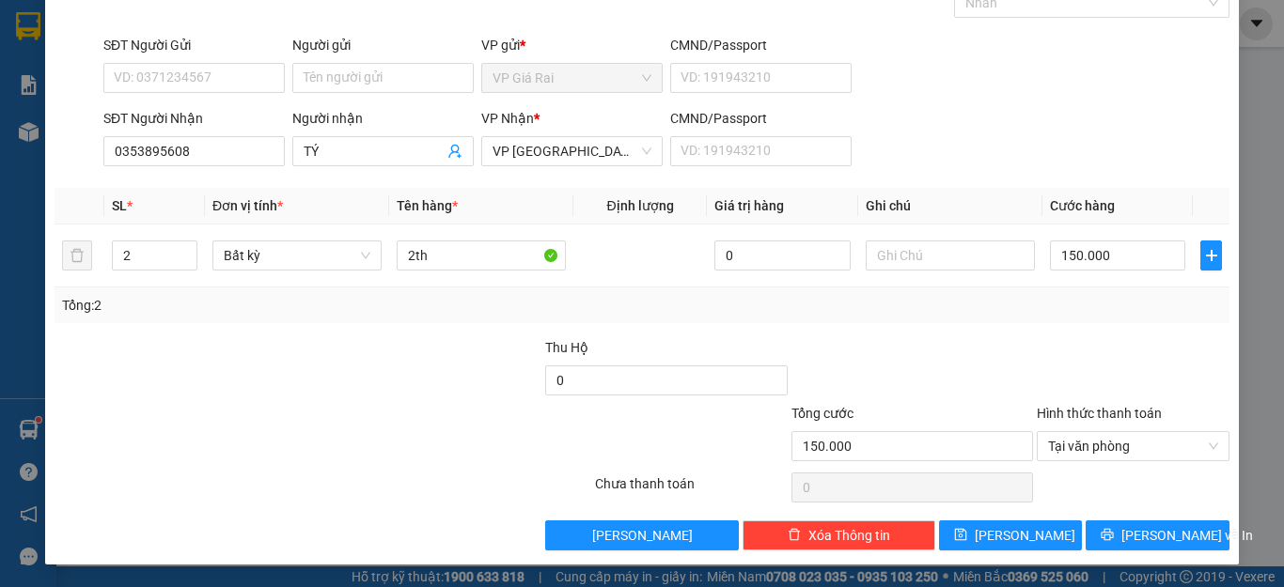
click at [1104, 515] on div "Transit Pickup Surcharge Ids Transit Deliver Surcharge Ids Transit Deliver Surc…" at bounding box center [642, 255] width 1175 height 591
click at [1111, 539] on icon "printer" at bounding box center [1108, 535] width 12 height 12
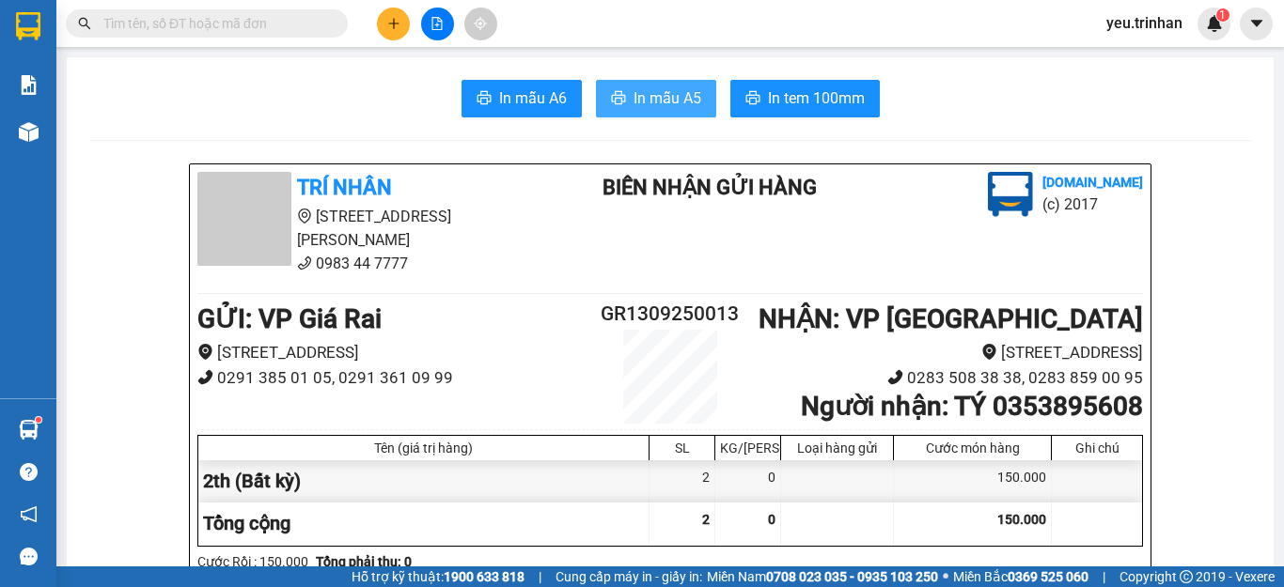
click at [665, 100] on span "In mẫu A5" at bounding box center [668, 97] width 68 height 23
click at [393, 14] on button at bounding box center [393, 24] width 33 height 33
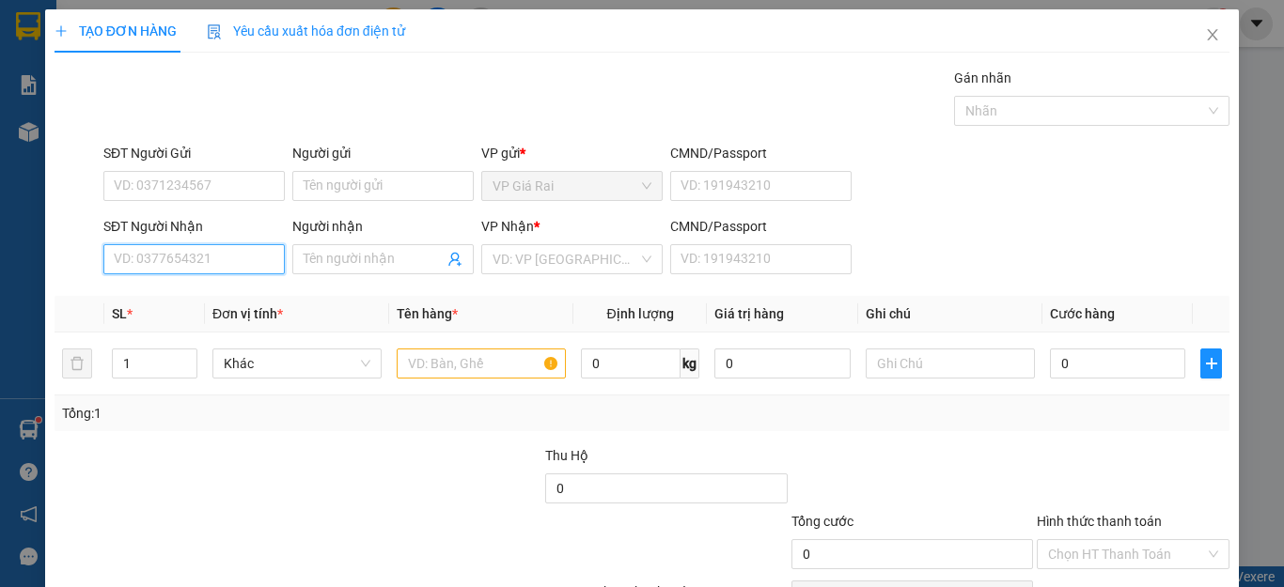
click at [196, 250] on input "SĐT Người Nhận" at bounding box center [193, 259] width 181 height 30
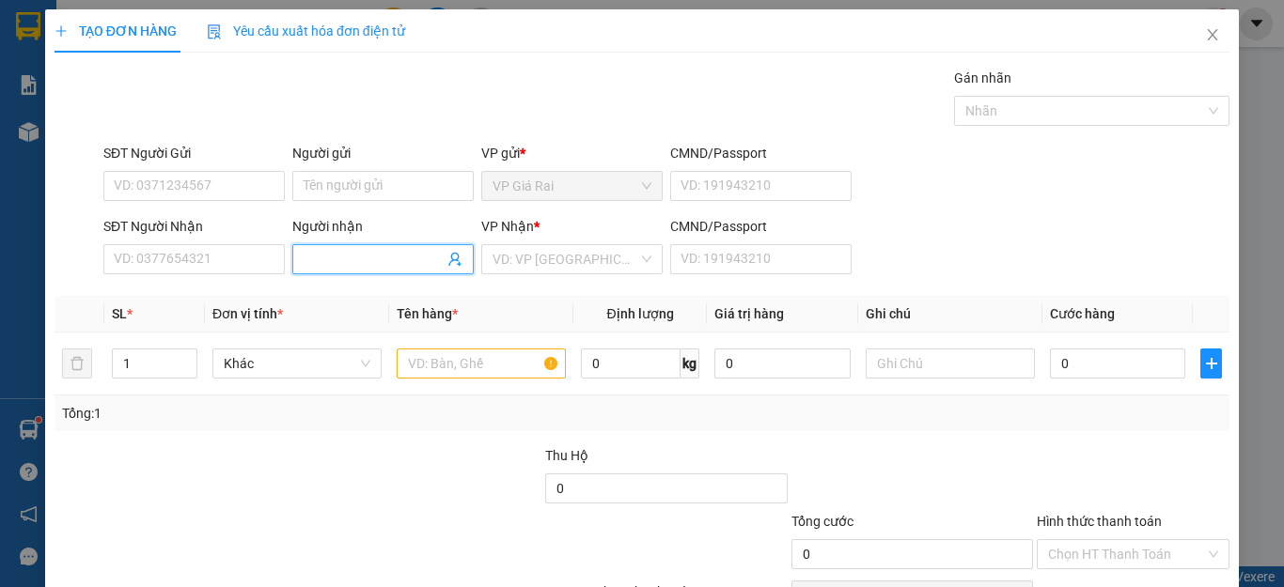
click at [377, 266] on input "Người nhận" at bounding box center [374, 259] width 140 height 21
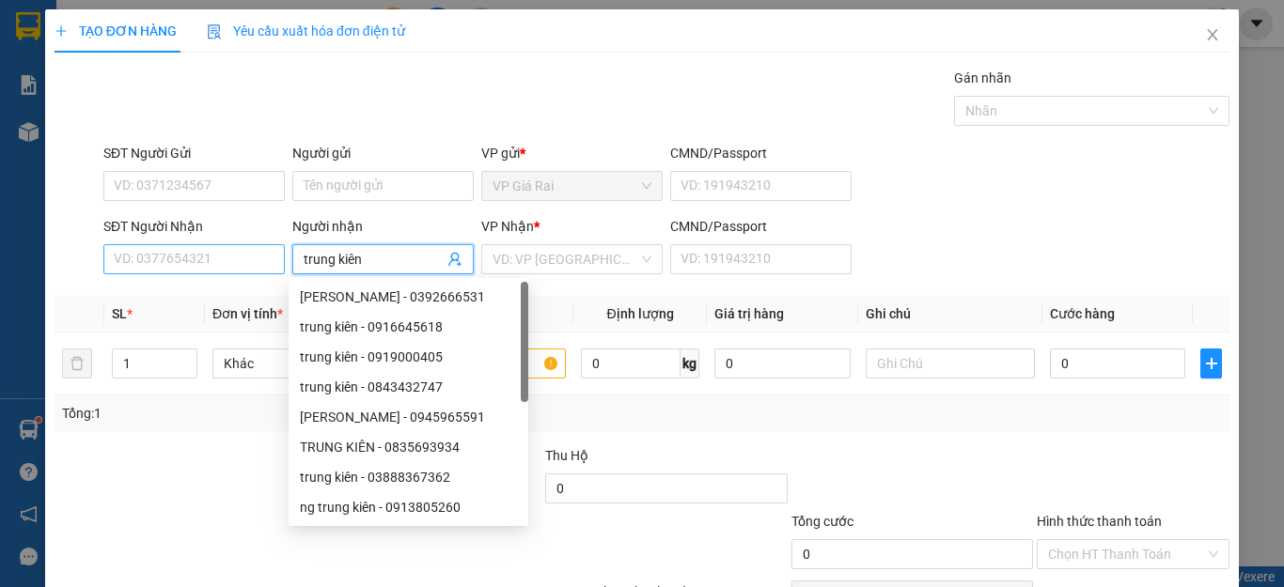
type input "trung kiên"
click at [170, 250] on input "SĐT Người Nhận" at bounding box center [193, 259] width 181 height 30
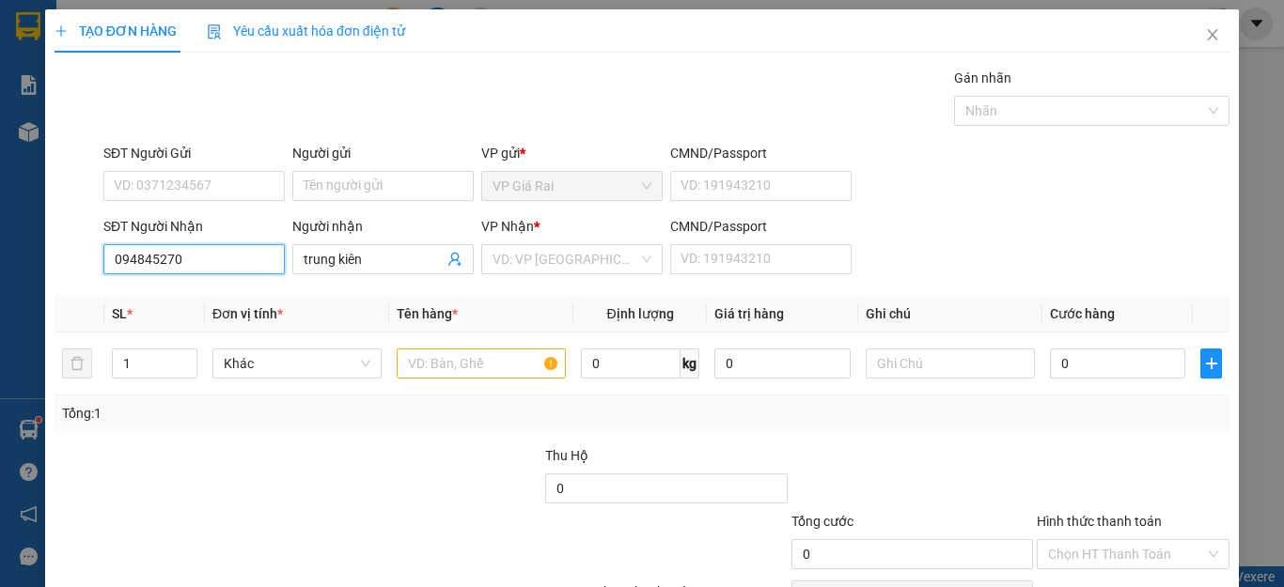
type input "0948452709"
click at [249, 294] on div "0948452709 - [PERSON_NAME]" at bounding box center [206, 297] width 185 height 21
type input "[PERSON_NAME]"
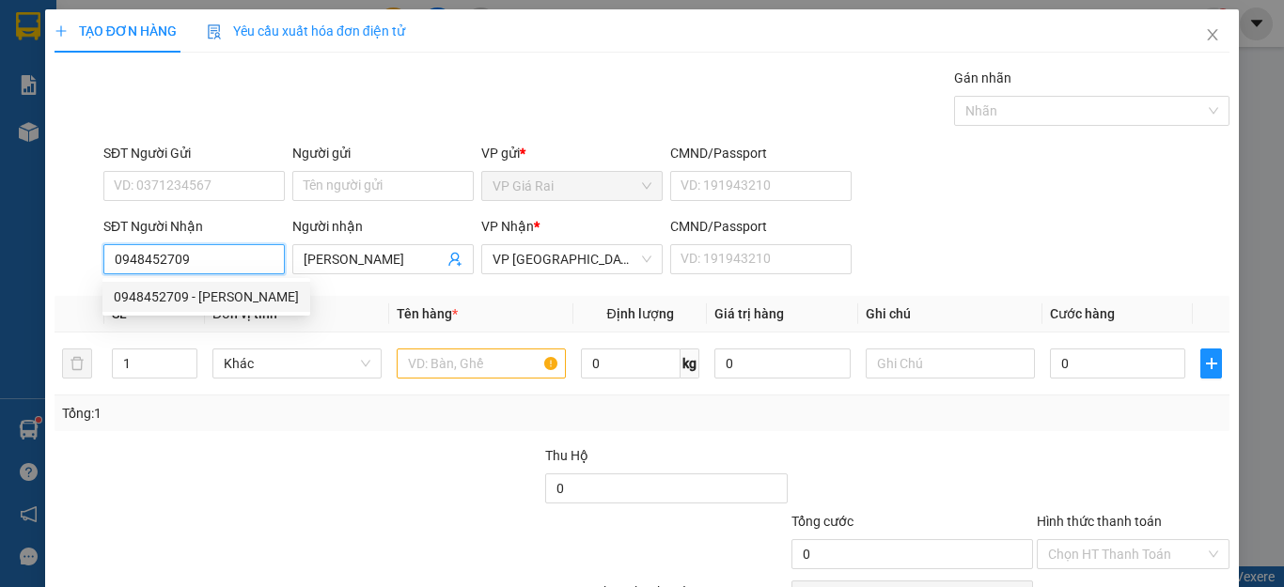
type input "90.000"
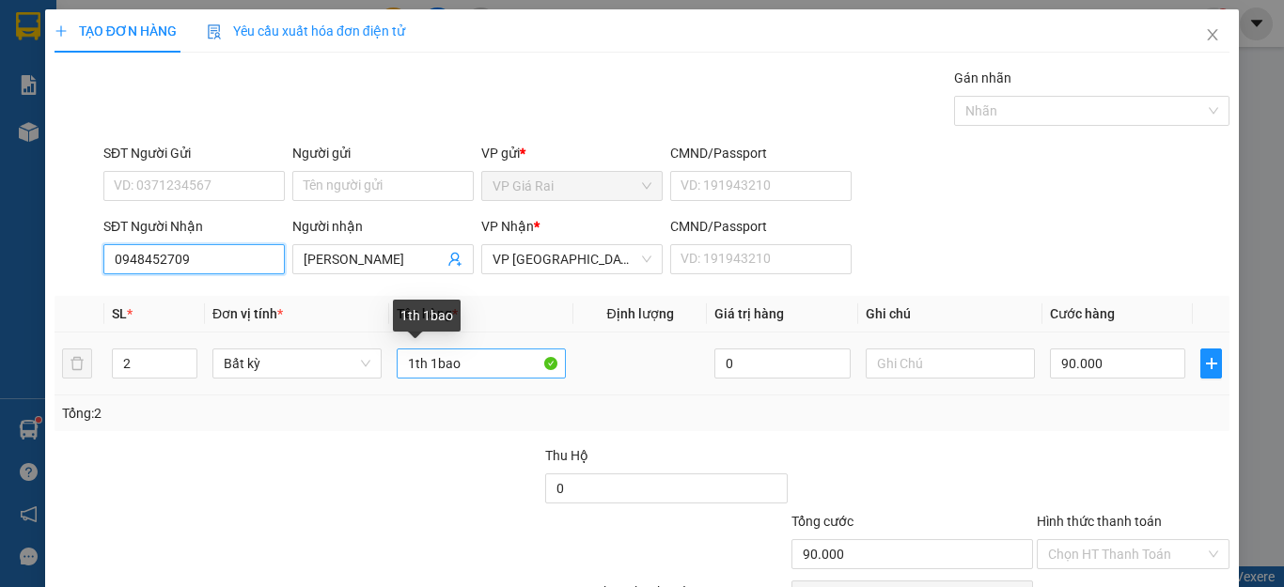
type input "0948452709"
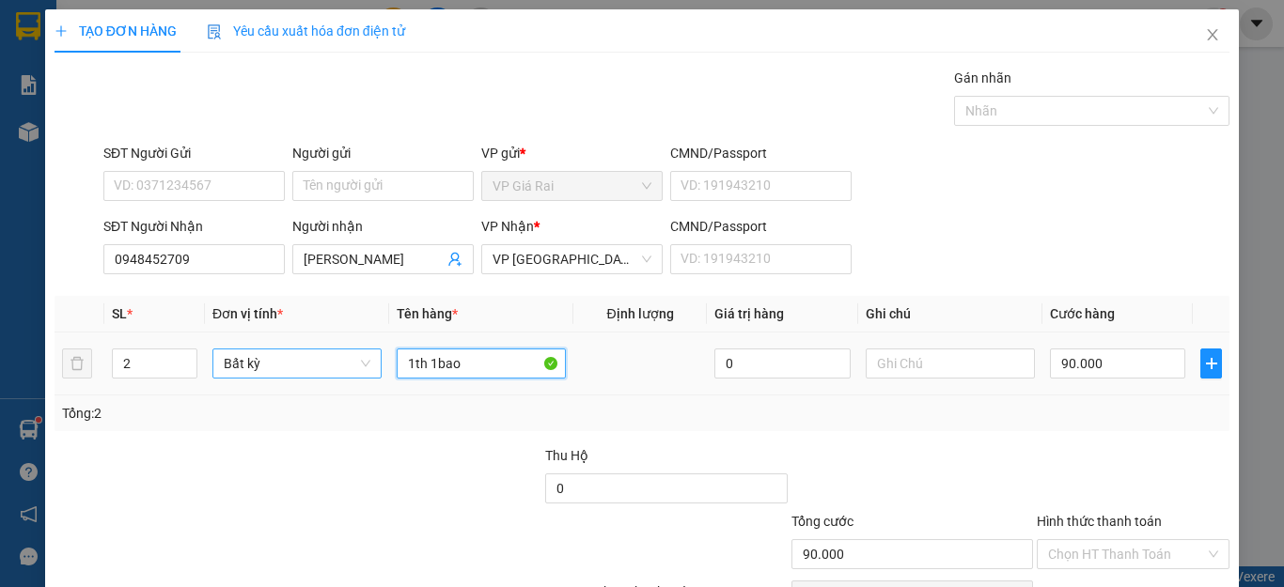
drag, startPoint x: 487, startPoint y: 370, endPoint x: 345, endPoint y: 378, distance: 142.1
click at [345, 378] on tr "2 Bất kỳ 1th 1bao 0 90.000" at bounding box center [642, 364] width 1175 height 63
type input "1 bao"
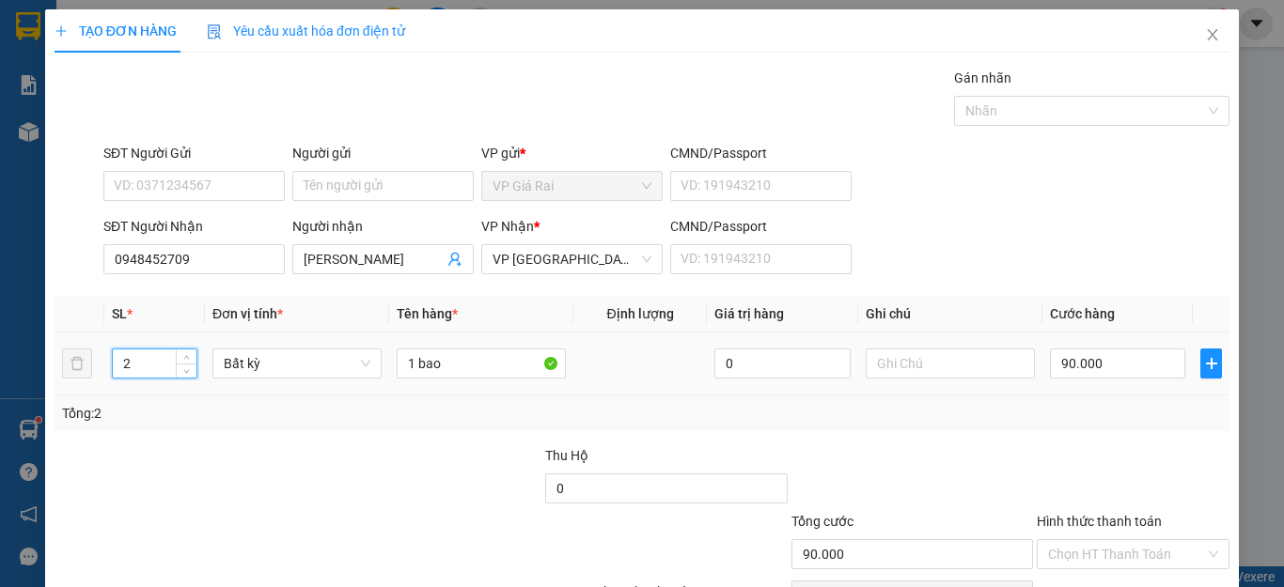
drag, startPoint x: 131, startPoint y: 368, endPoint x: 106, endPoint y: 366, distance: 24.6
click at [107, 366] on td "2" at bounding box center [154, 364] width 101 height 63
type input "1"
click at [509, 378] on input "1 bao" at bounding box center [481, 364] width 169 height 30
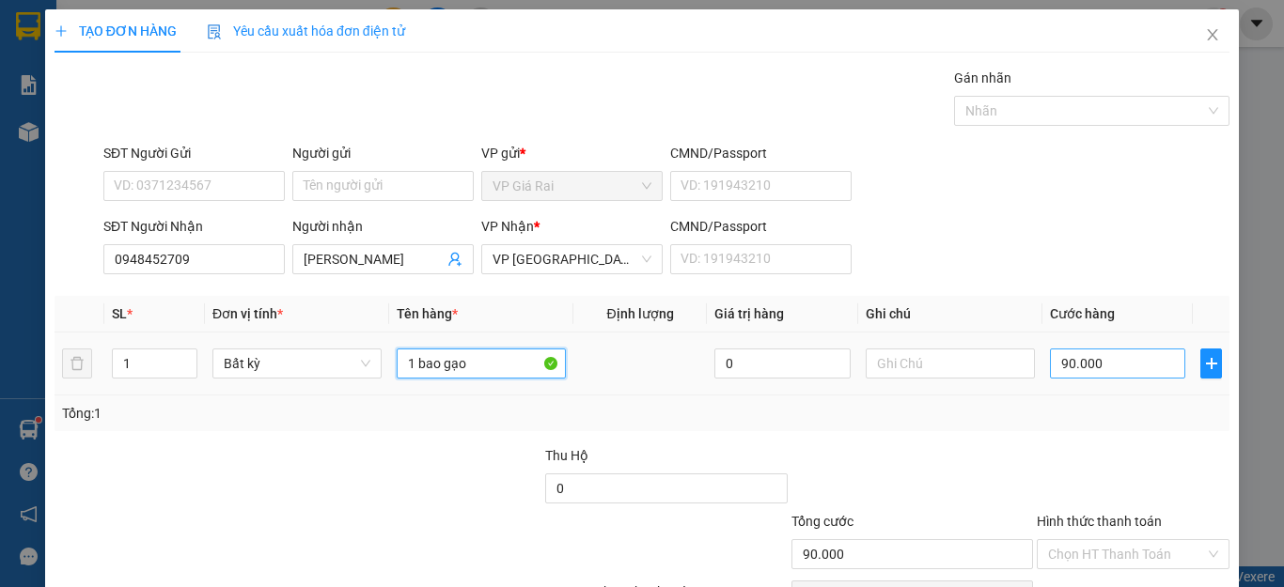
type input "1 bao gạo"
click at [1077, 360] on input "90.000" at bounding box center [1117, 364] width 135 height 30
type input "3"
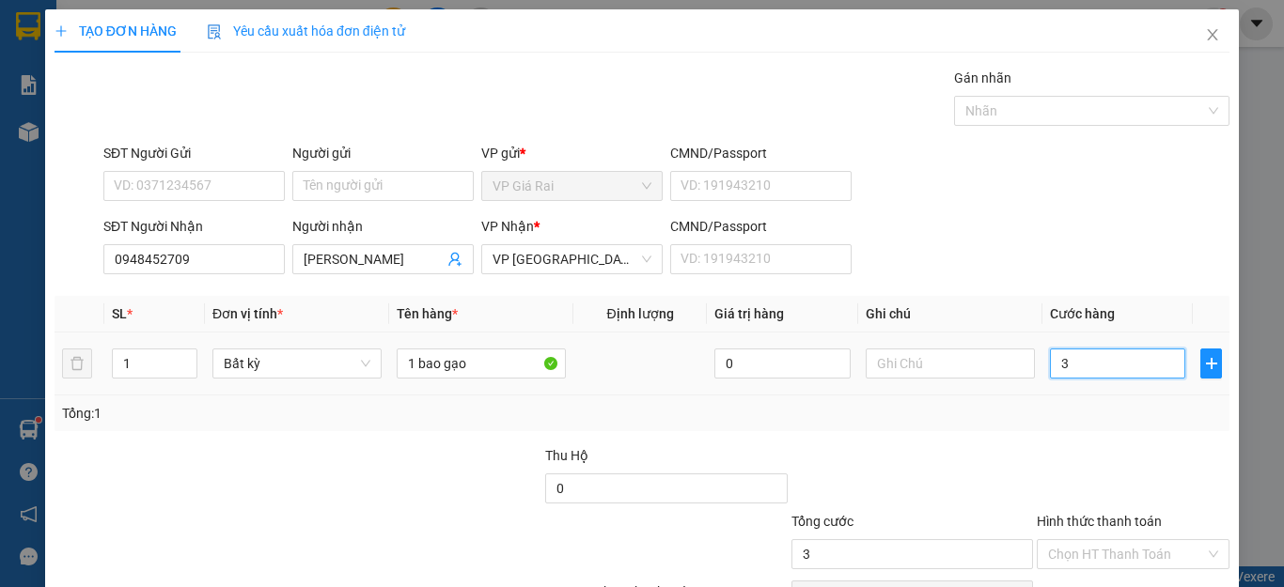
type input "30"
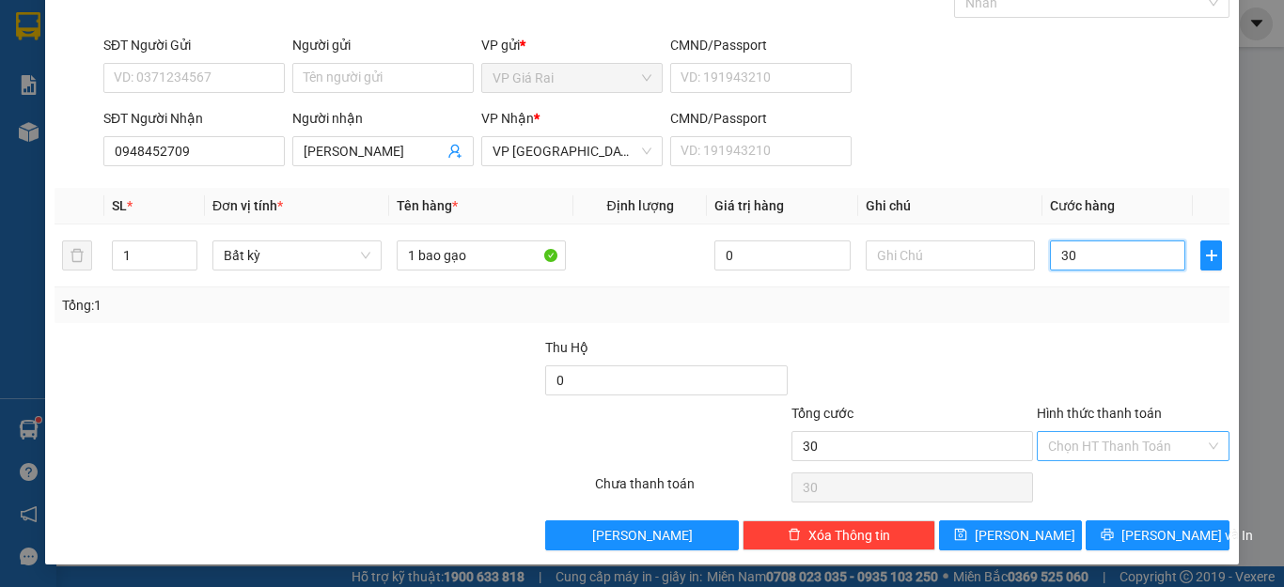
type input "30"
click at [1076, 438] on input "Hình thức thanh toán" at bounding box center [1126, 446] width 157 height 28
type input "30.000"
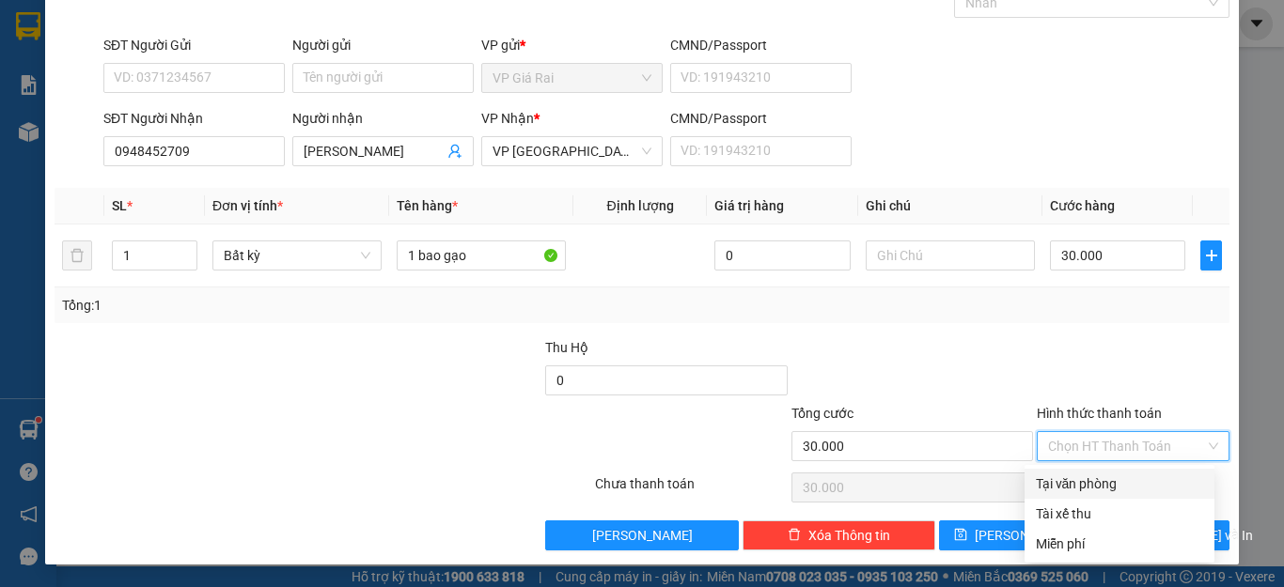
click at [1088, 479] on div "Tại văn phòng" at bounding box center [1119, 484] width 167 height 21
type input "0"
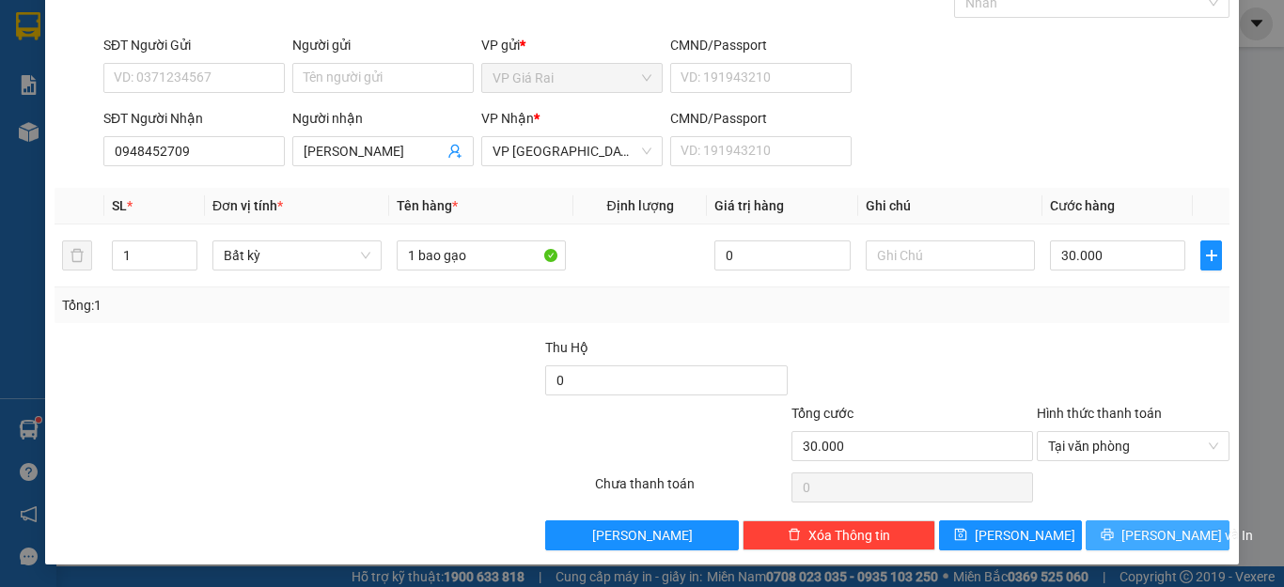
click at [1146, 536] on span "[PERSON_NAME] và In" at bounding box center [1187, 535] width 132 height 21
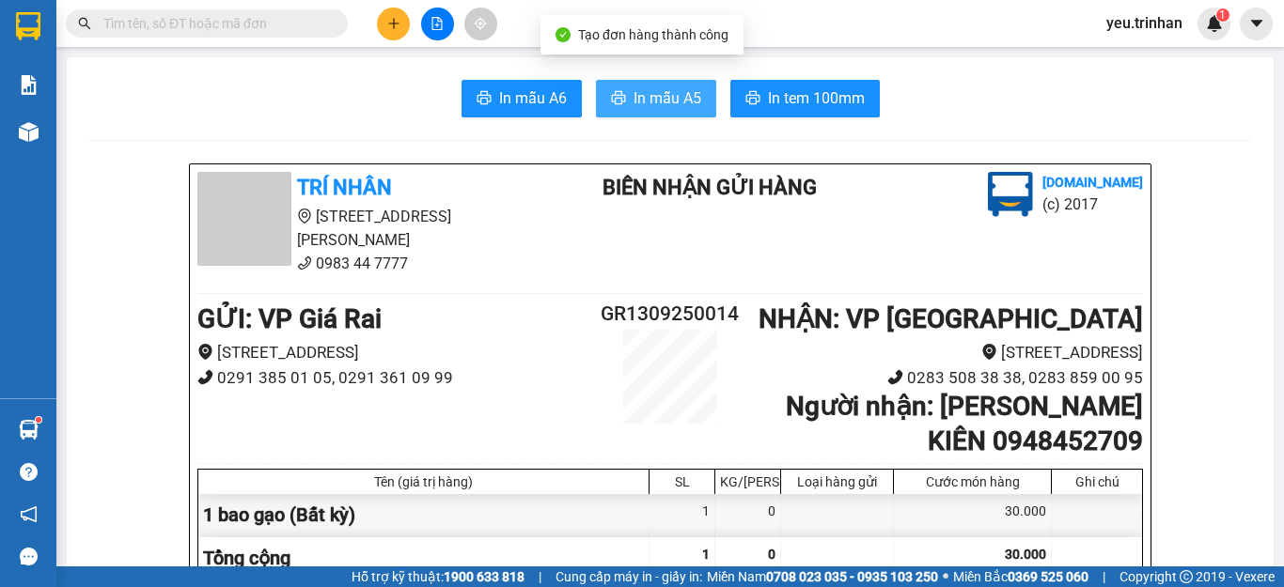
click at [648, 101] on span "In mẫu A5" at bounding box center [668, 97] width 68 height 23
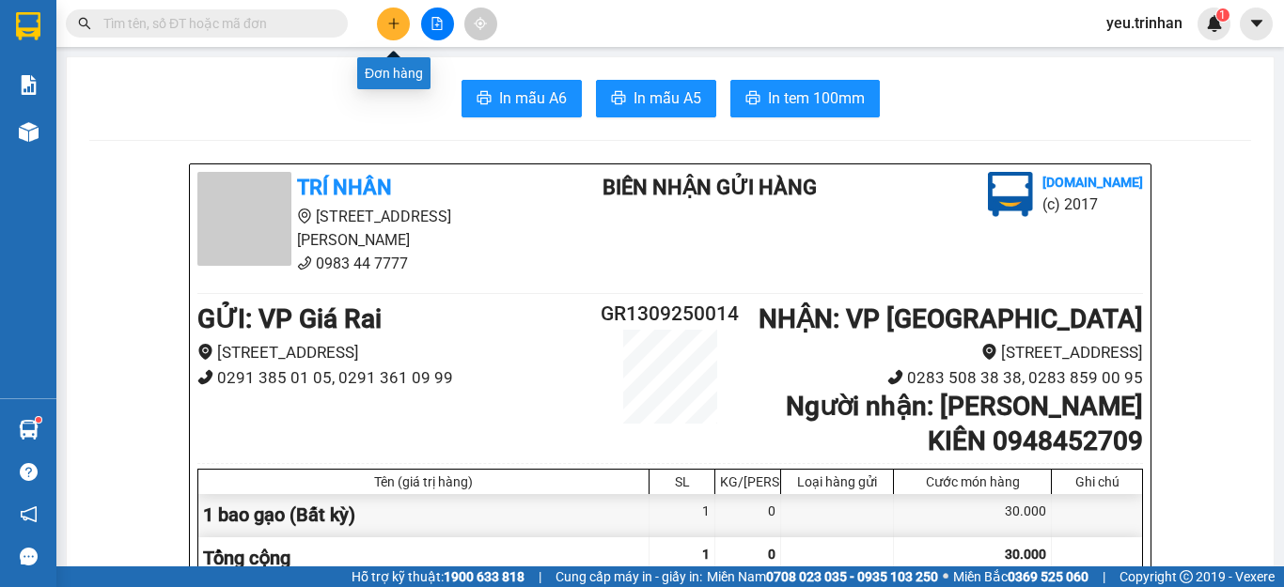
click at [396, 26] on icon "plus" at bounding box center [393, 23] width 13 height 13
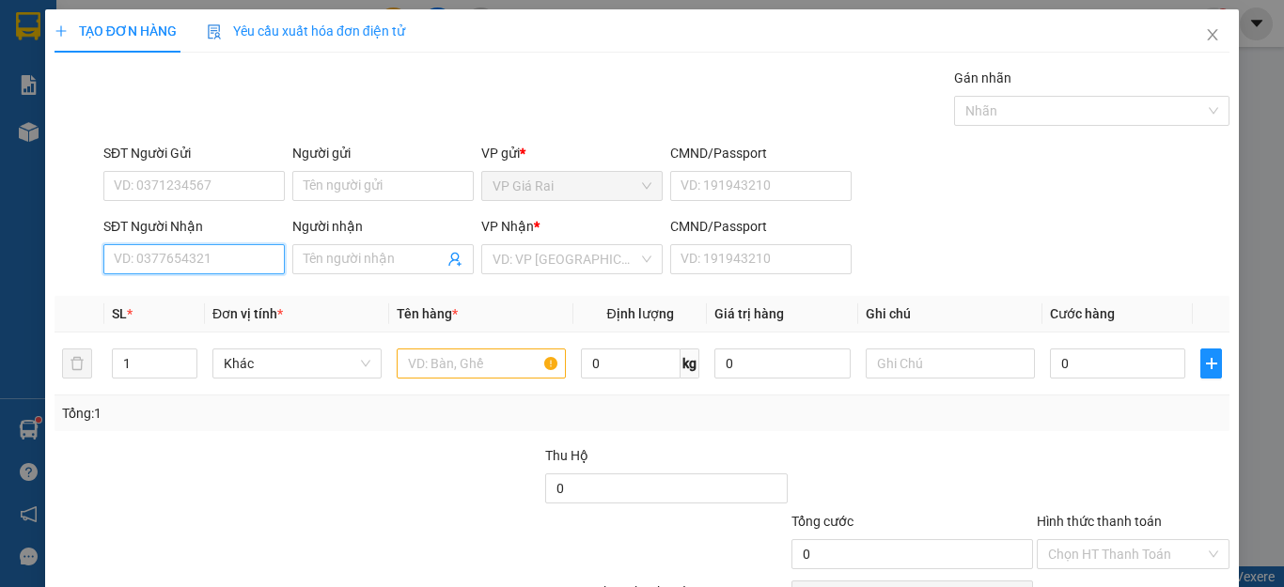
click at [183, 266] on input "SĐT Người Nhận" at bounding box center [193, 259] width 181 height 30
type input "0937556334"
click at [188, 286] on div "0937556334 - hòa" at bounding box center [191, 297] width 179 height 30
type input "hòa"
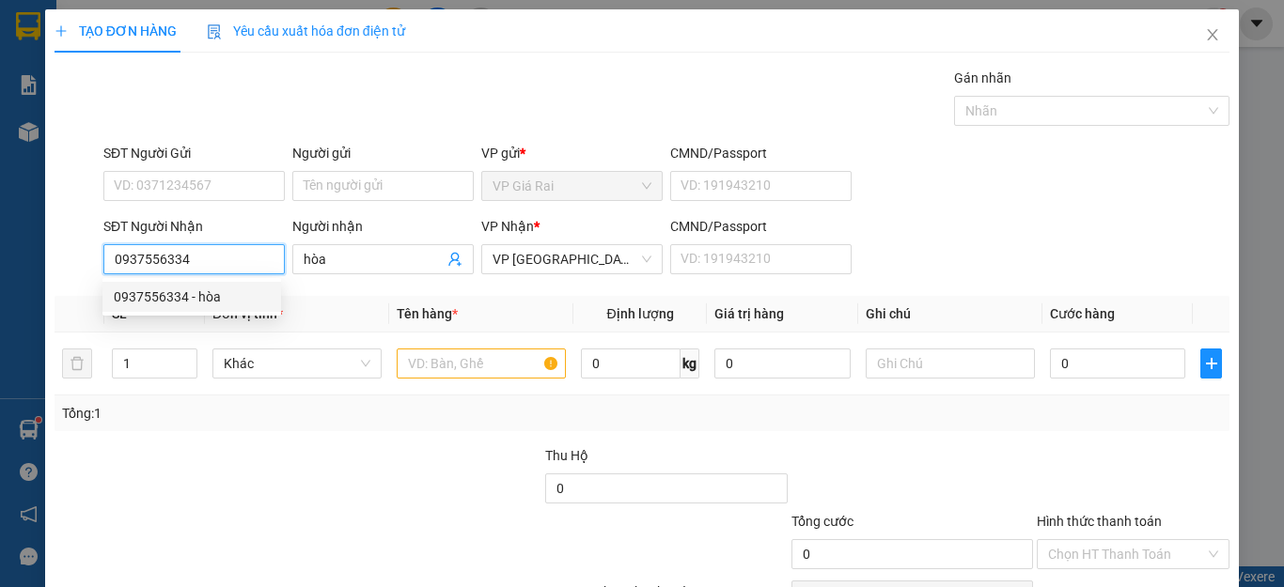
type input "60.000"
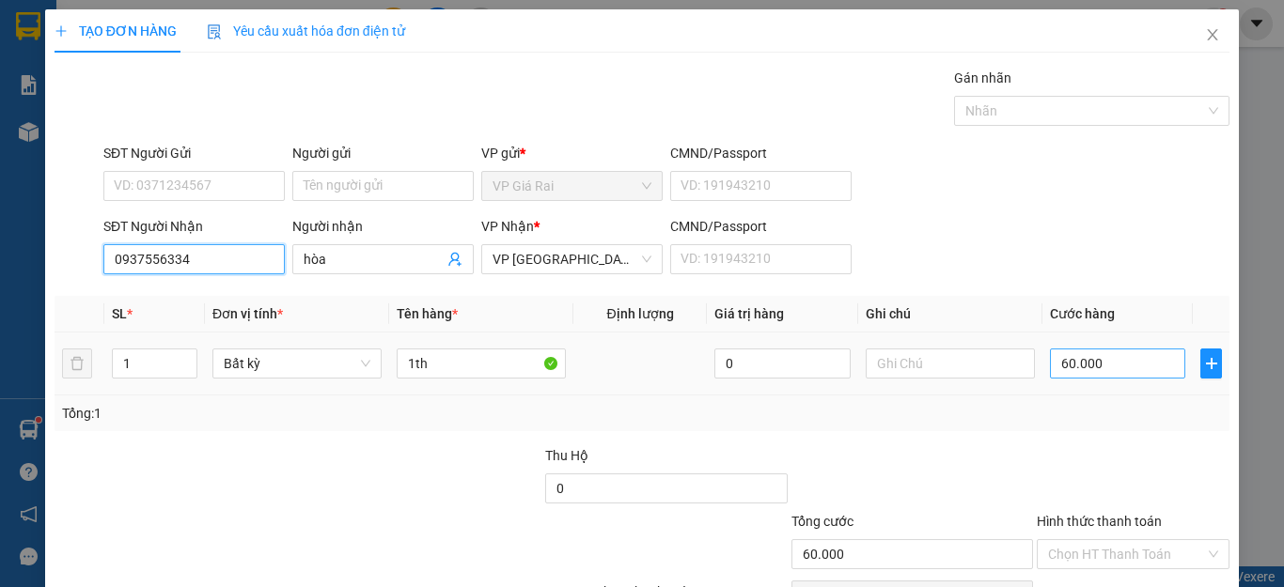
type input "0937556334"
click at [1107, 359] on input "60.000" at bounding box center [1117, 364] width 135 height 30
type input "4"
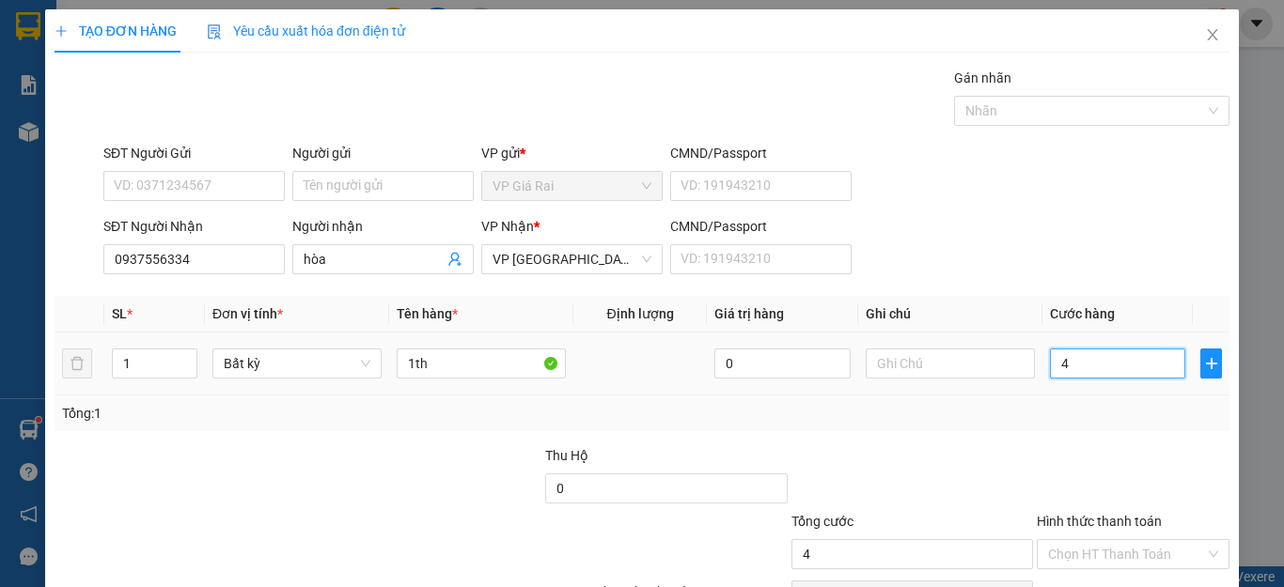
type input "40"
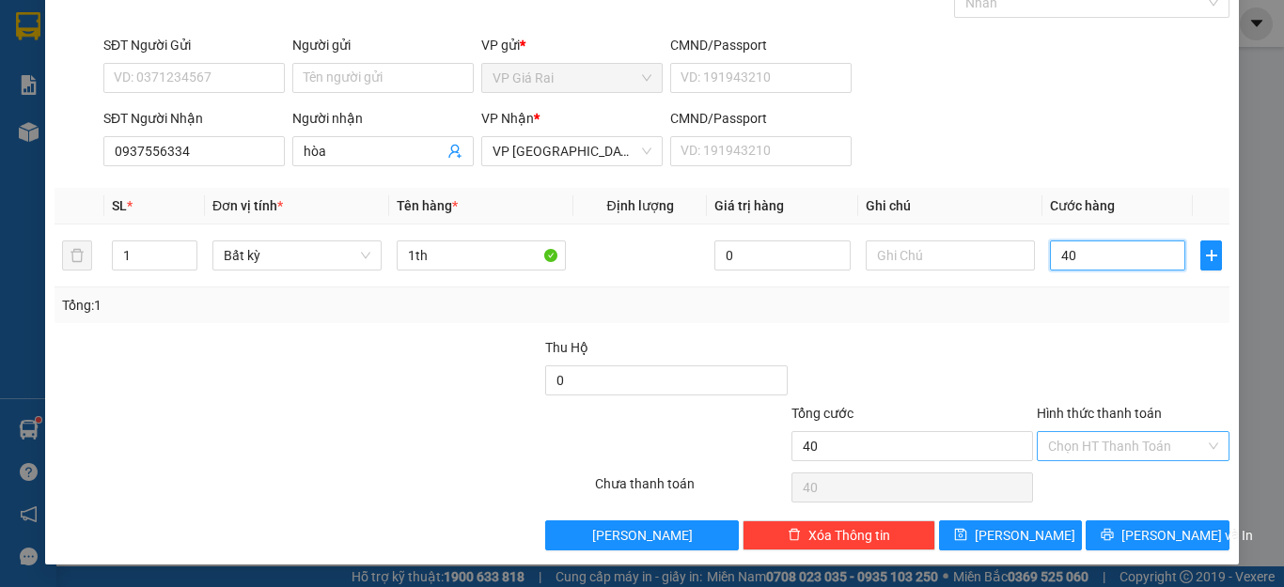
type input "40"
click at [1098, 459] on input "Hình thức thanh toán" at bounding box center [1126, 446] width 157 height 28
type input "40.000"
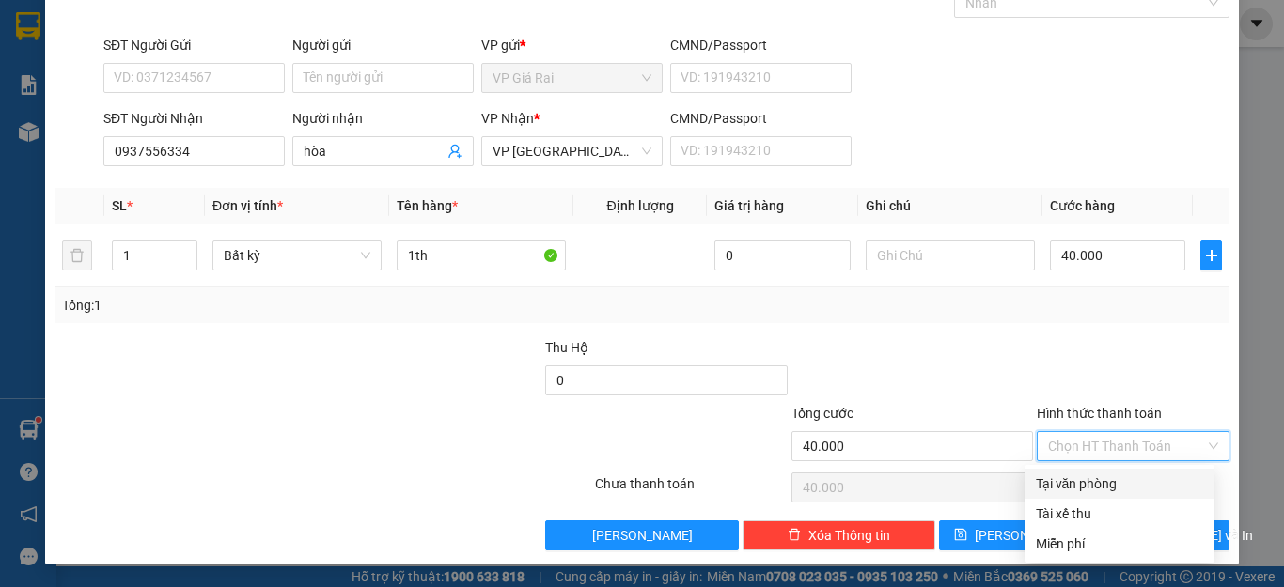
click at [1094, 485] on div "Tại văn phòng" at bounding box center [1119, 484] width 167 height 21
type input "0"
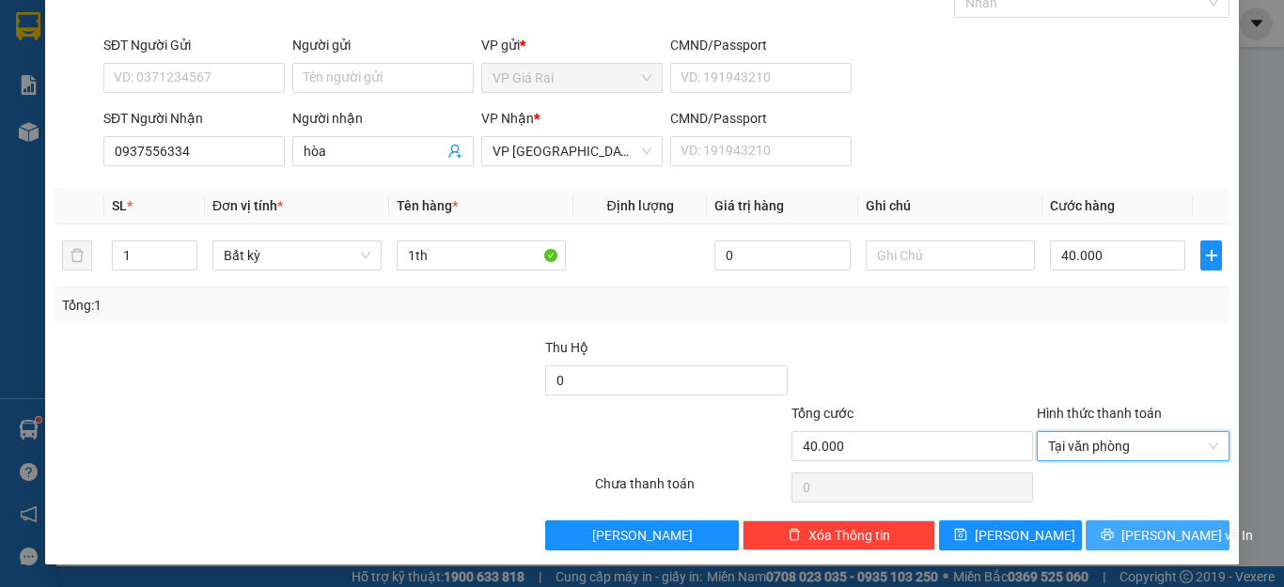
click at [1183, 535] on button "[PERSON_NAME] và In" at bounding box center [1158, 536] width 144 height 30
